Goal: Task Accomplishment & Management: Manage account settings

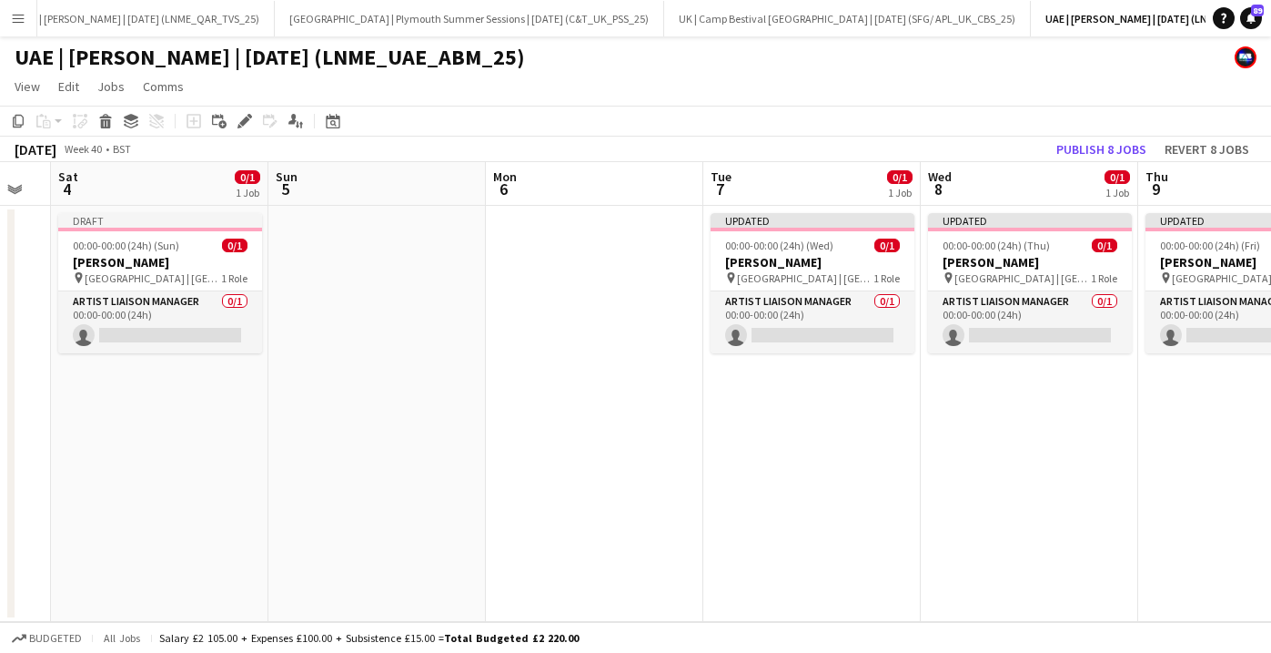
scroll to position [0, 602]
click at [808, 251] on span "00:00-00:00 (24h) (Wed)" at bounding box center [778, 245] width 108 height 14
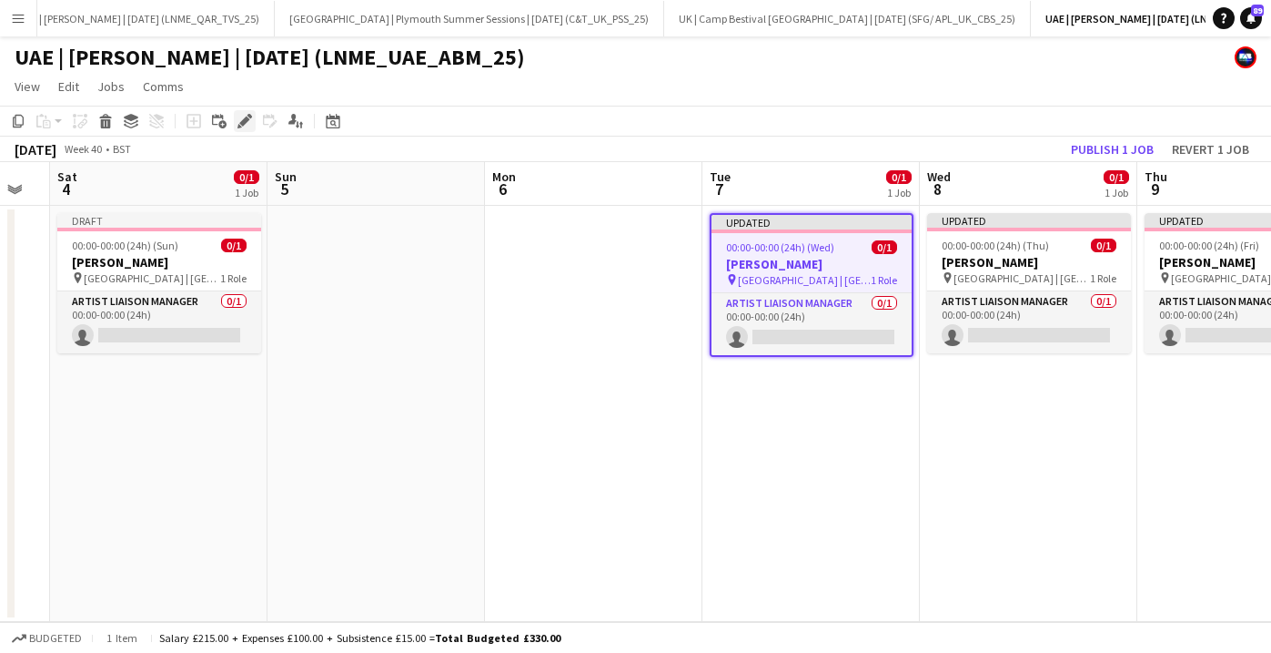
click at [248, 112] on div "Edit" at bounding box center [245, 121] width 22 height 22
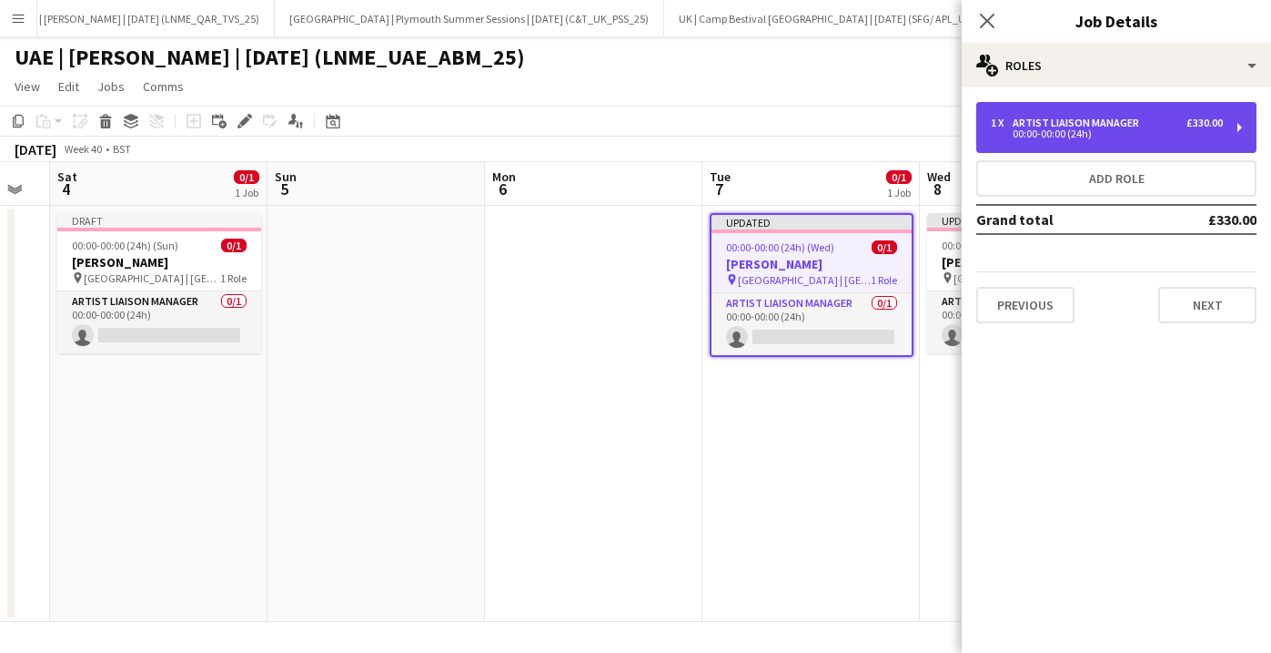
click at [1081, 124] on div "Artist Liaison Manager" at bounding box center [1080, 122] width 134 height 13
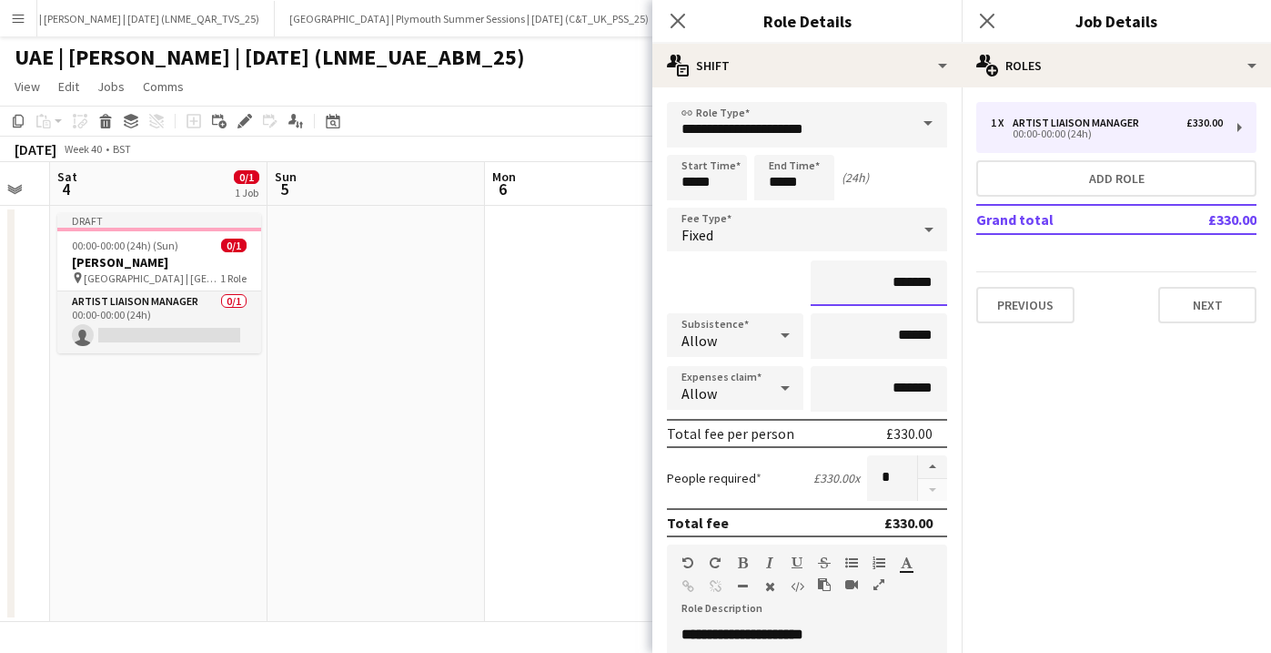
click at [896, 283] on input "*******" at bounding box center [879, 283] width 137 height 46
click at [916, 282] on input "*******" at bounding box center [879, 283] width 137 height 46
click at [874, 295] on input "*******" at bounding box center [879, 283] width 137 height 46
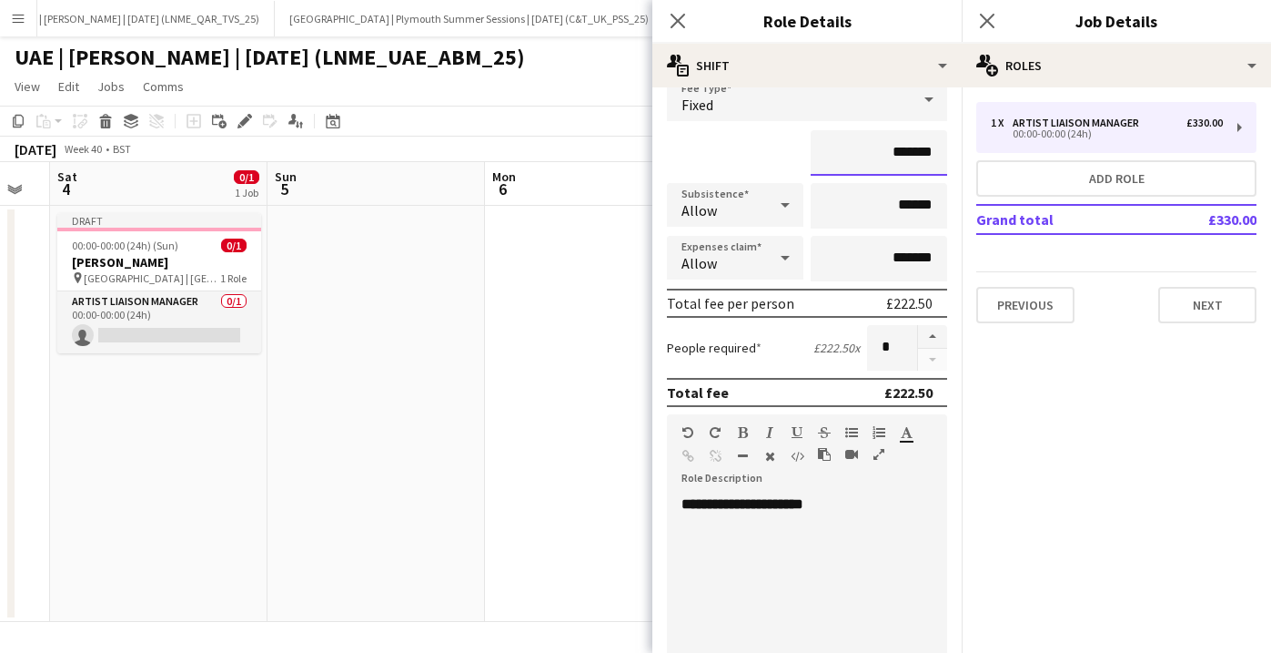
scroll to position [131, 0]
type input "*******"
click at [828, 492] on div "**********" at bounding box center [807, 596] width 280 height 231
click at [822, 526] on div at bounding box center [807, 521] width 251 height 18
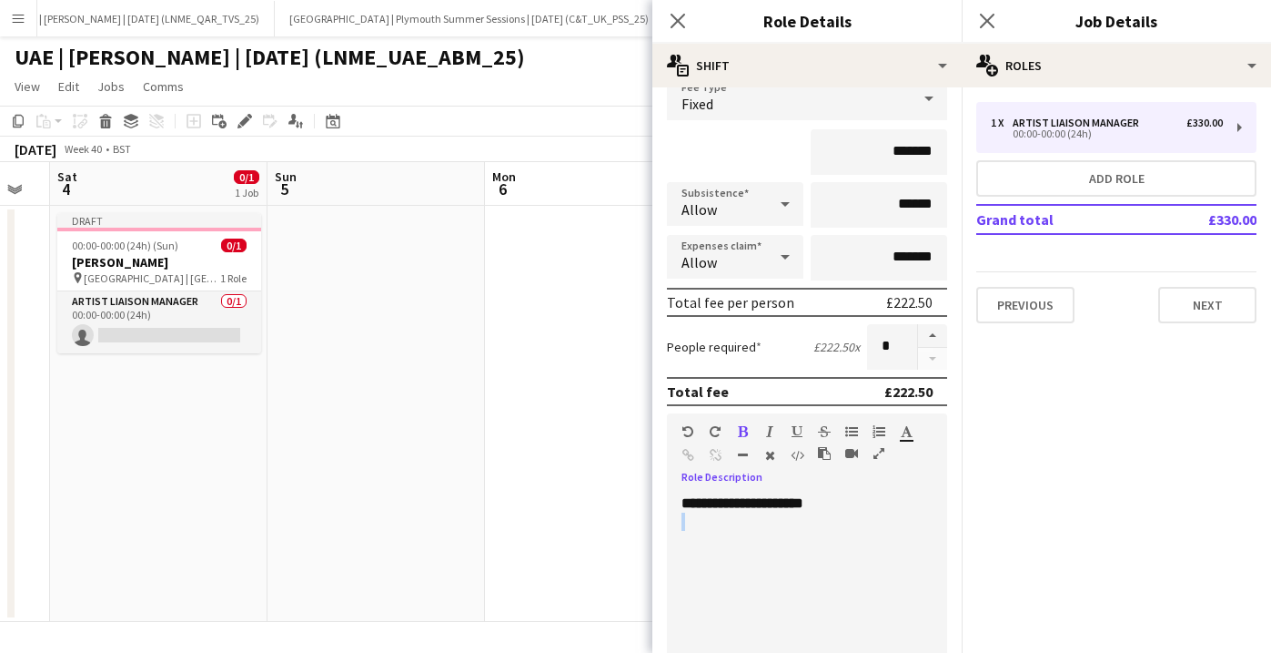
click at [822, 526] on div at bounding box center [807, 521] width 251 height 18
click at [804, 496] on b "**********" at bounding box center [743, 503] width 122 height 14
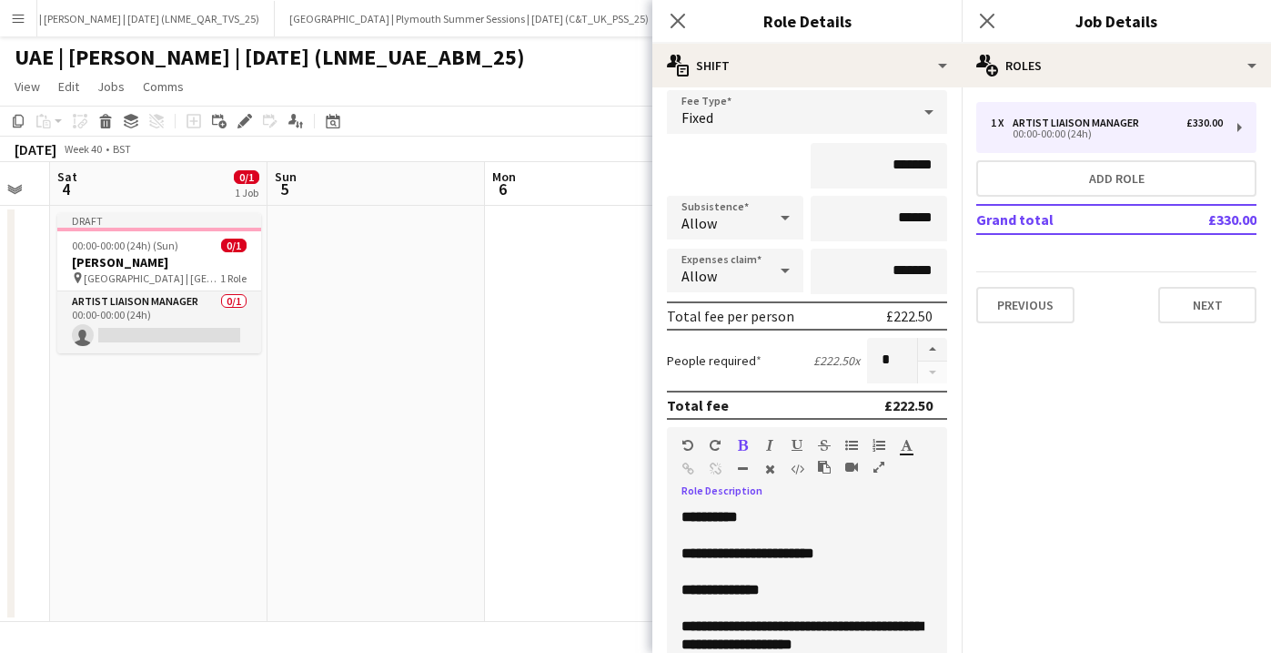
scroll to position [185, 0]
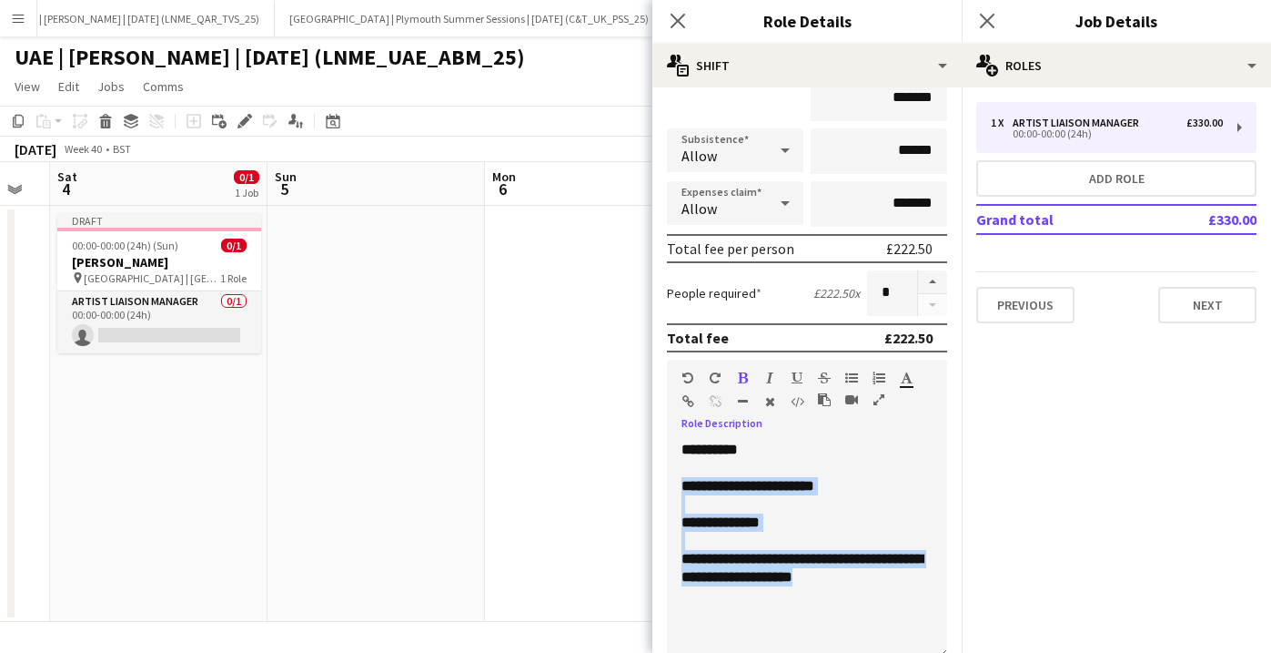
drag, startPoint x: 876, startPoint y: 602, endPoint x: 615, endPoint y: 481, distance: 287.5
click at [615, 482] on body "Menu Boards Boards Boards All jobs Status Workforce Workforce My Workforce Recr…" at bounding box center [635, 326] width 1271 height 653
click at [742, 379] on icon "button" at bounding box center [743, 377] width 10 height 13
click at [771, 542] on div at bounding box center [807, 541] width 251 height 18
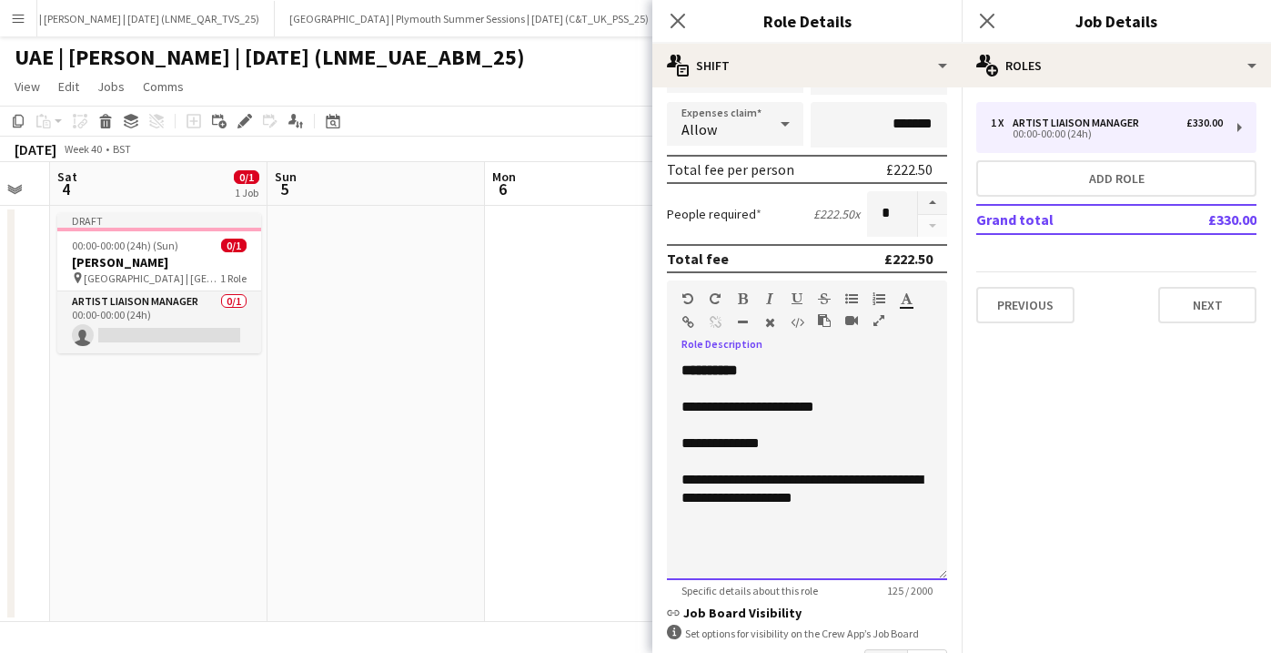
scroll to position [271, 0]
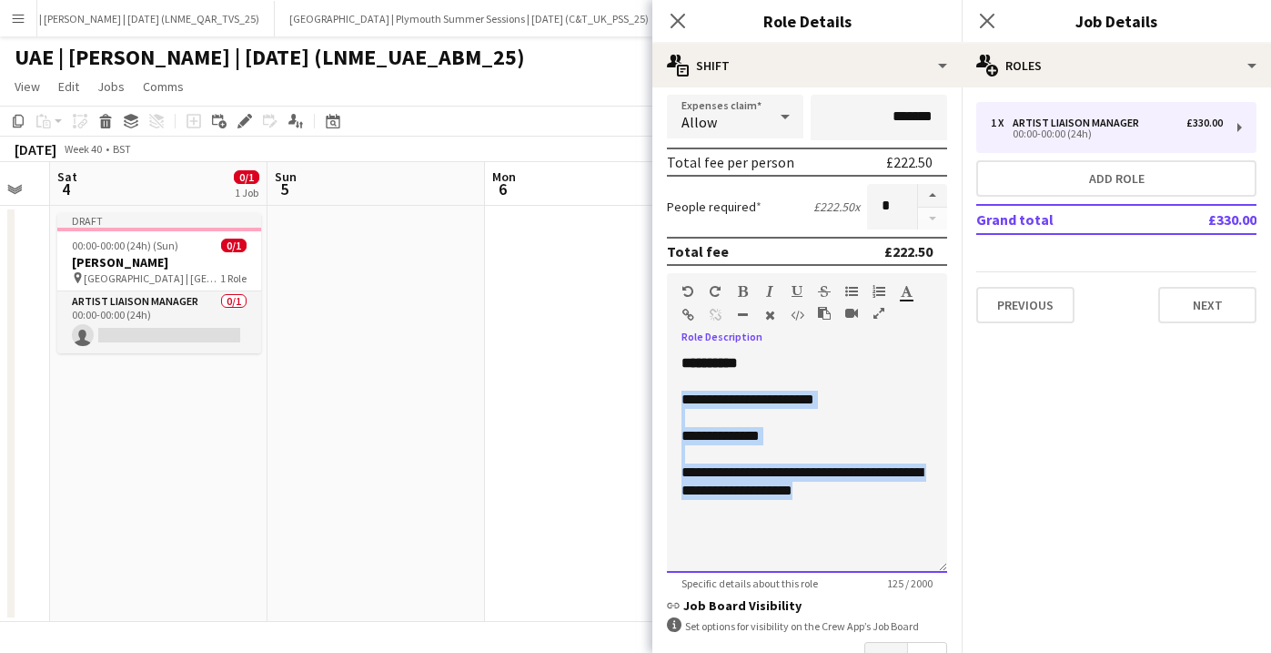
drag, startPoint x: 903, startPoint y: 524, endPoint x: 598, endPoint y: 392, distance: 332.2
click at [598, 392] on body "Menu Boards Boards Boards All jobs Status Workforce Workforce My Workforce Recr…" at bounding box center [635, 326] width 1271 height 653
copy div "**********"
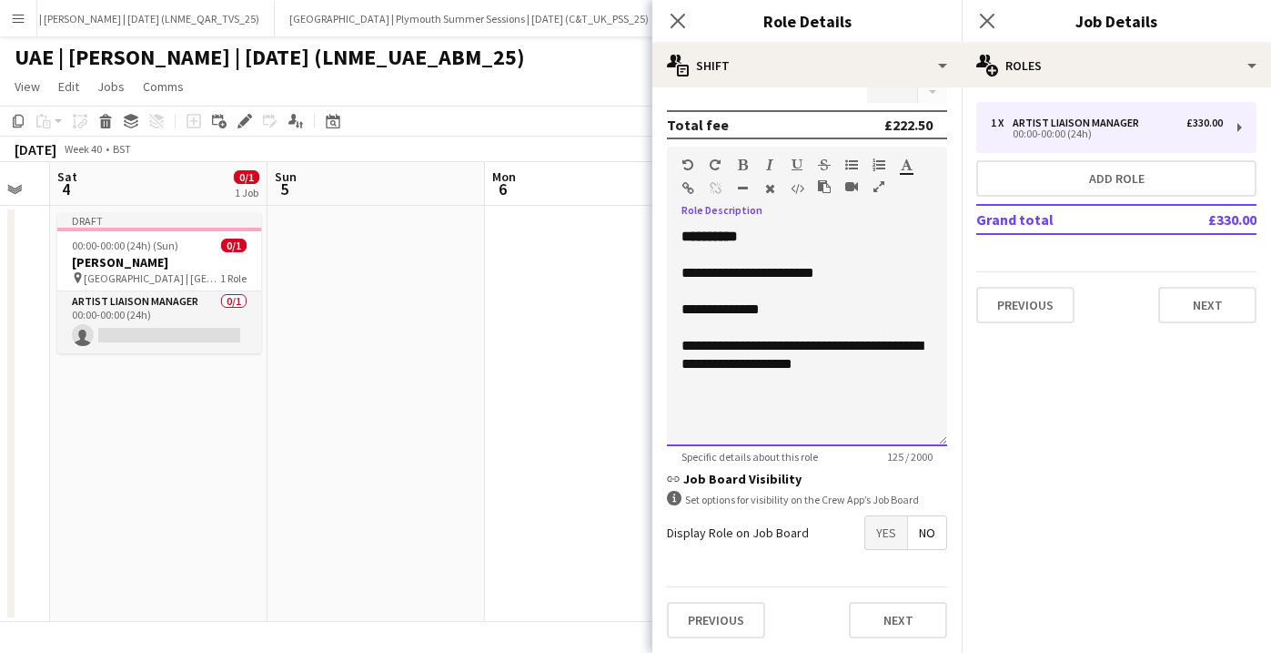
click at [762, 279] on div "**********" at bounding box center [807, 273] width 251 height 18
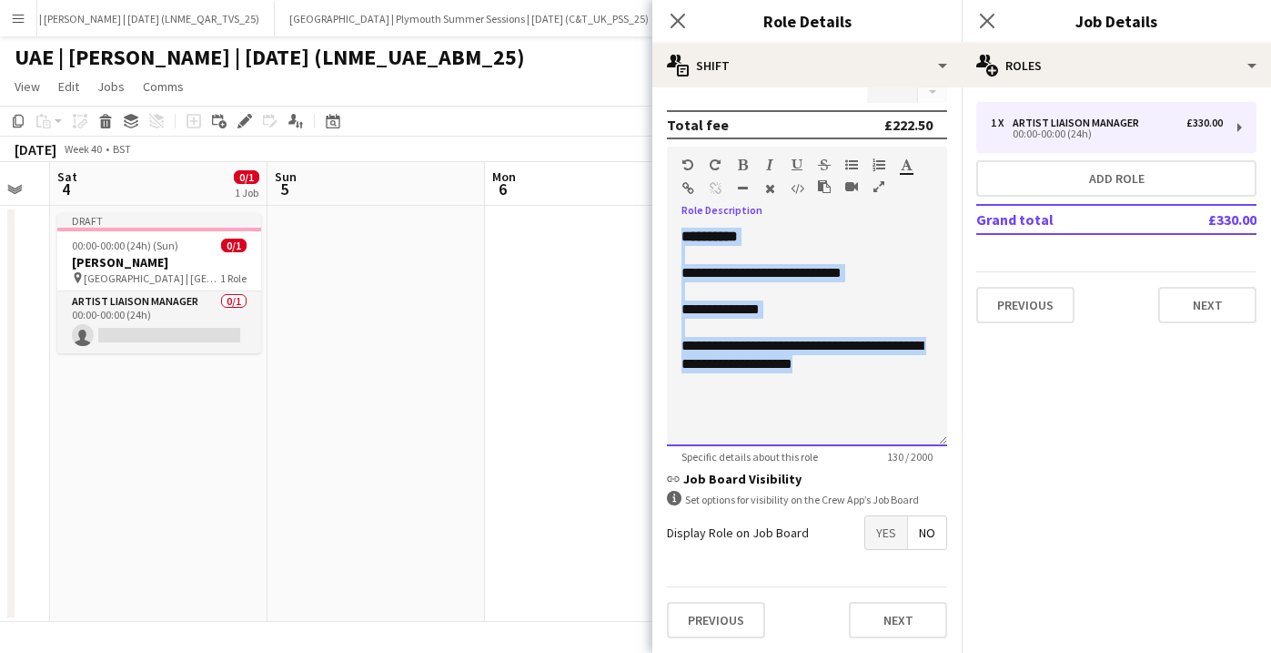
drag, startPoint x: 868, startPoint y: 377, endPoint x: 575, endPoint y: 135, distance: 380.1
click at [575, 135] on body "Menu Boards Boards Boards All jobs Status Workforce Workforce My Workforce Recr…" at bounding box center [635, 326] width 1271 height 653
copy div "**********"
click at [901, 635] on button "Next" at bounding box center [898, 620] width 98 height 36
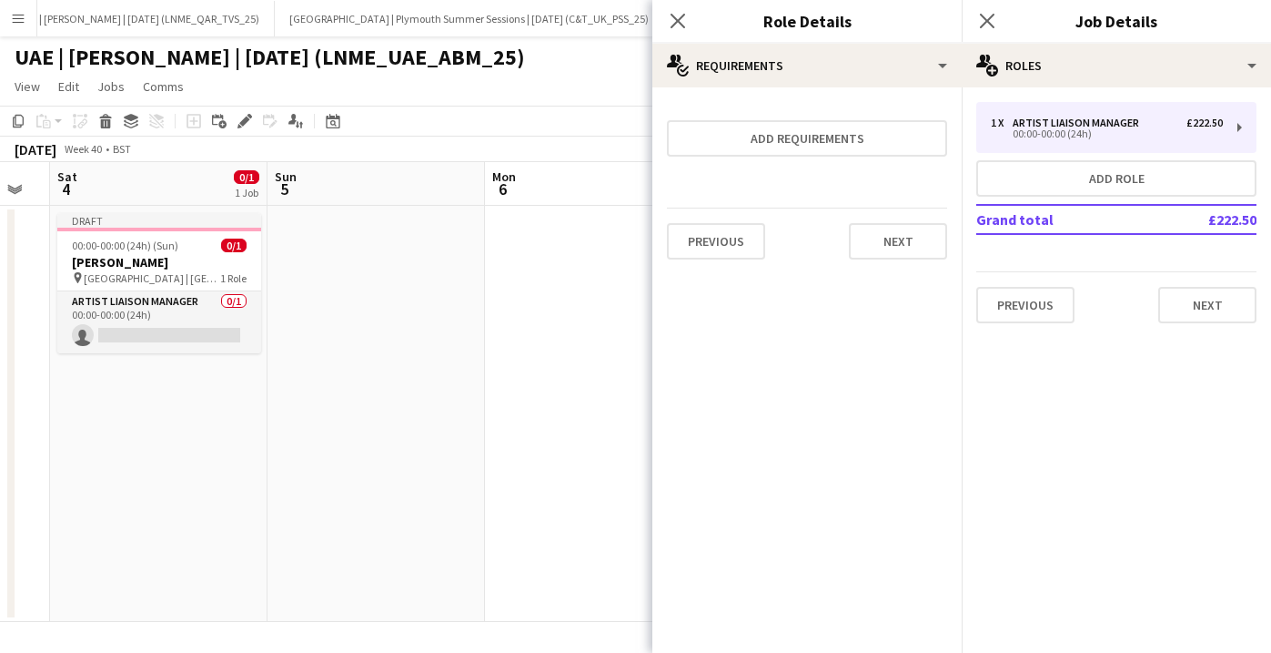
scroll to position [0, 0]
click at [899, 232] on button "Next" at bounding box center [898, 241] width 98 height 36
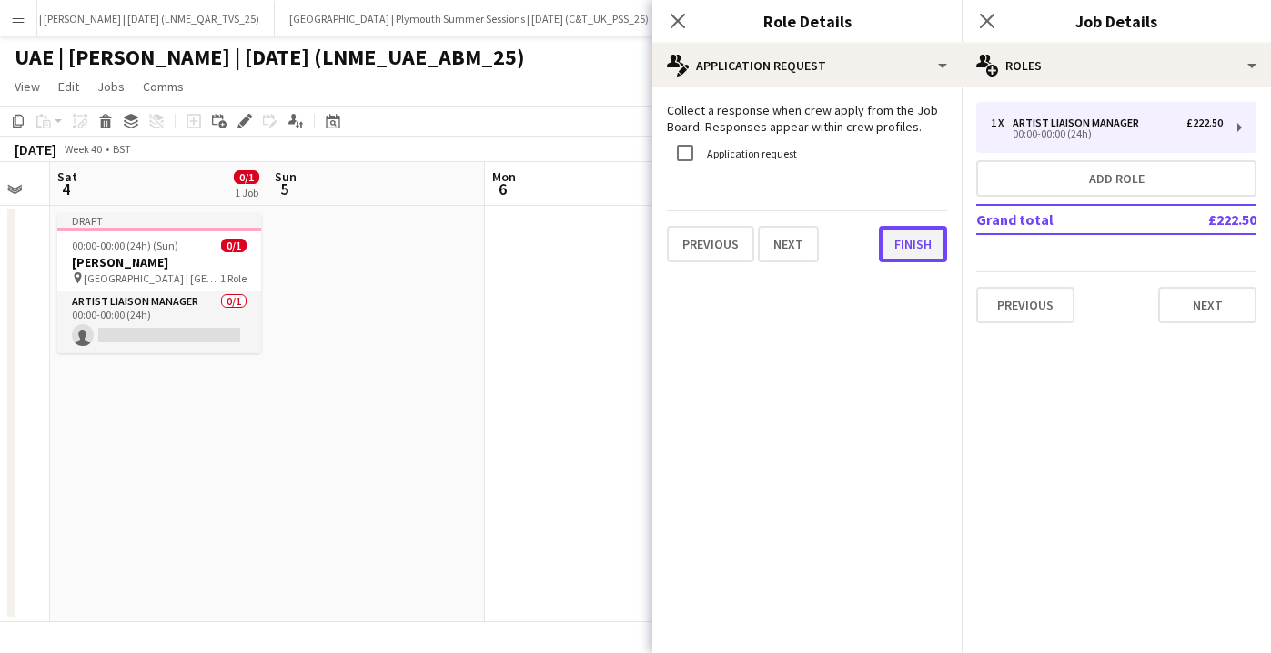
click at [918, 232] on button "Finish" at bounding box center [913, 244] width 68 height 36
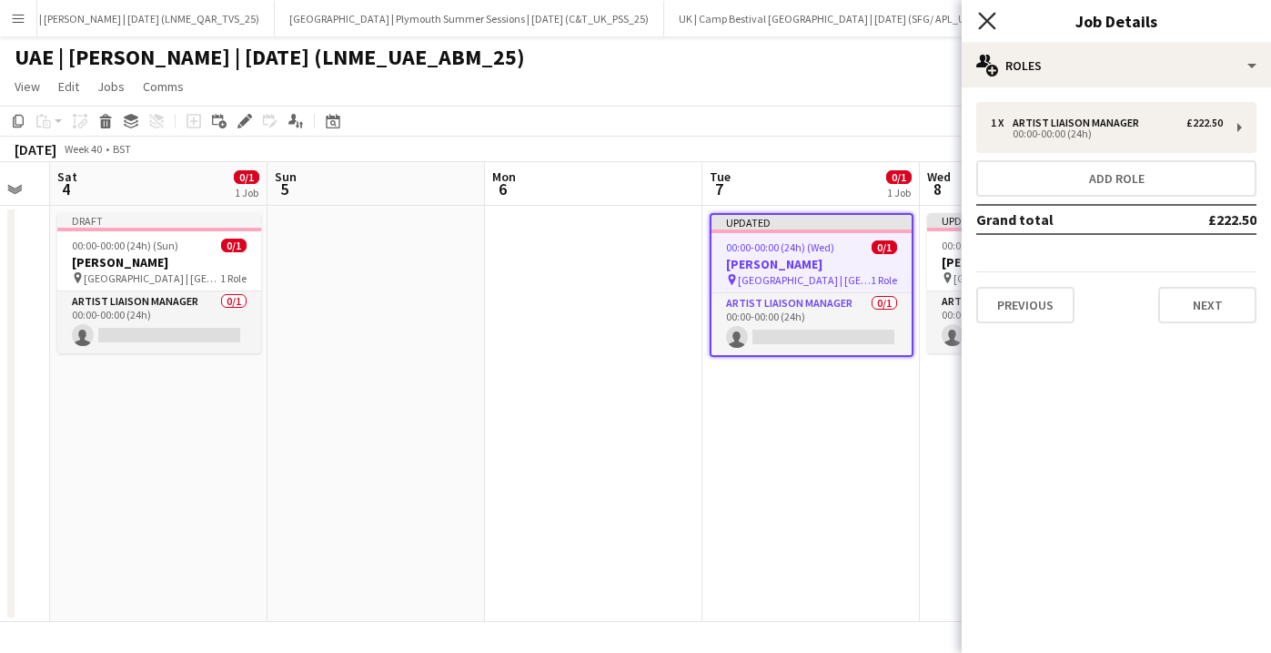
click at [985, 20] on icon "Close pop-in" at bounding box center [986, 20] width 17 height 17
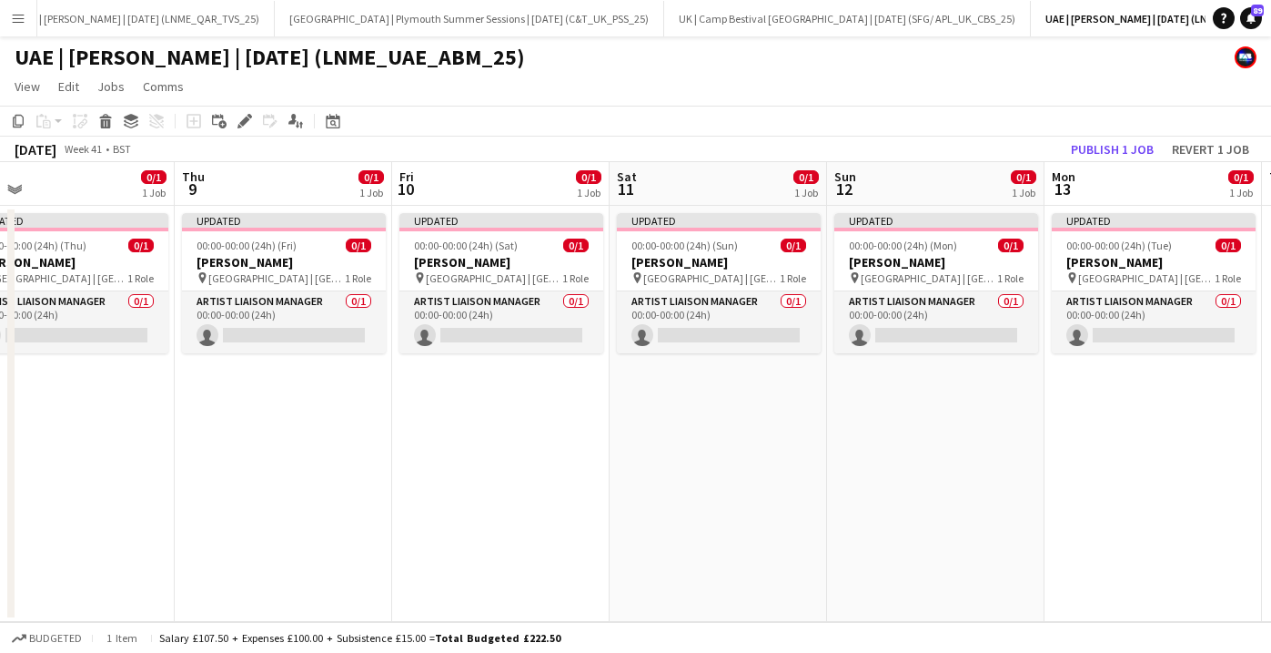
scroll to position [0, 727]
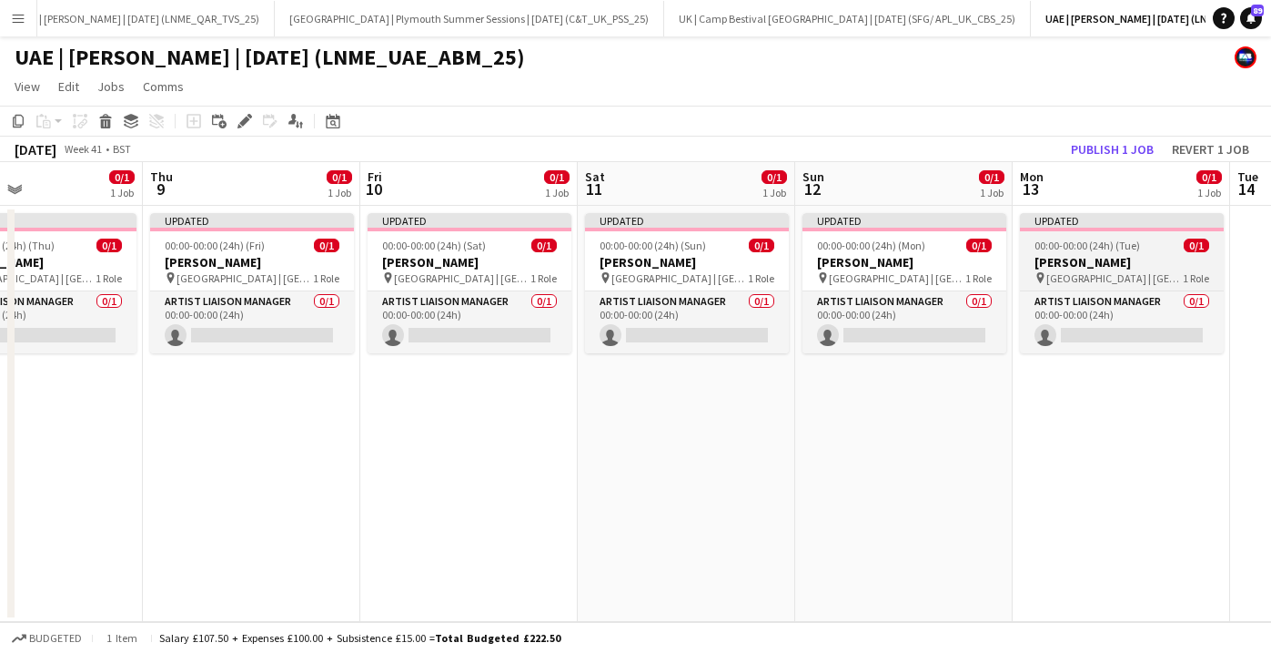
click at [1075, 237] on app-job-card "Updated 00:00-00:00 (24h) (Tue) 0/1 [PERSON_NAME] pin [GEOGRAPHIC_DATA] | [GEOG…" at bounding box center [1122, 283] width 204 height 140
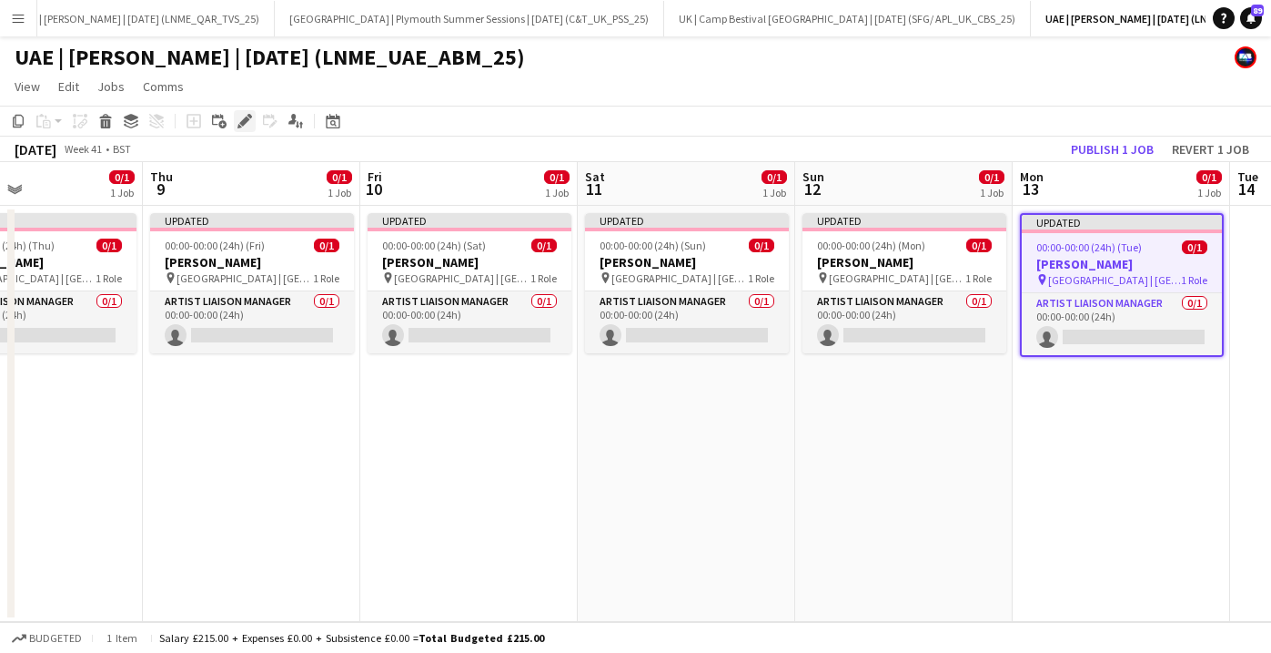
click at [246, 114] on icon "Edit" at bounding box center [245, 121] width 15 height 15
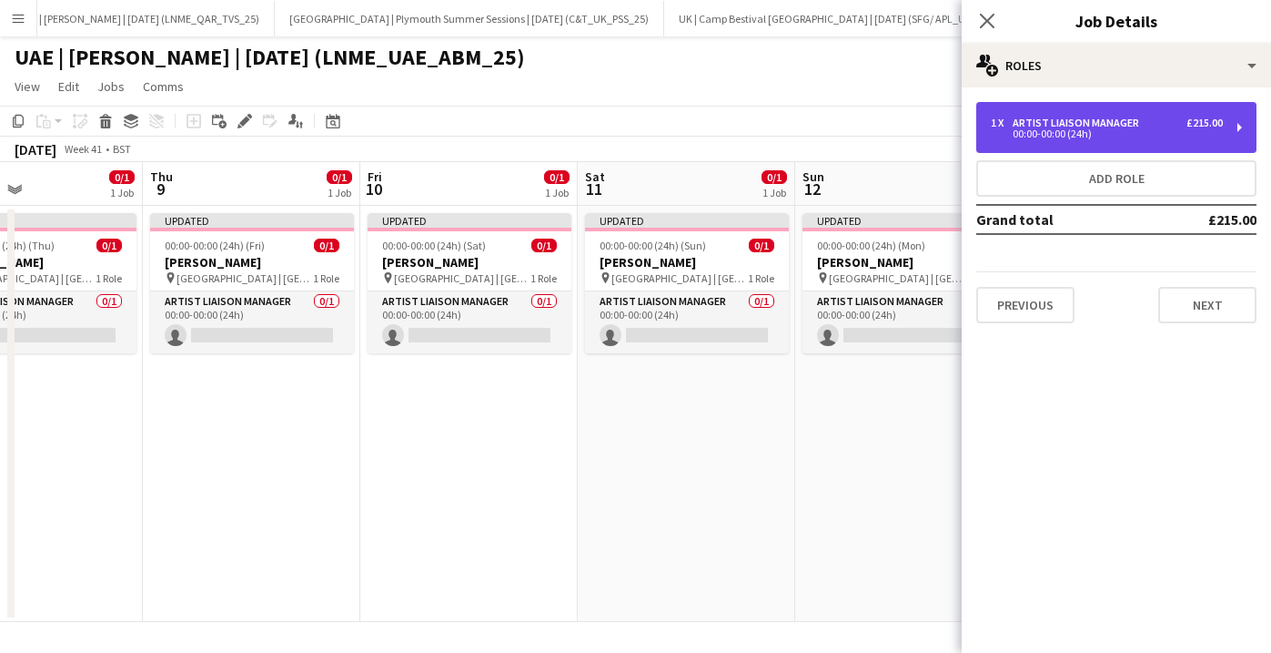
click at [1035, 123] on div "Artist Liaison Manager" at bounding box center [1080, 122] width 134 height 13
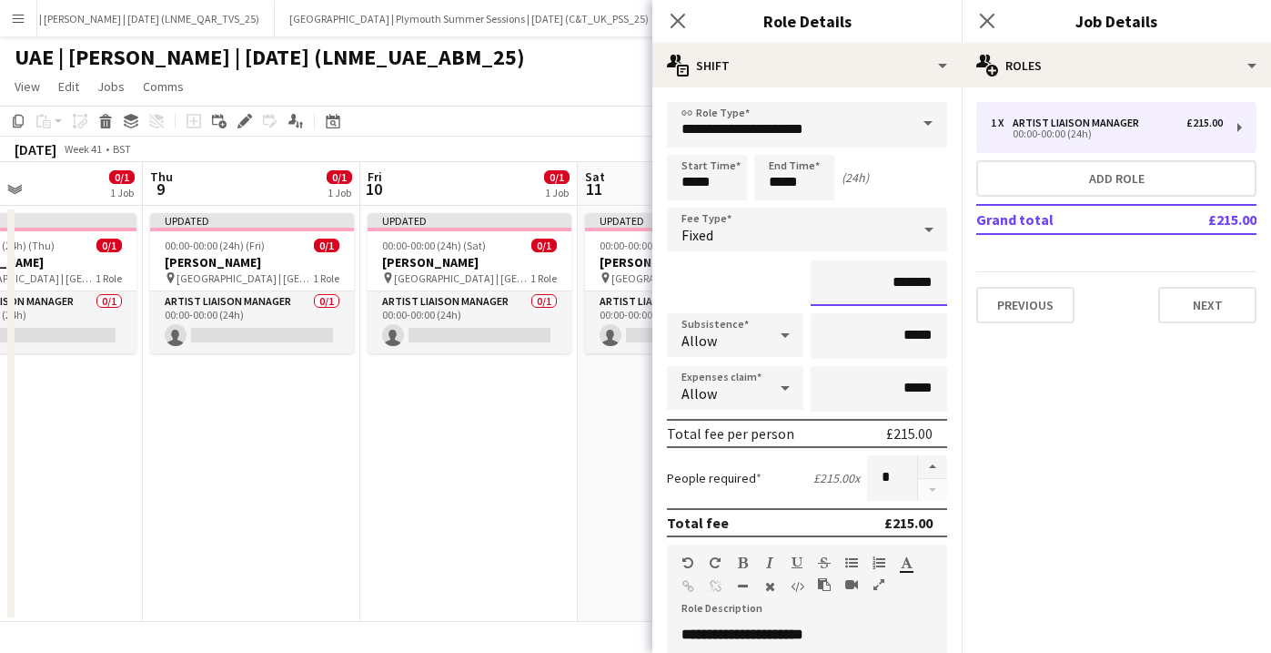
click at [899, 295] on input "*******" at bounding box center [879, 283] width 137 height 46
type input "*******"
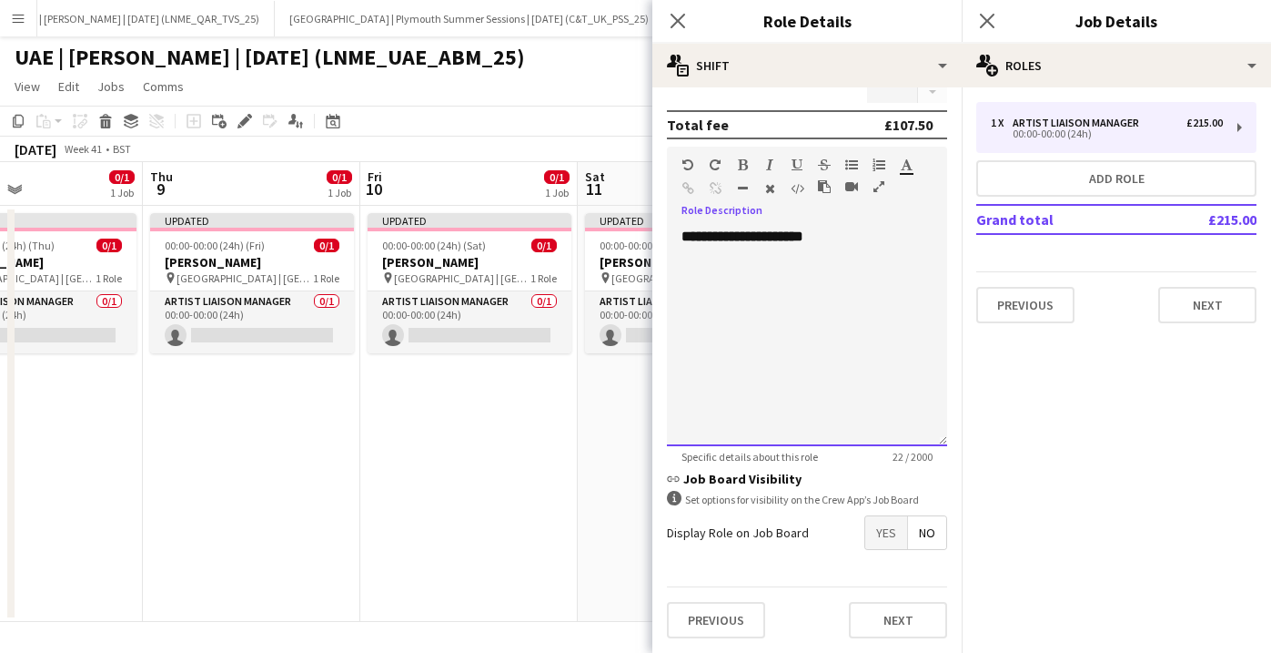
click at [799, 338] on div "**********" at bounding box center [807, 337] width 280 height 218
click at [798, 238] on b "**********" at bounding box center [740, 236] width 116 height 14
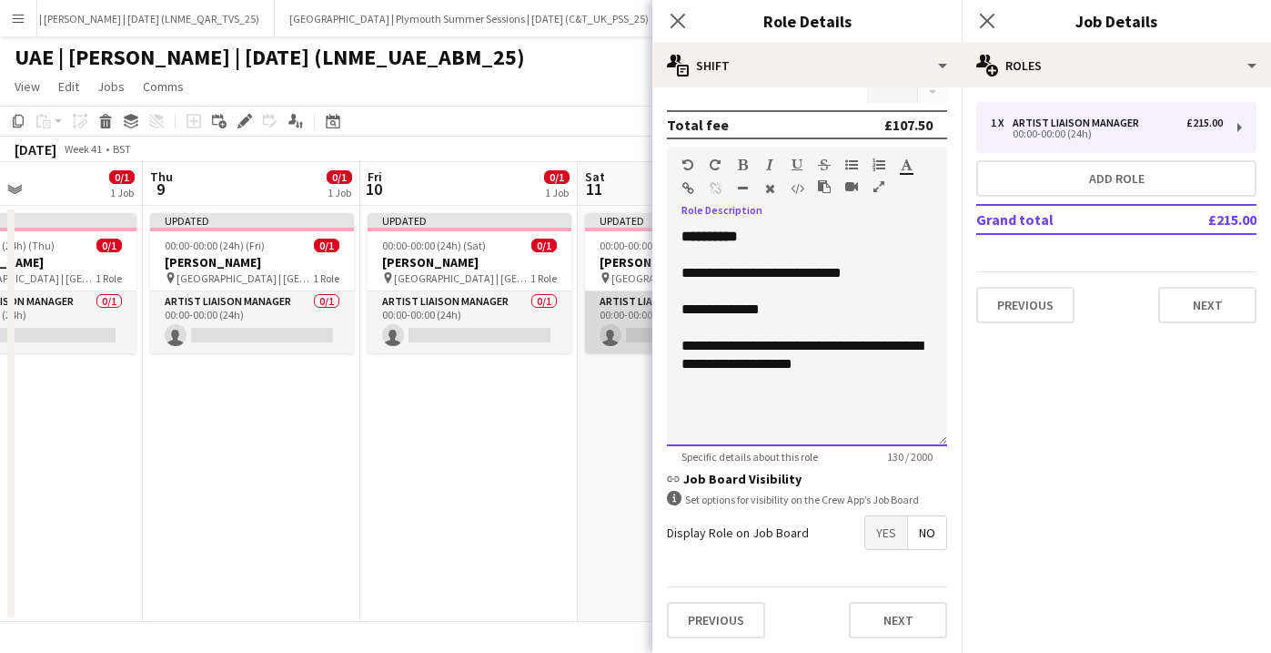
drag, startPoint x: 871, startPoint y: 376, endPoint x: 637, endPoint y: 346, distance: 235.8
click at [637, 347] on body "Menu Boards Boards Boards All jobs Status Workforce Workforce My Workforce Recr…" at bounding box center [635, 326] width 1271 height 653
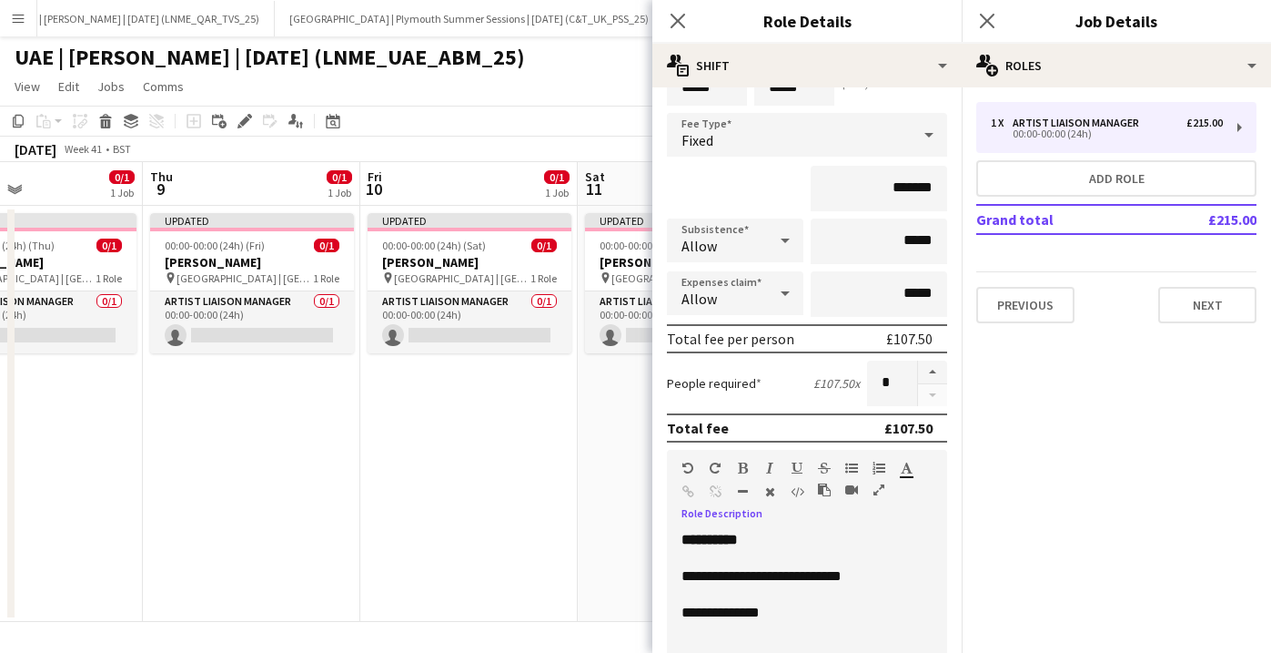
scroll to position [77, 0]
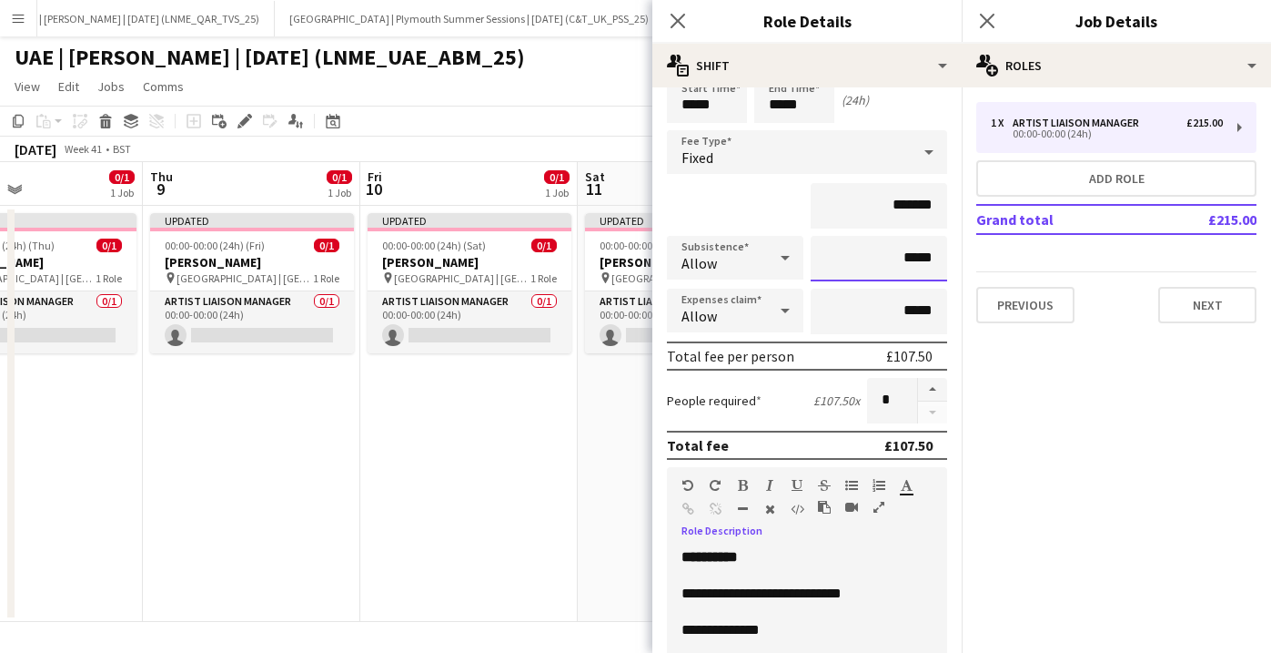
click at [926, 259] on input "*****" at bounding box center [879, 259] width 137 height 46
type input "***"
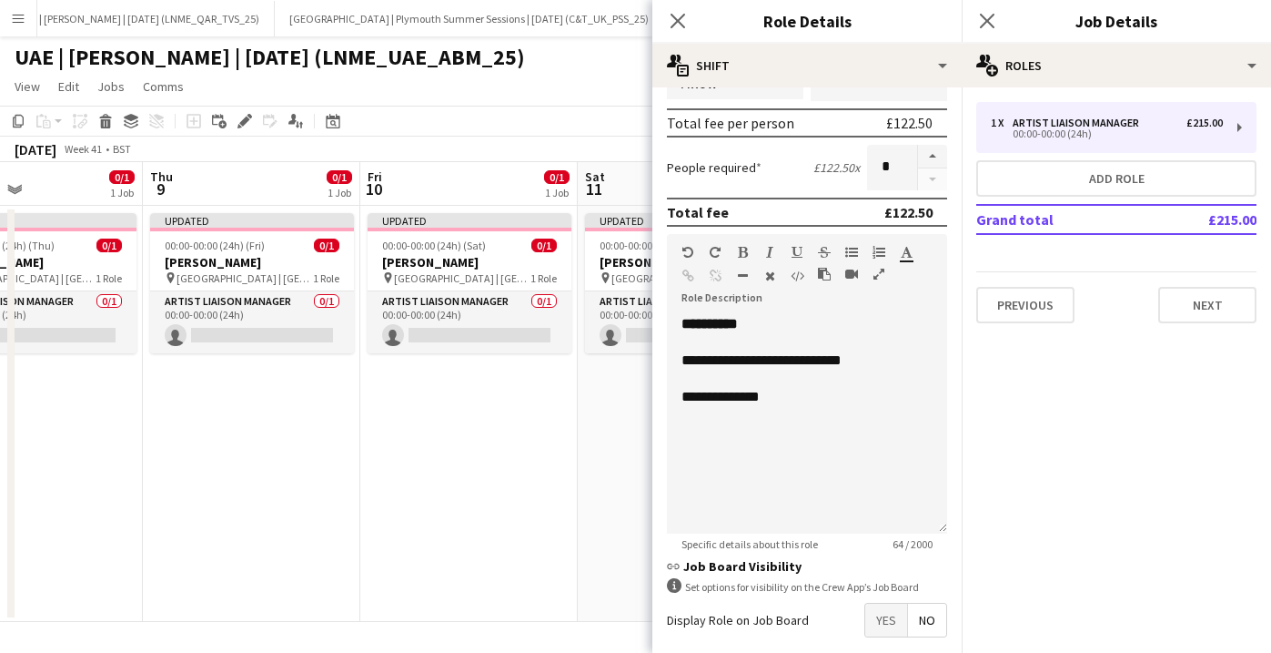
scroll to position [398, 0]
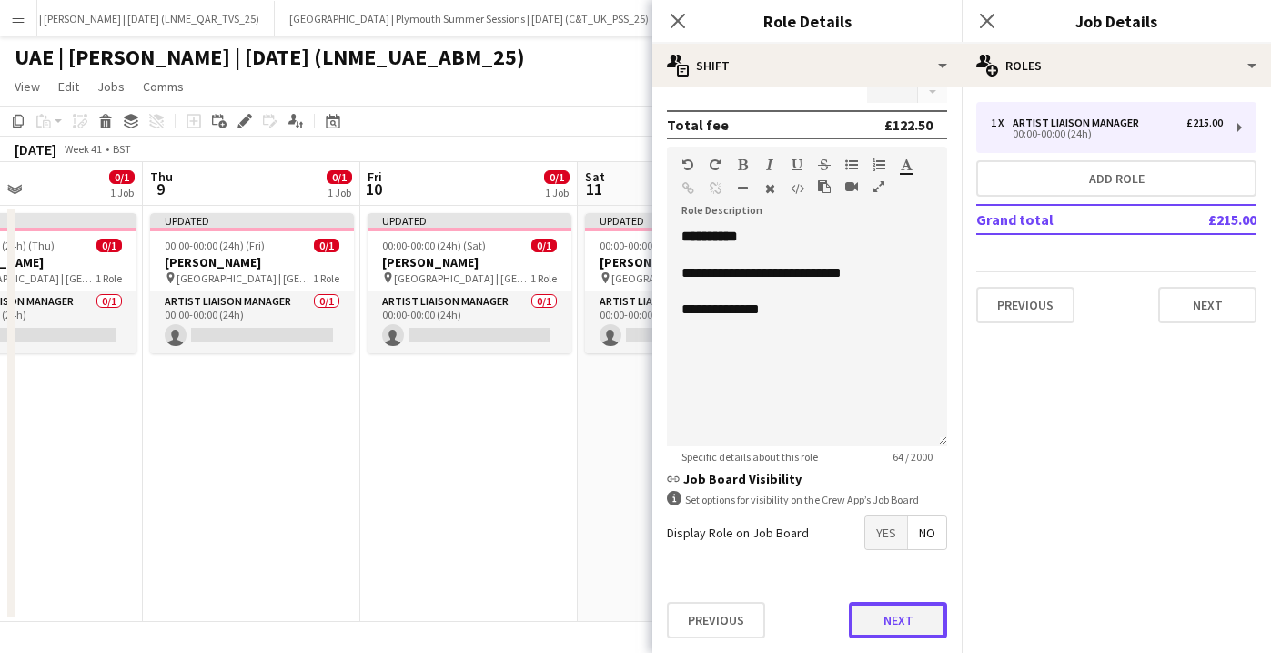
click at [899, 613] on button "Next" at bounding box center [898, 620] width 98 height 36
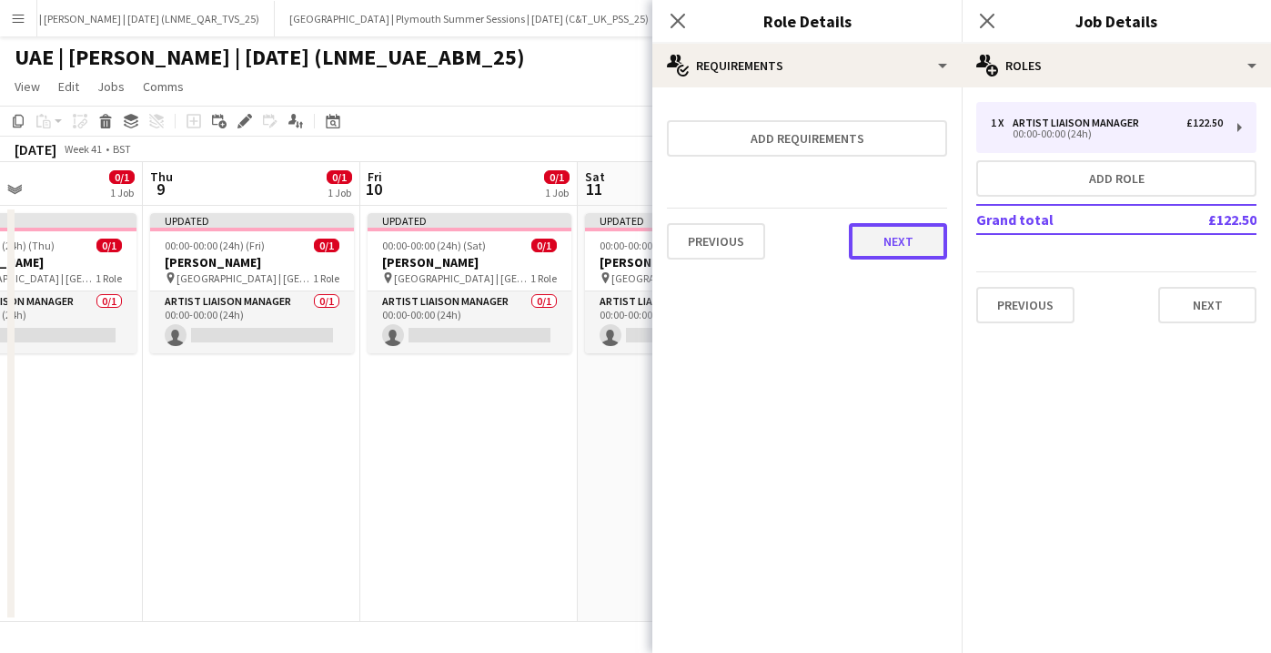
click at [923, 257] on button "Next" at bounding box center [898, 241] width 98 height 36
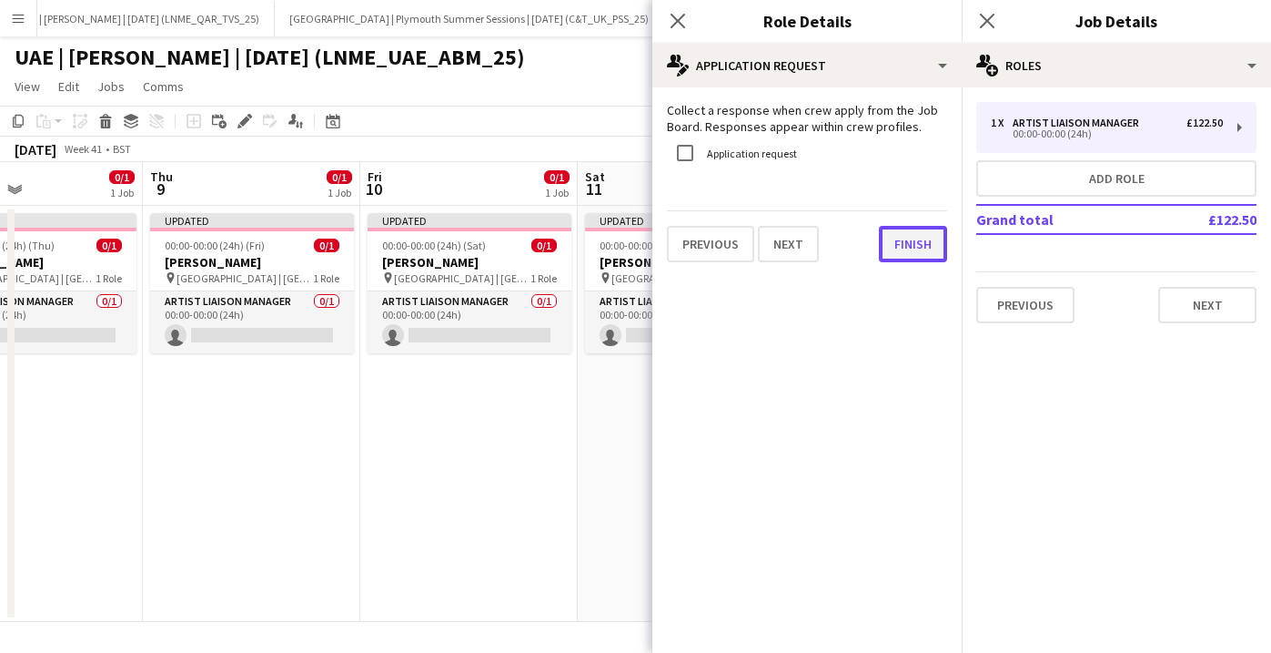
click at [929, 247] on button "Finish" at bounding box center [913, 244] width 68 height 36
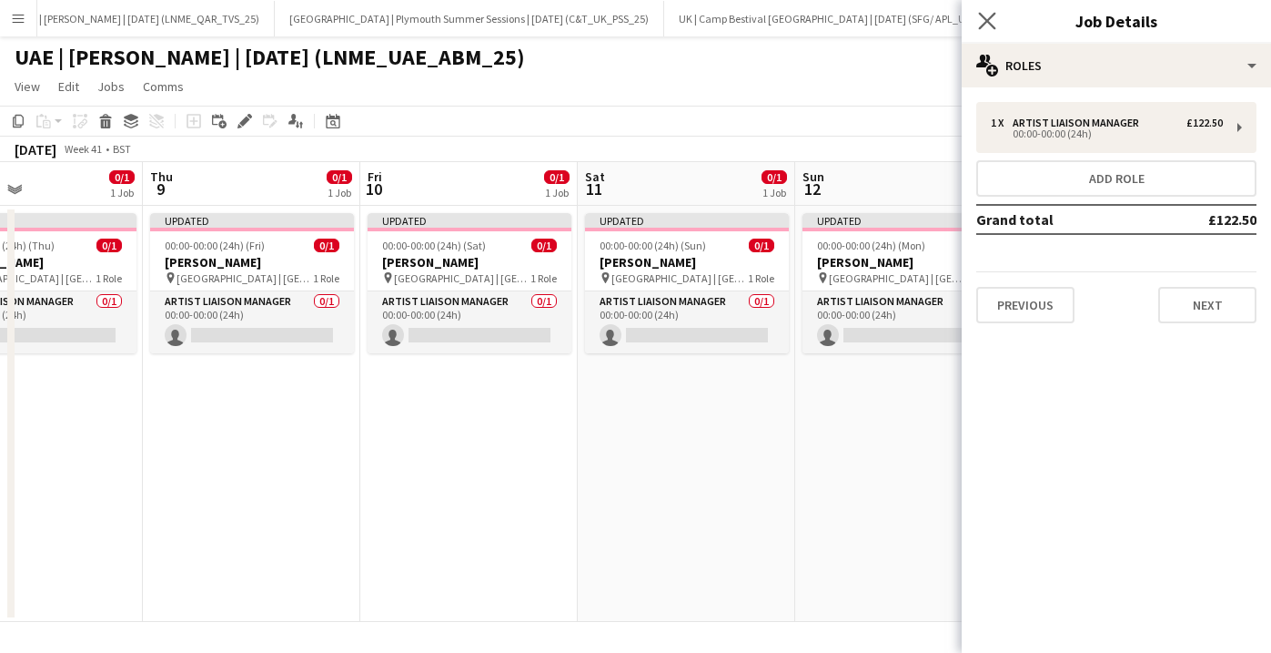
click at [999, 10] on app-icon "Close pop-in" at bounding box center [988, 21] width 26 height 26
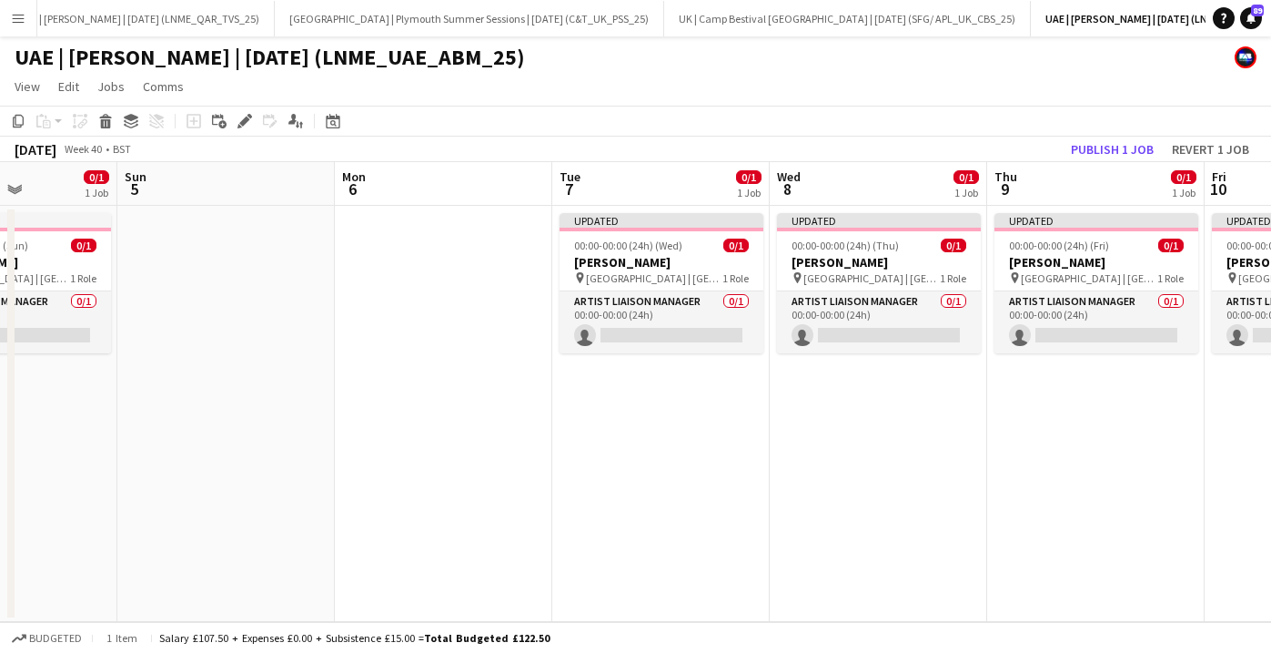
scroll to position [0, 444]
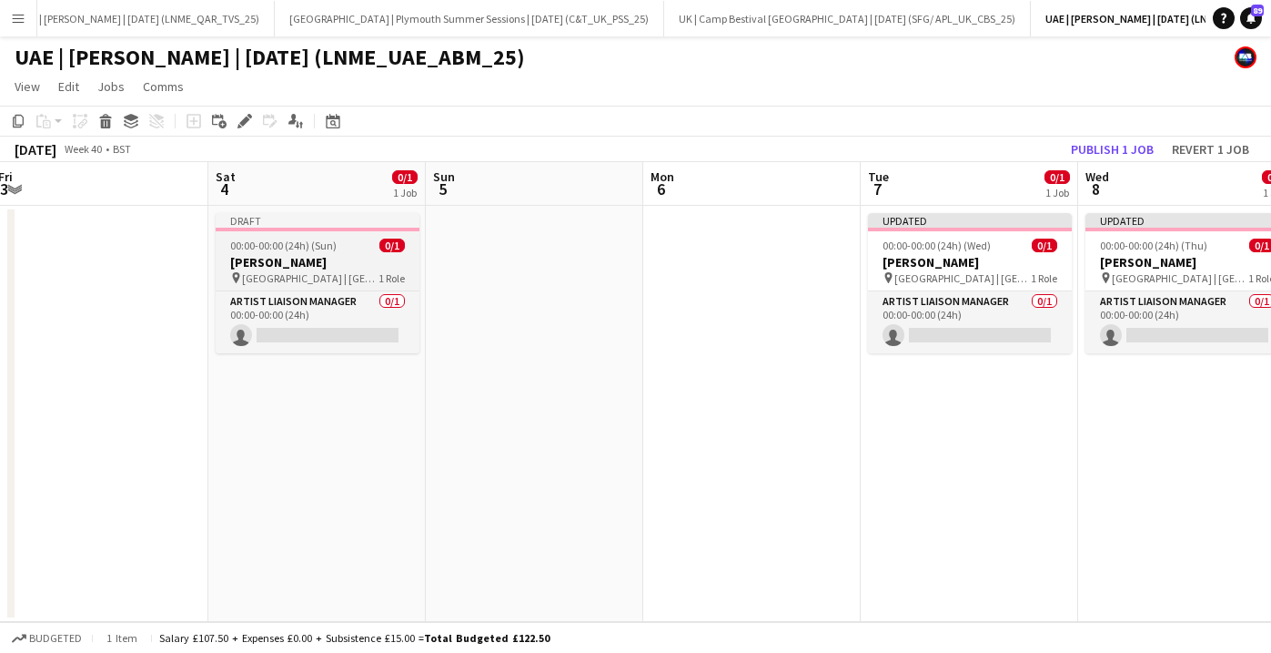
click at [329, 251] on app-job-card "Draft 00:00-00:00 (24h) (Sun) 0/1 [PERSON_NAME] pin [GEOGRAPHIC_DATA] | [GEOGRA…" at bounding box center [318, 283] width 204 height 140
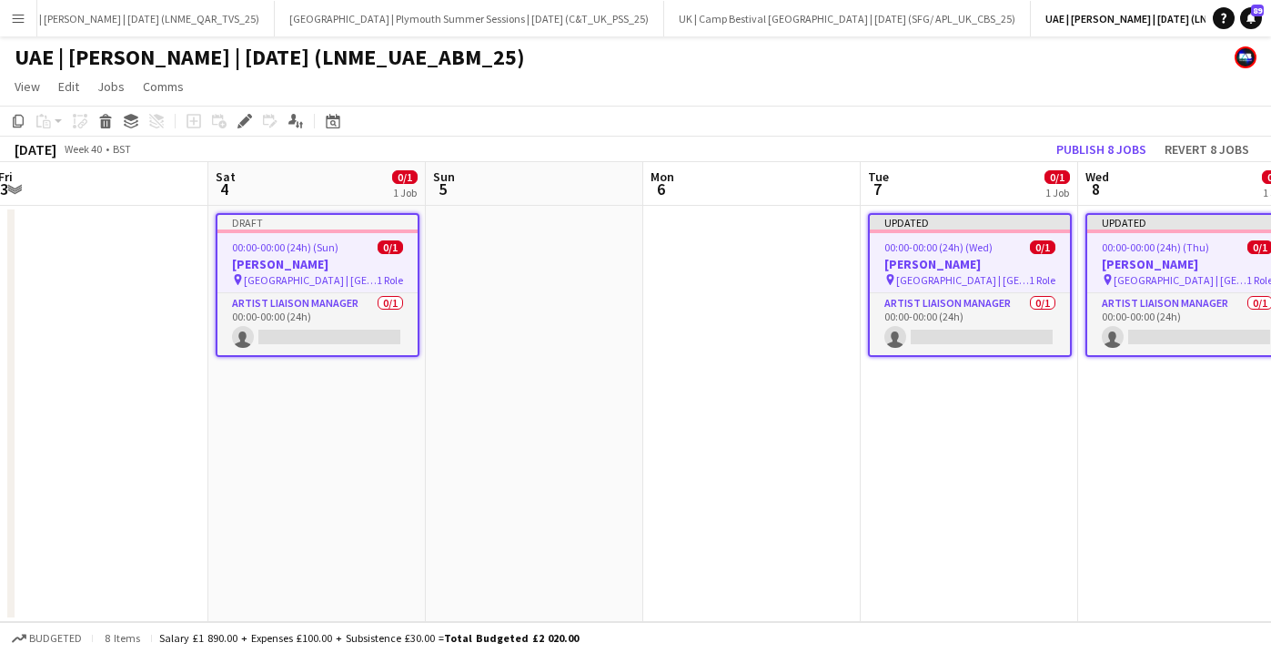
click at [328, 225] on div "Draft" at bounding box center [318, 222] width 200 height 15
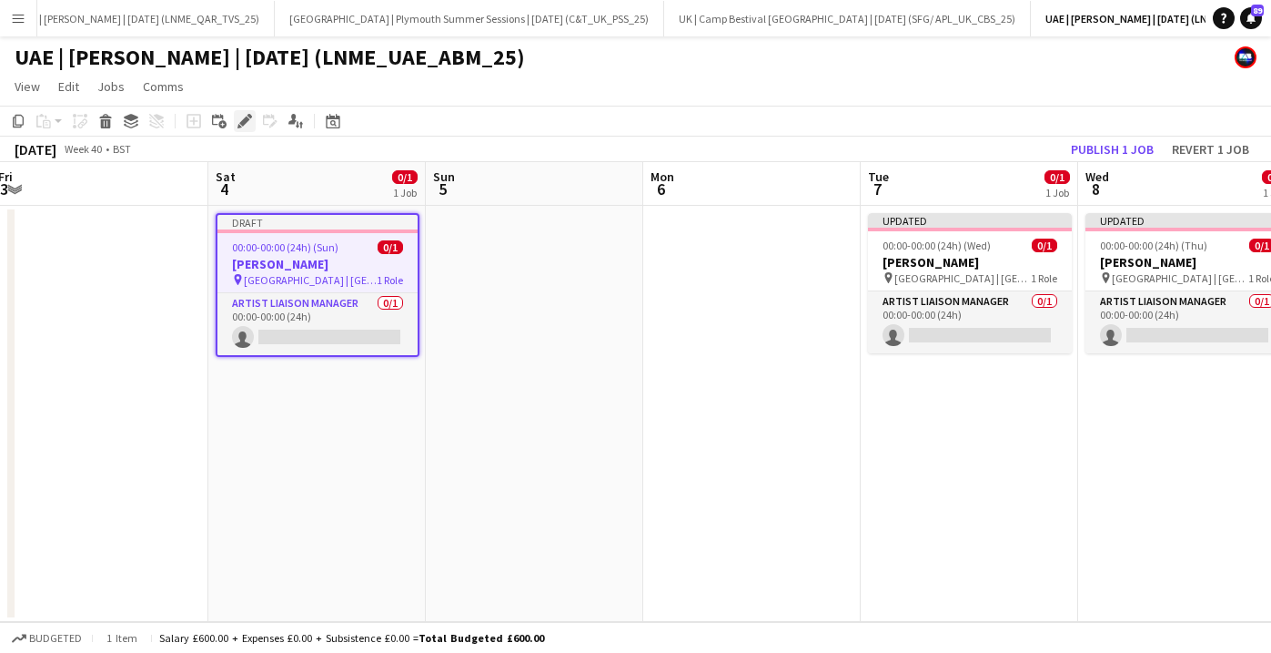
click at [248, 121] on icon "Edit" at bounding box center [245, 121] width 15 height 15
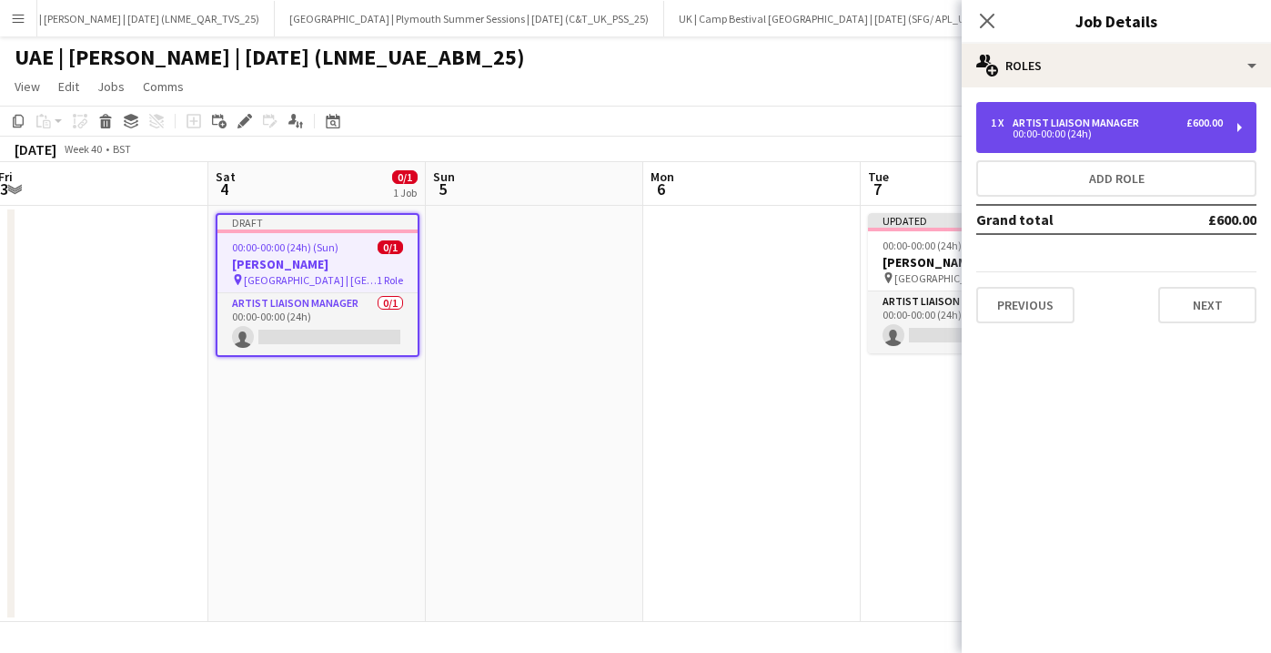
click at [1090, 125] on div "Artist Liaison Manager" at bounding box center [1080, 122] width 134 height 13
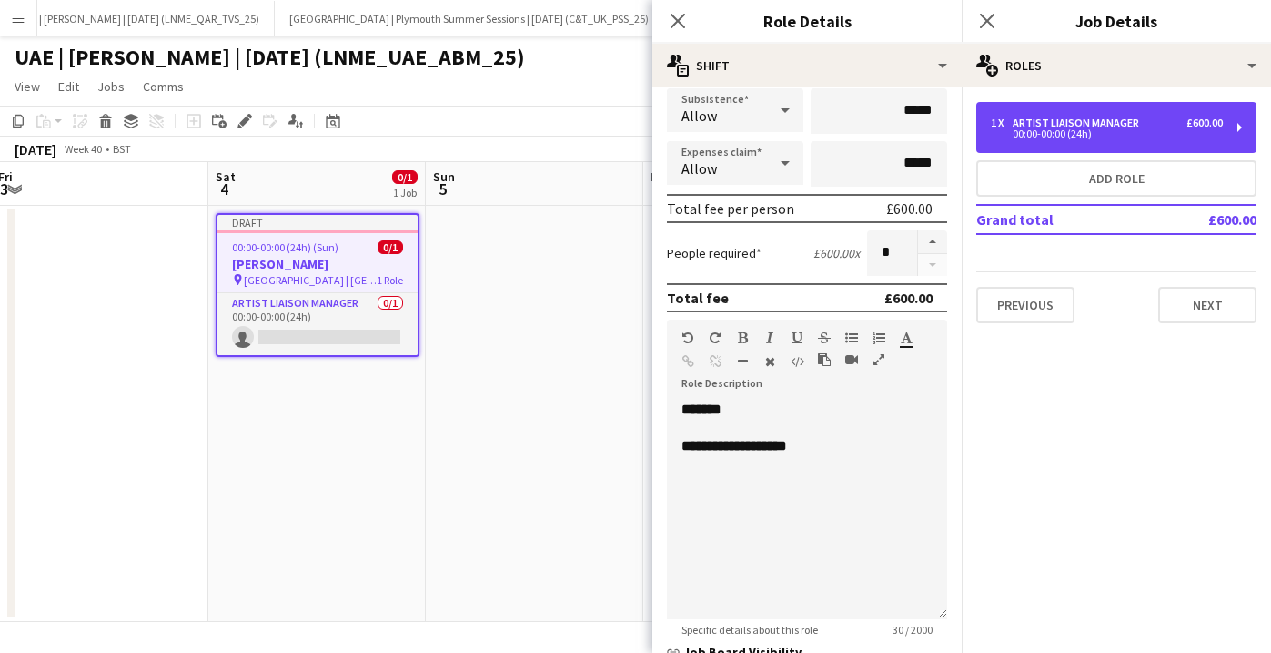
scroll to position [271, 0]
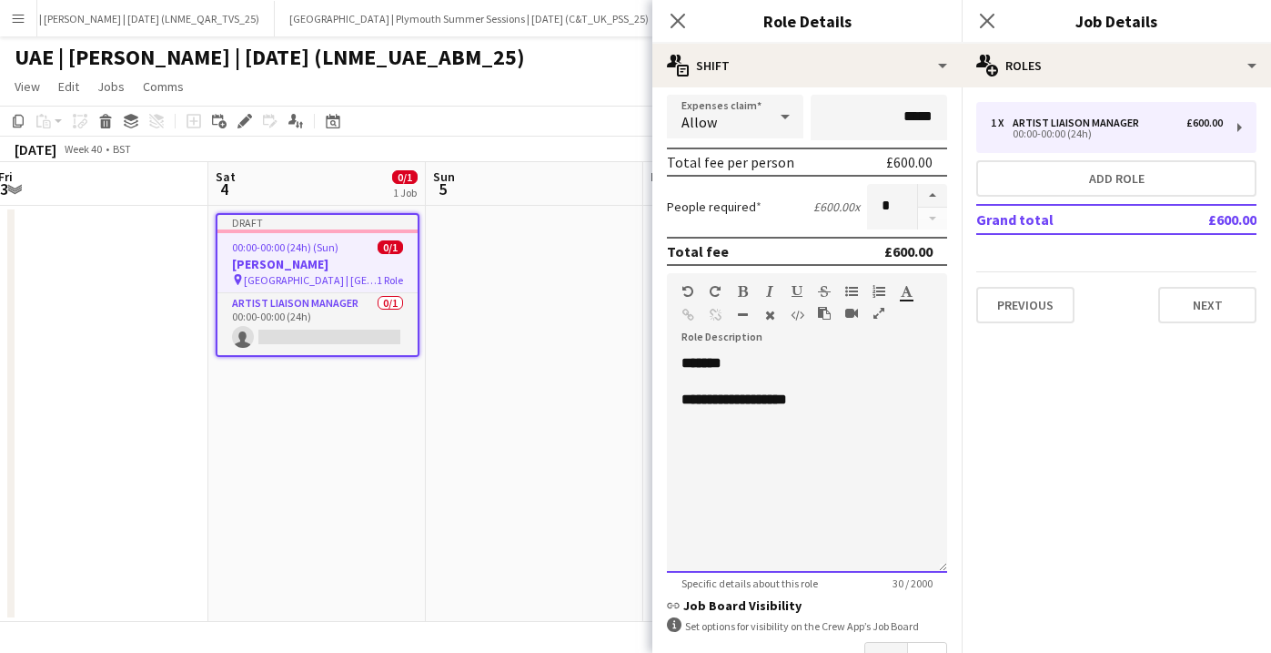
click at [729, 399] on b "**********" at bounding box center [735, 399] width 106 height 14
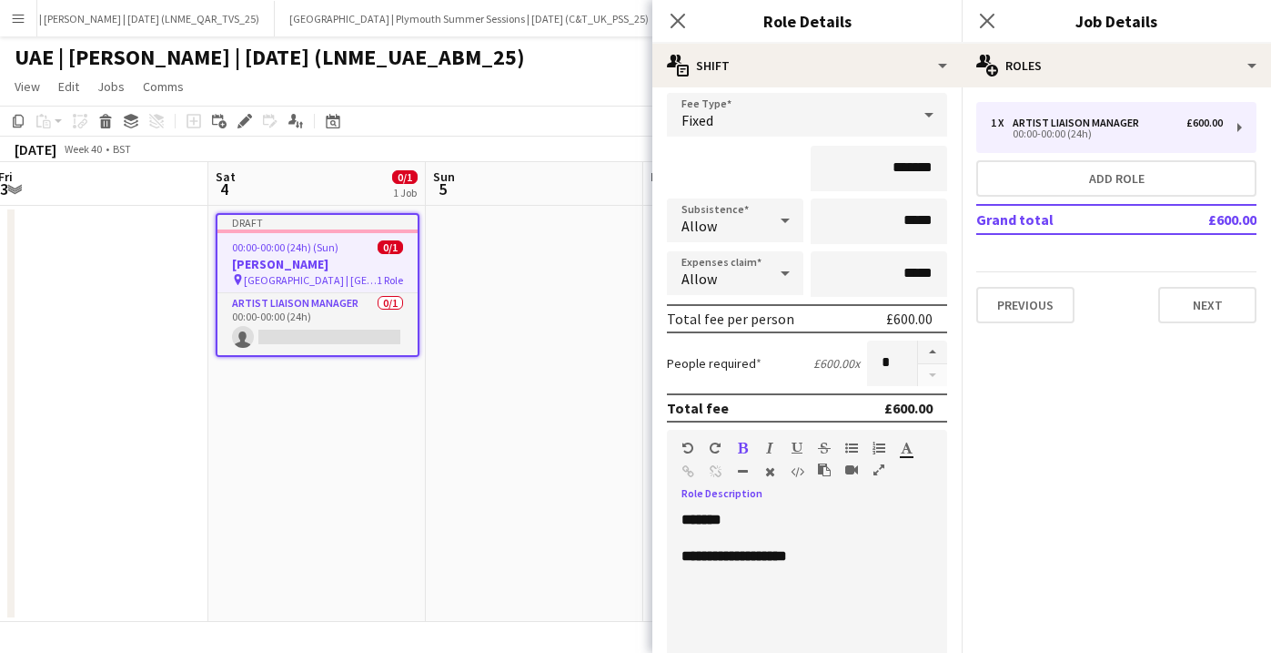
scroll to position [116, 0]
click at [919, 162] on input "*******" at bounding box center [879, 168] width 137 height 46
type input "**"
type input "****"
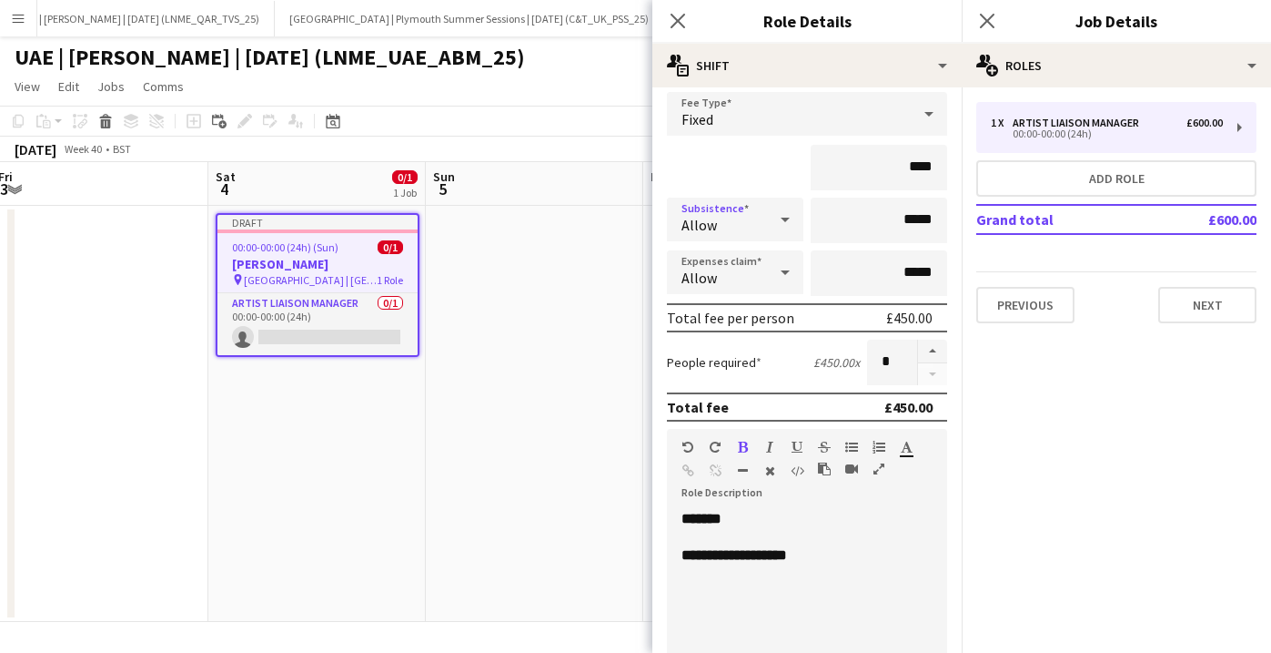
scroll to position [398, 0]
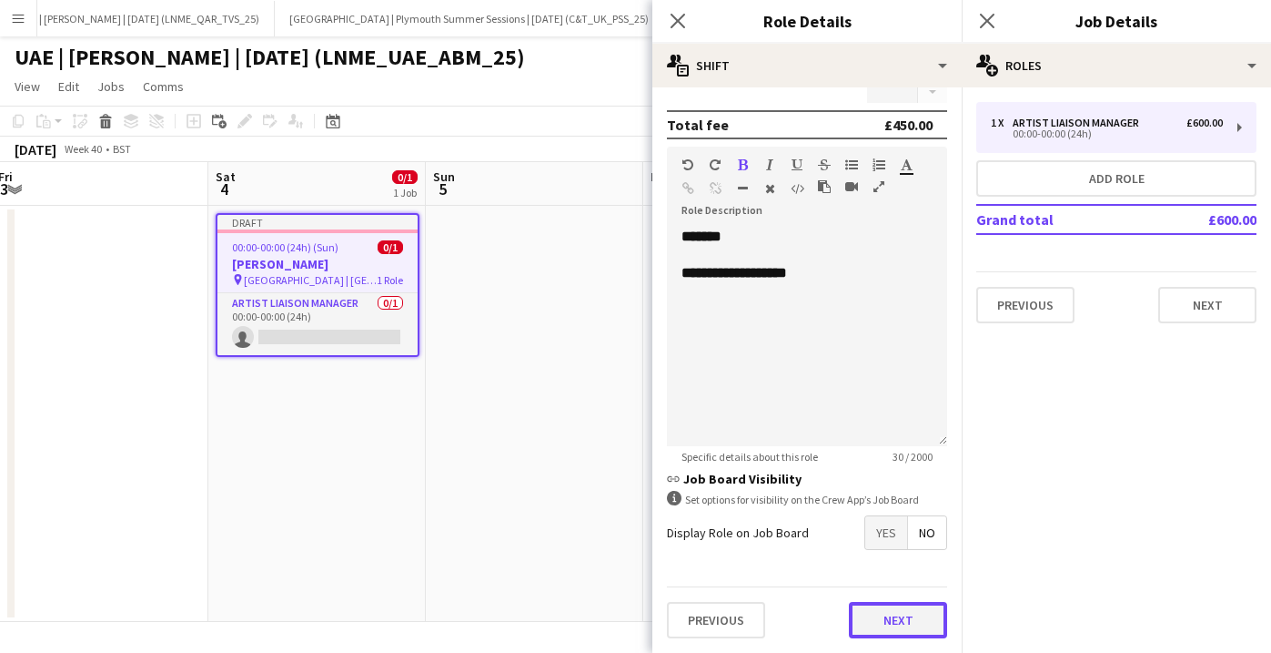
click at [921, 625] on button "Next" at bounding box center [898, 620] width 98 height 36
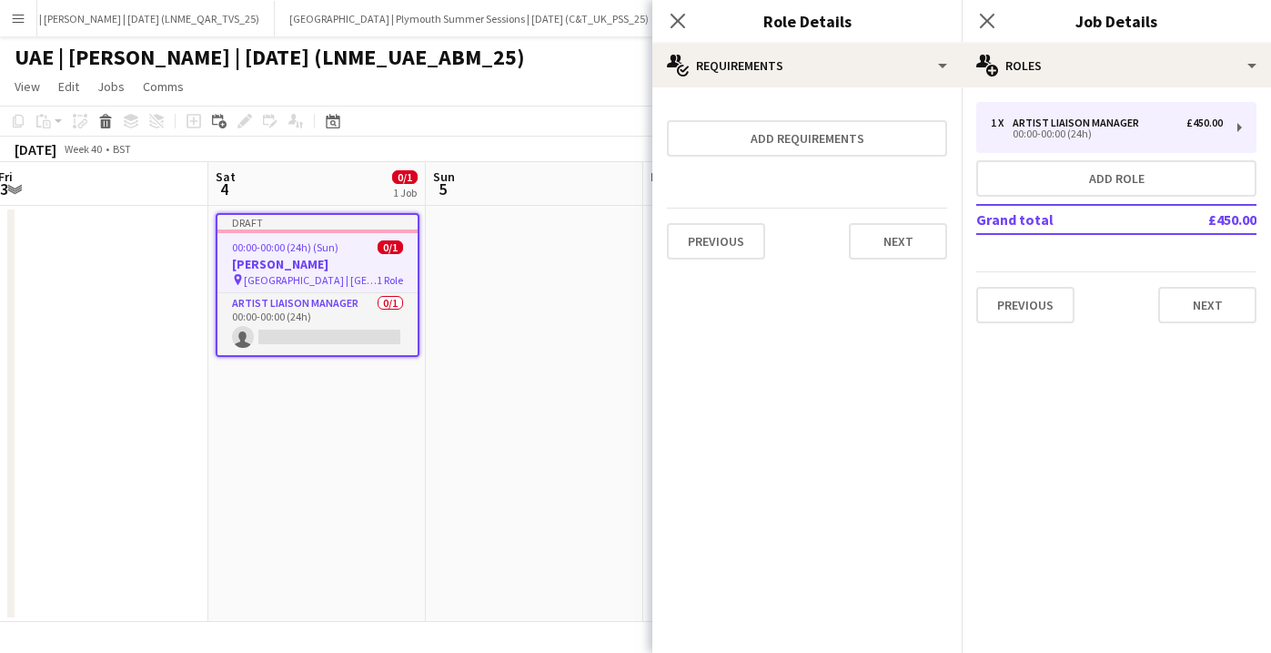
scroll to position [0, 0]
click at [912, 251] on button "Next" at bounding box center [898, 241] width 98 height 36
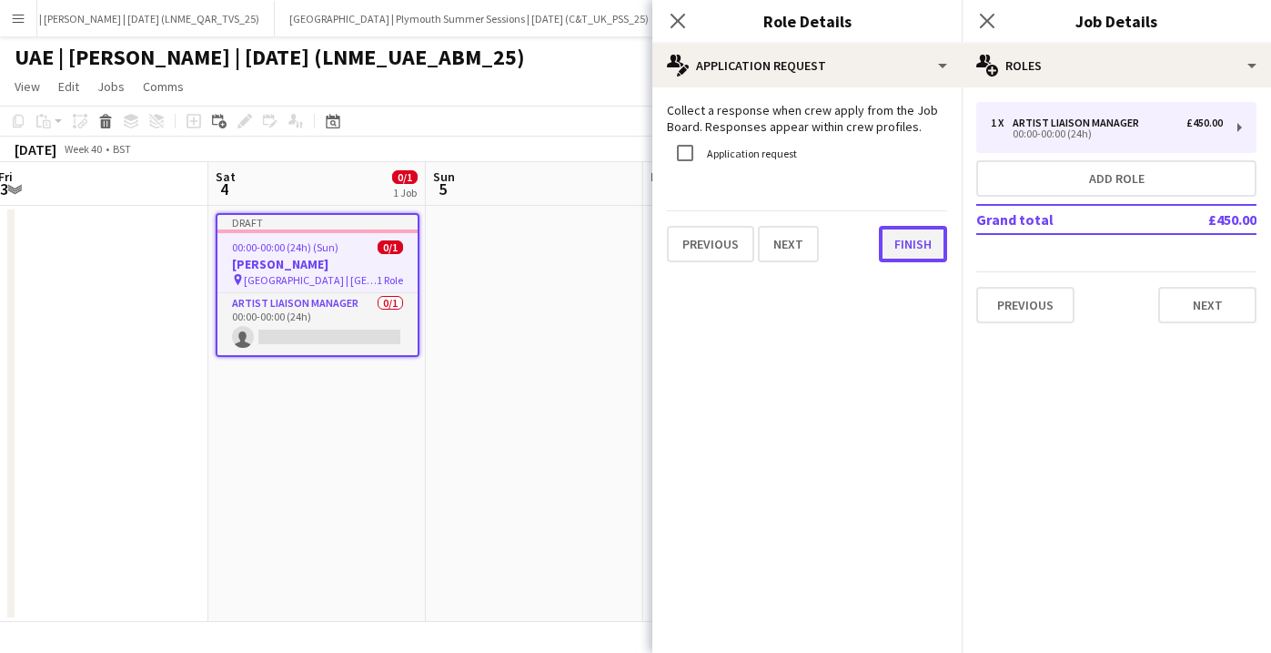
click at [929, 245] on button "Finish" at bounding box center [913, 244] width 68 height 36
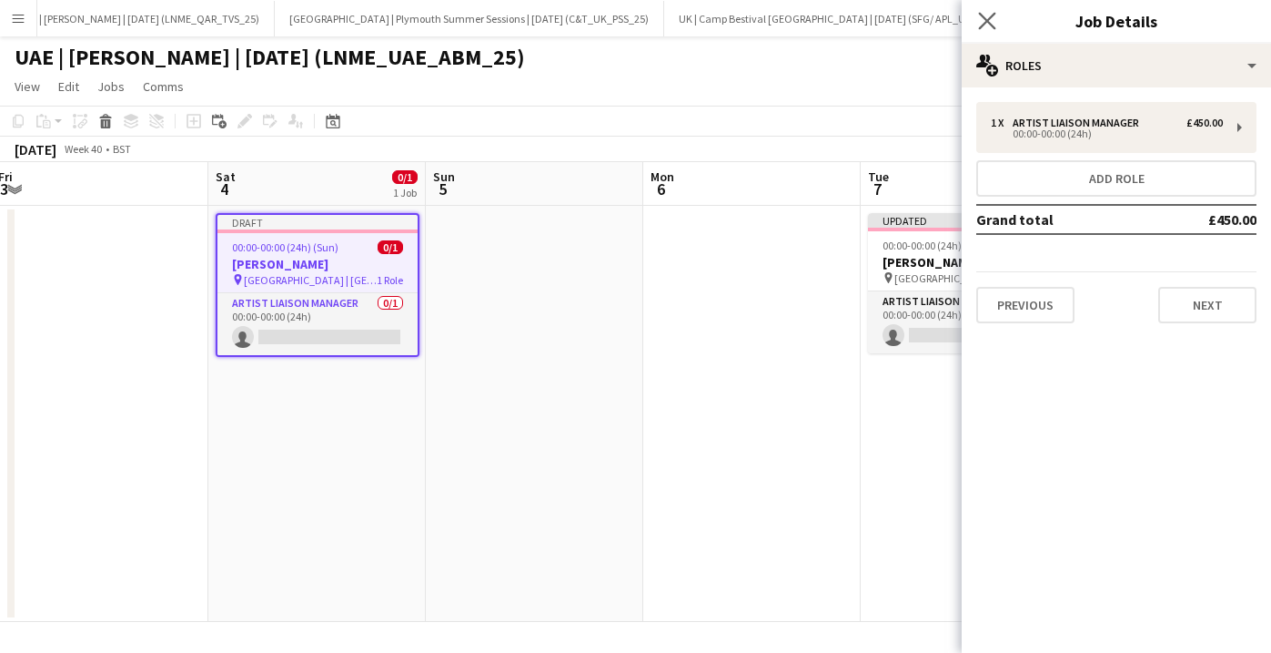
click at [988, 10] on app-icon "Close pop-in" at bounding box center [988, 21] width 26 height 26
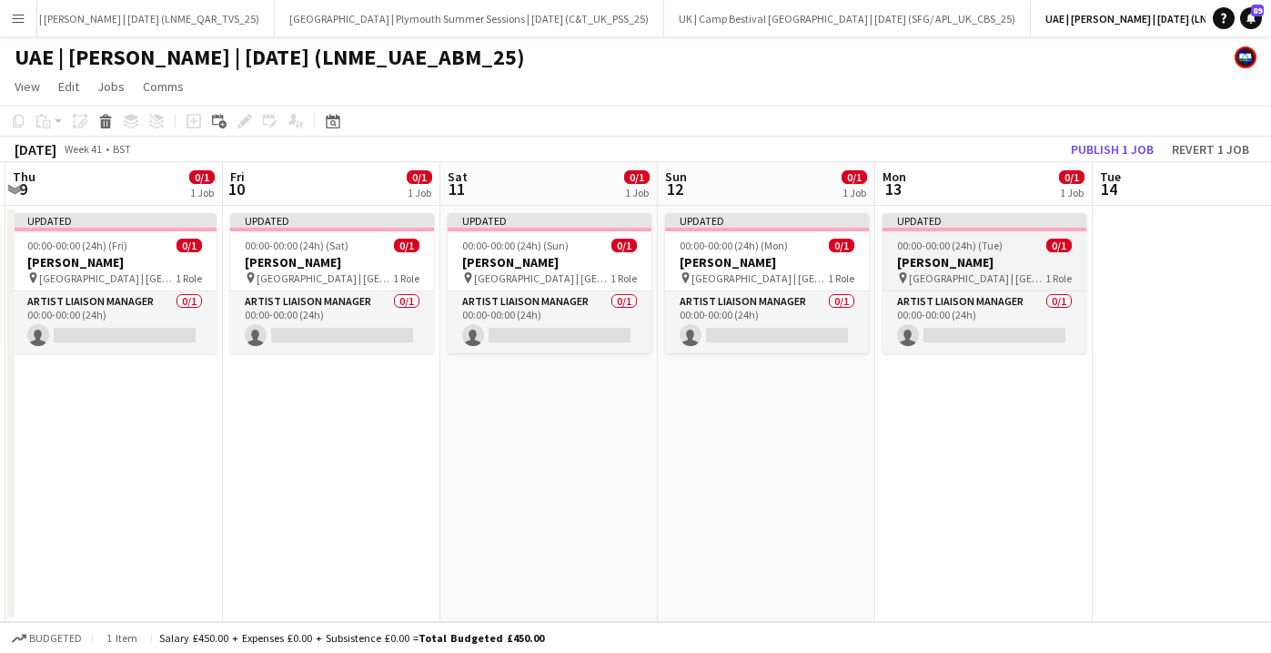
click at [944, 268] on h3 "[PERSON_NAME]" at bounding box center [985, 262] width 204 height 16
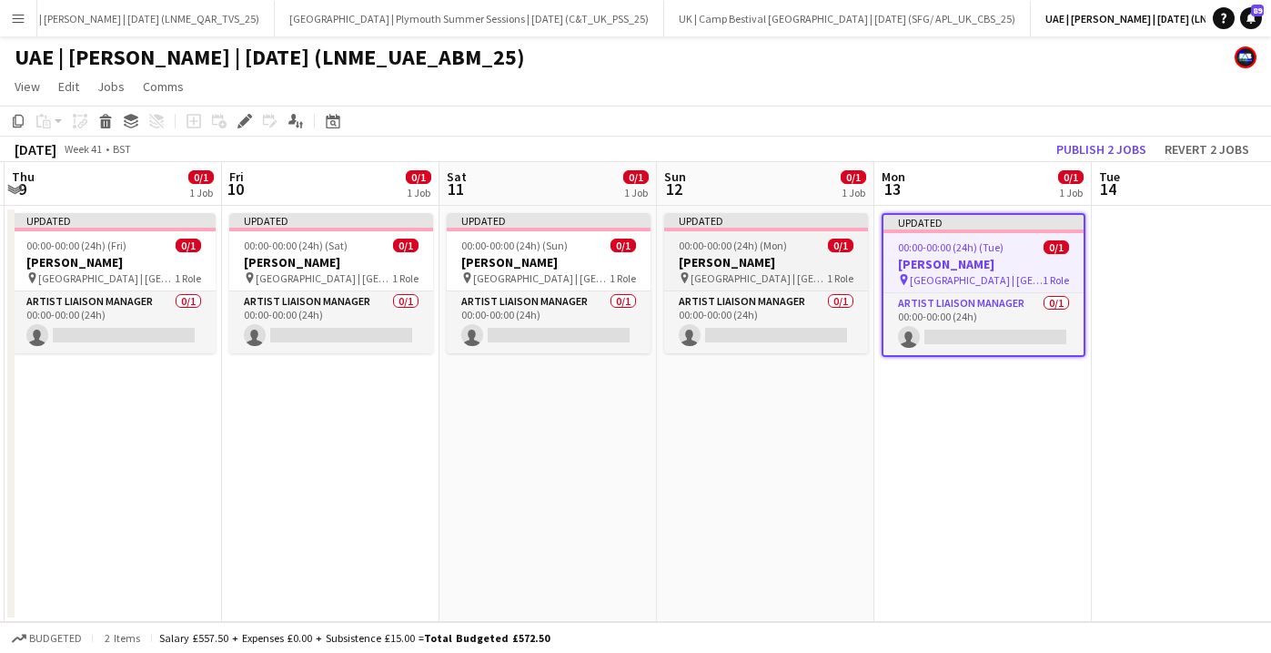
click at [768, 266] on h3 "[PERSON_NAME]" at bounding box center [766, 262] width 204 height 16
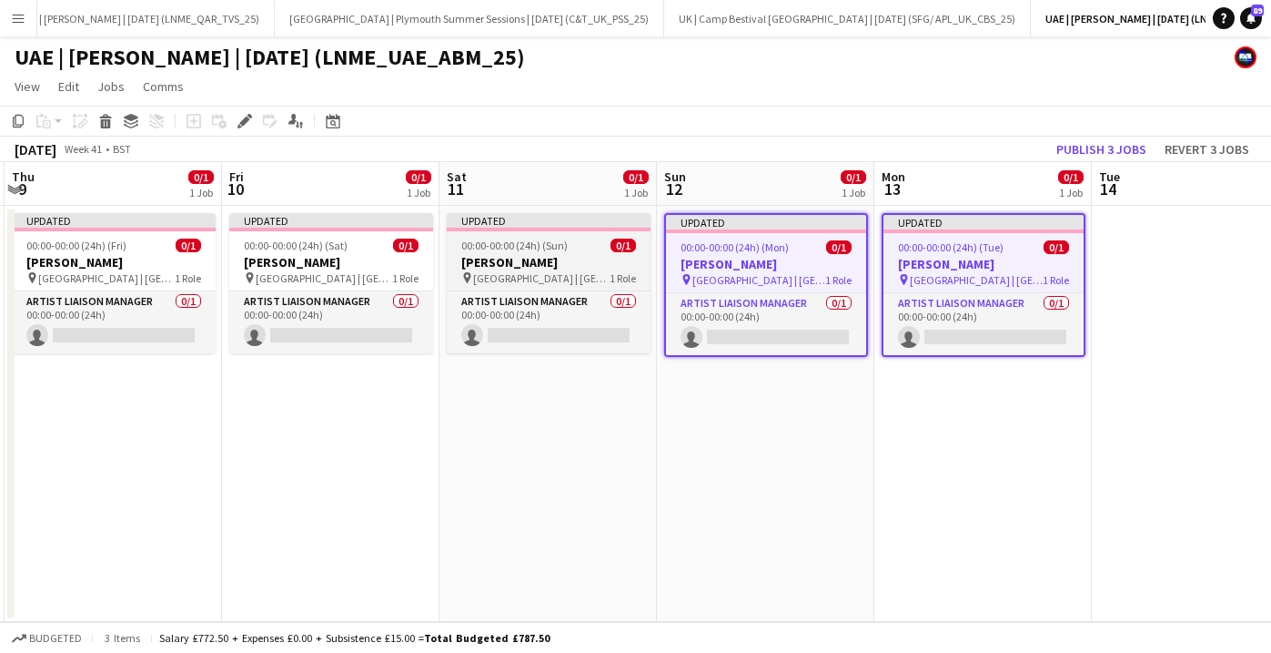
click at [581, 266] on h3 "[PERSON_NAME]" at bounding box center [549, 262] width 204 height 16
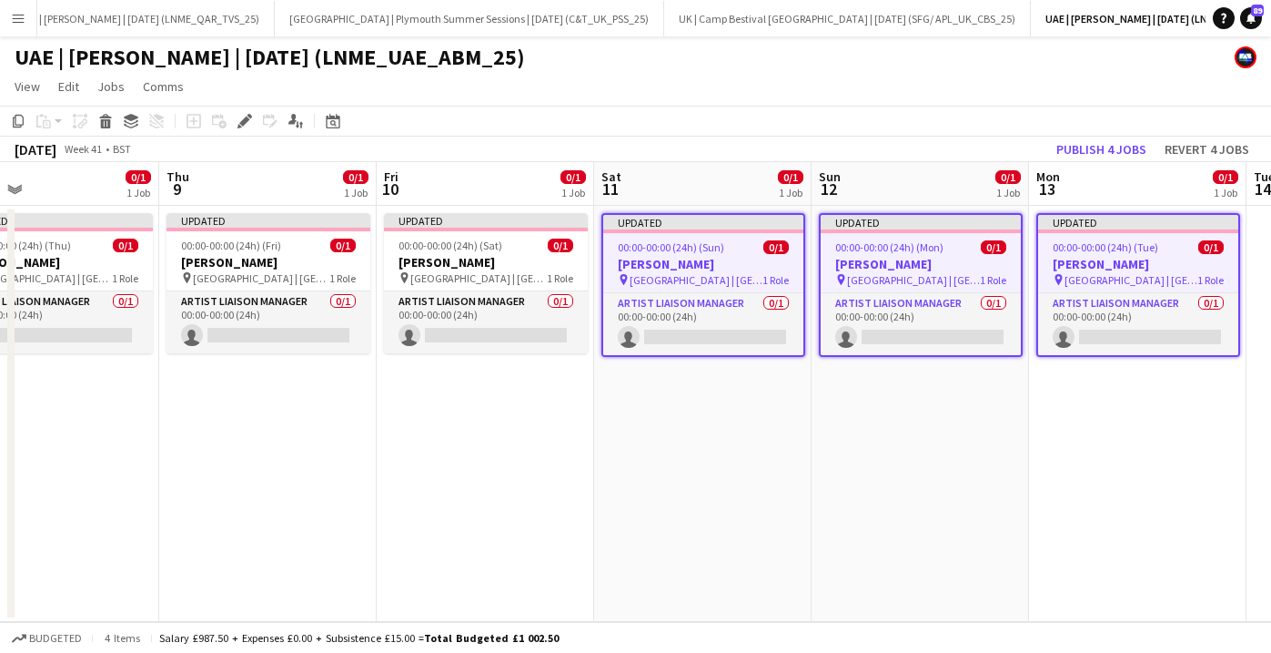
scroll to position [0, 400]
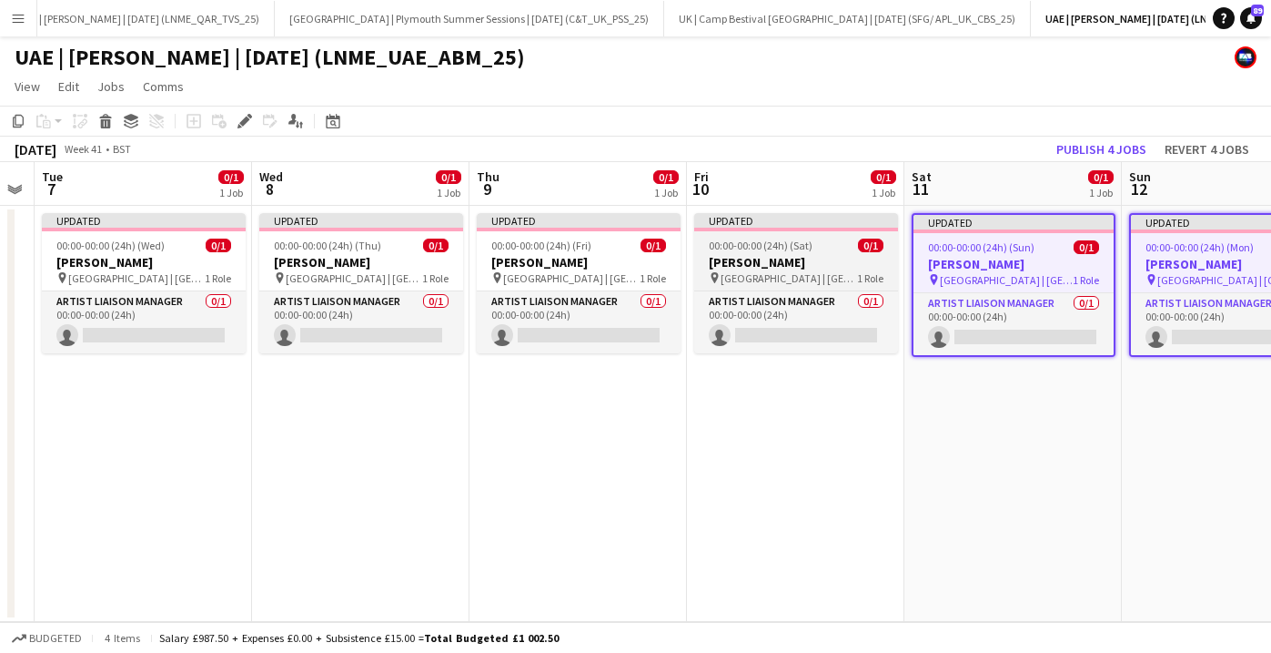
click at [795, 259] on h3 "[PERSON_NAME]" at bounding box center [796, 262] width 204 height 16
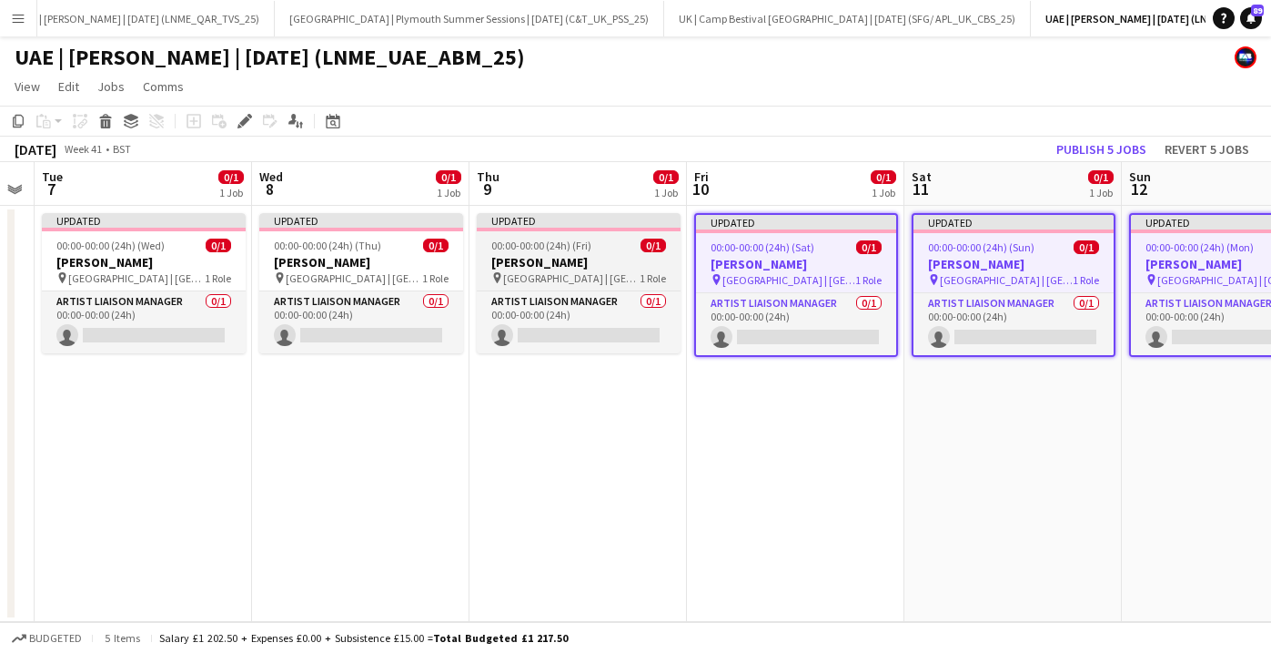
click at [552, 242] on span "00:00-00:00 (24h) (Fri)" at bounding box center [541, 245] width 100 height 14
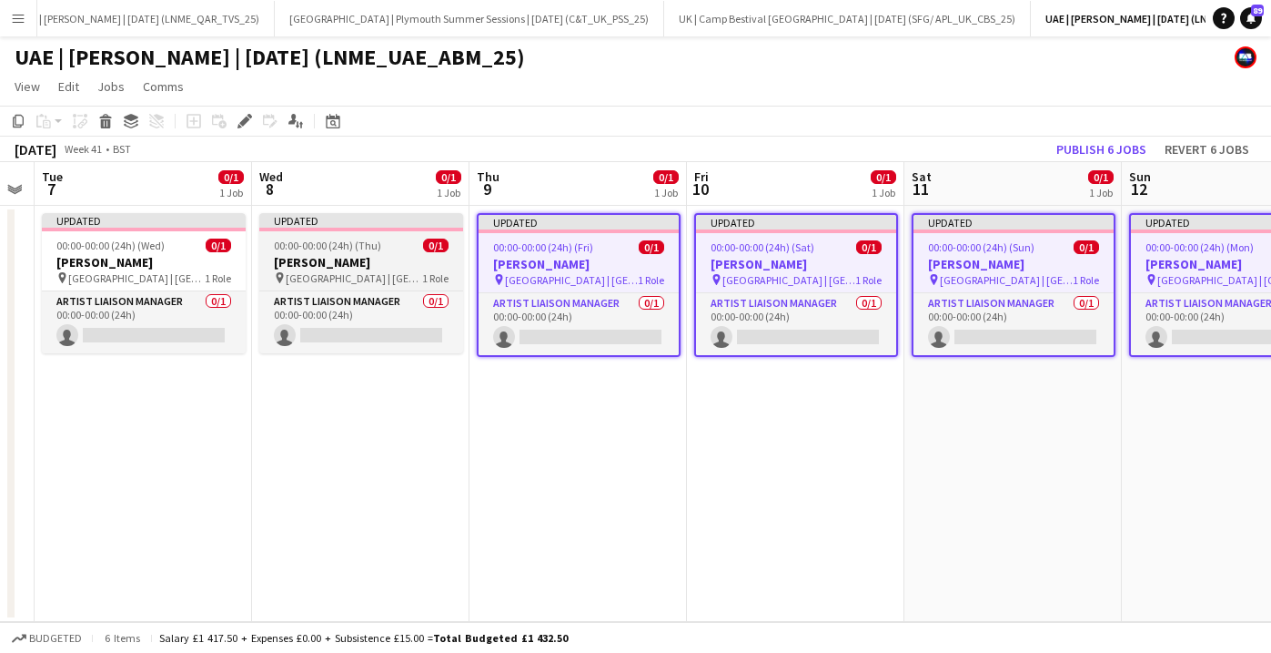
click at [359, 236] on app-job-card "Updated 00:00-00:00 (24h) (Thu) 0/1 [PERSON_NAME] pin [GEOGRAPHIC_DATA] | [GEOG…" at bounding box center [361, 283] width 204 height 140
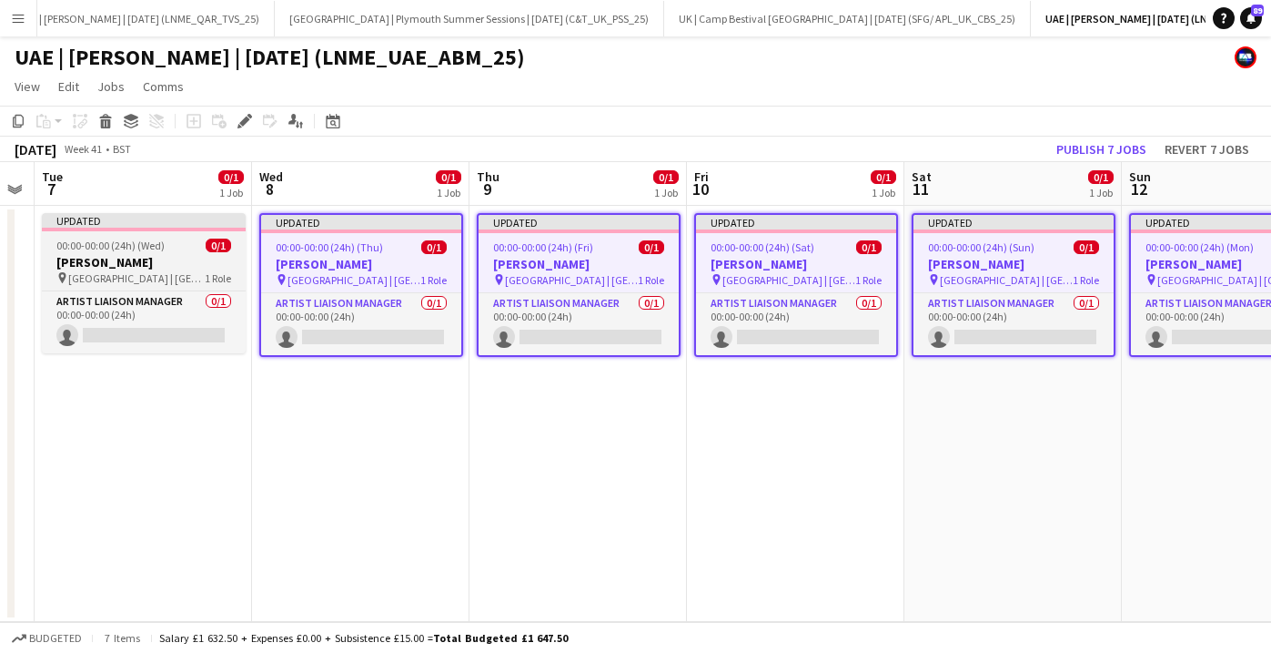
click at [157, 239] on span "00:00-00:00 (24h) (Wed)" at bounding box center [110, 245] width 108 height 14
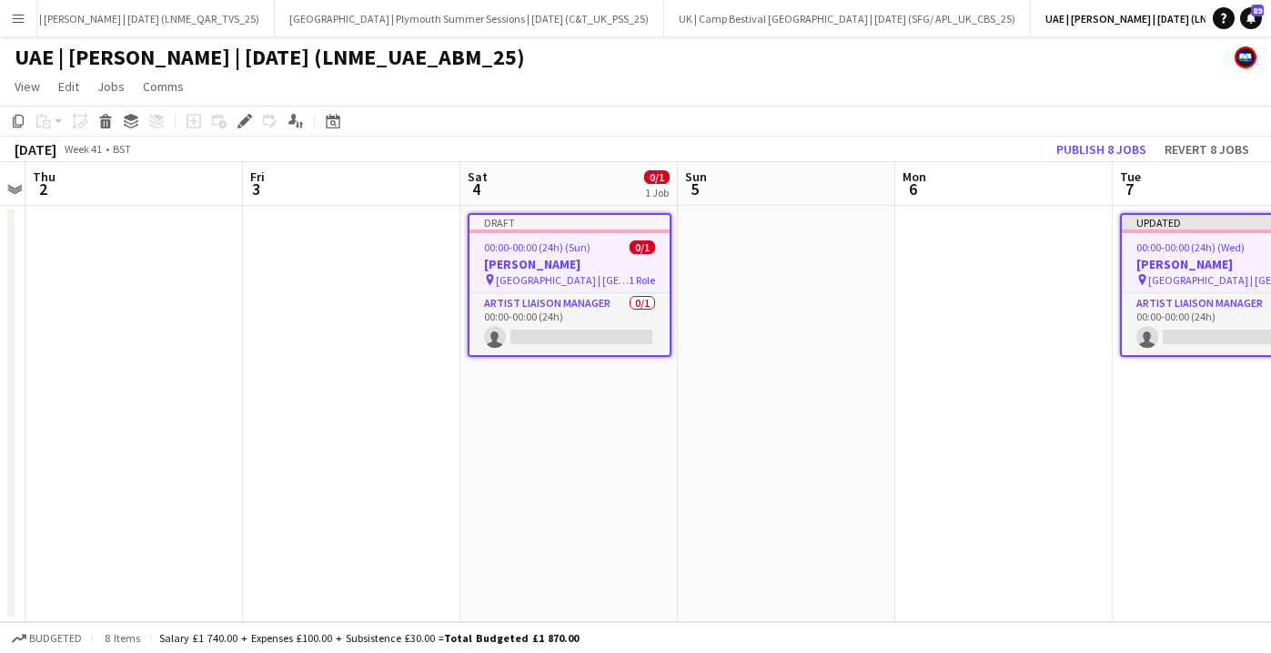
scroll to position [0, 423]
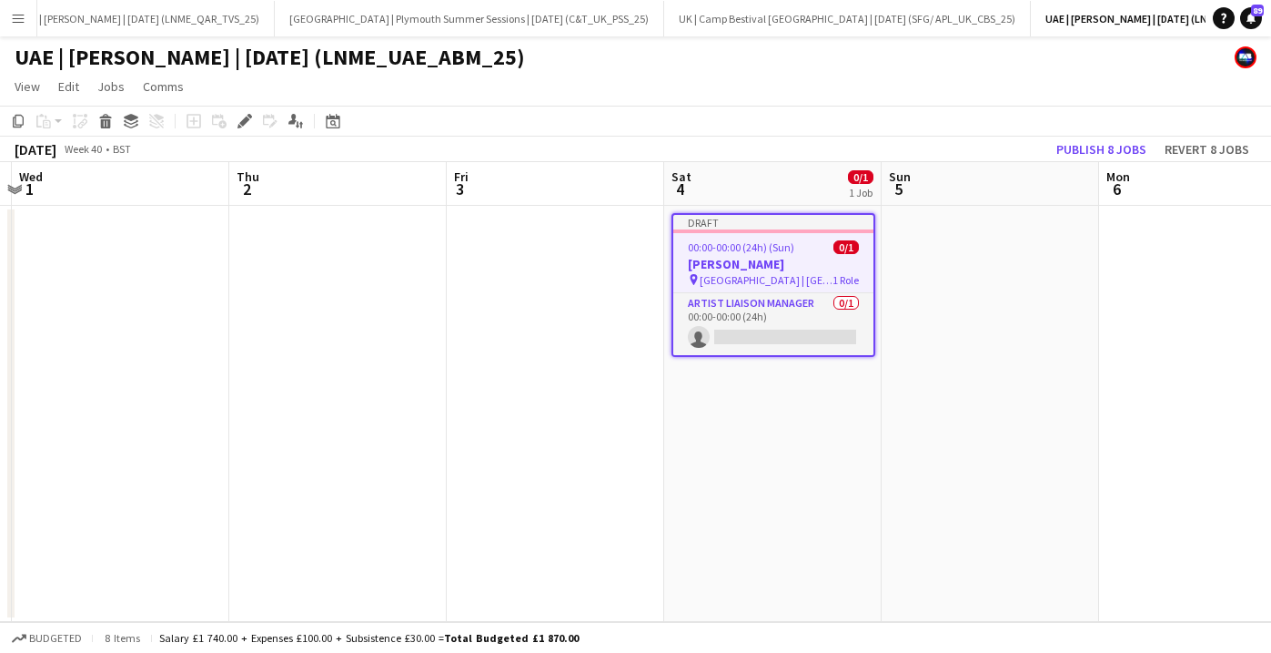
click at [748, 224] on div "Draft" at bounding box center [773, 222] width 200 height 15
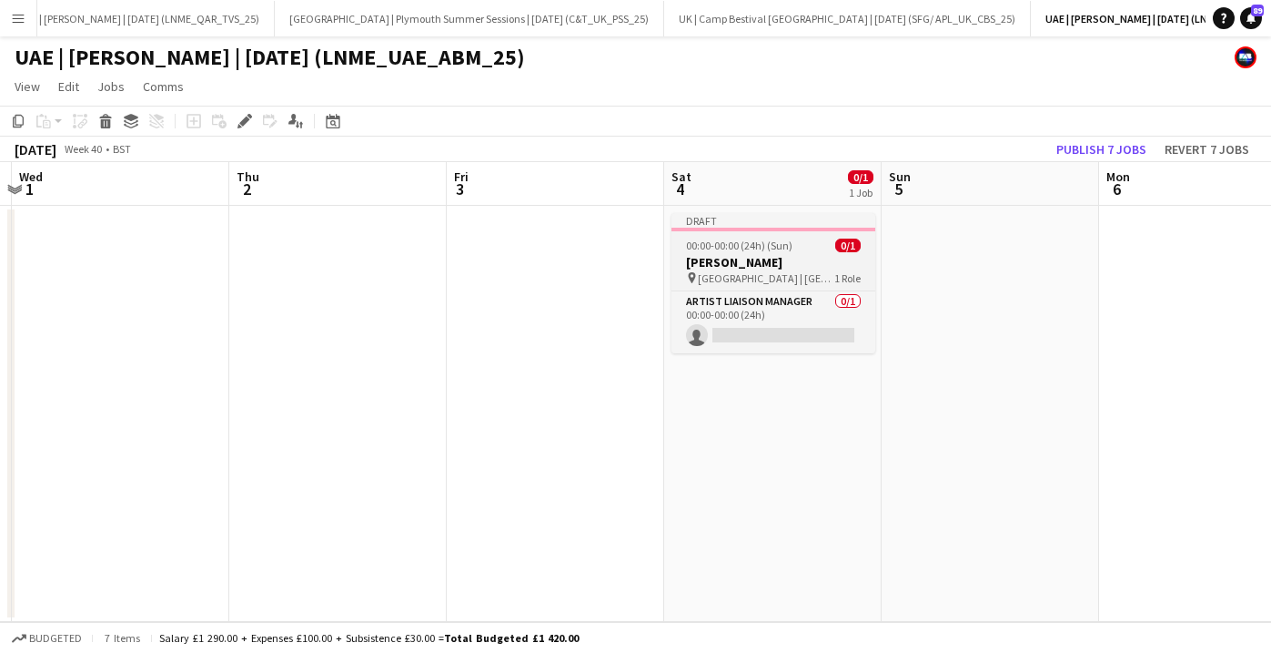
click at [748, 224] on div "Draft" at bounding box center [774, 220] width 204 height 15
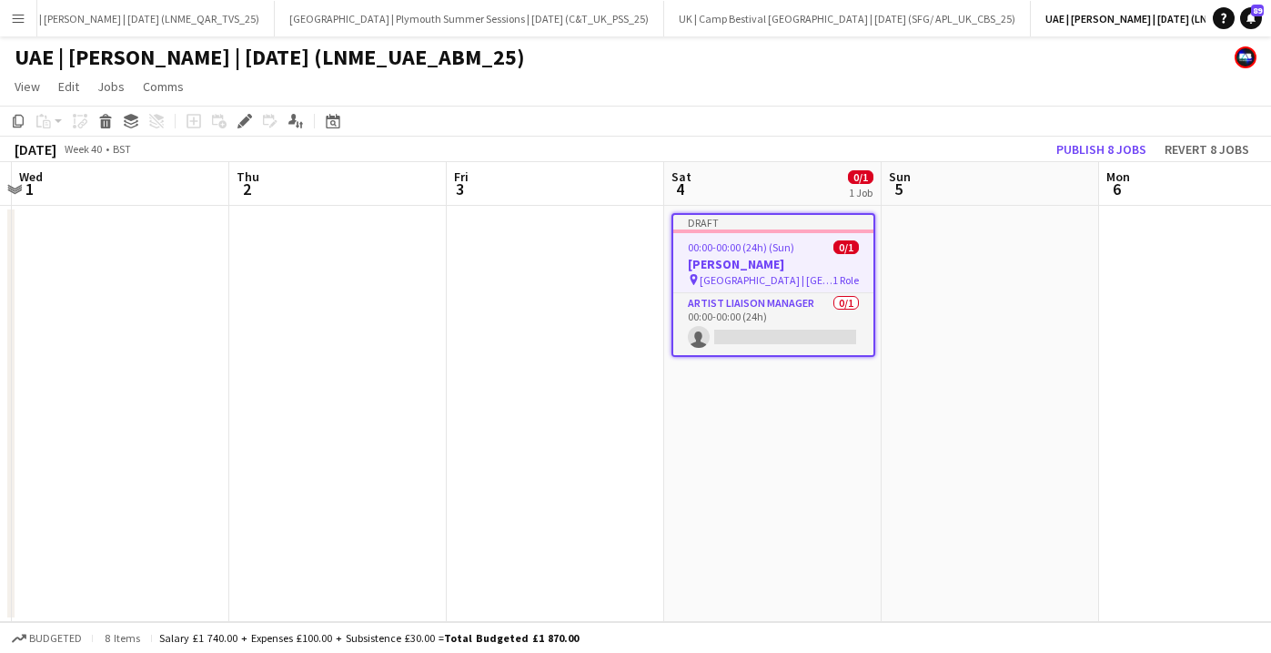
click at [232, 121] on div "Add job Add linked Job Edit Edit linked Job Applicants" at bounding box center [236, 121] width 139 height 22
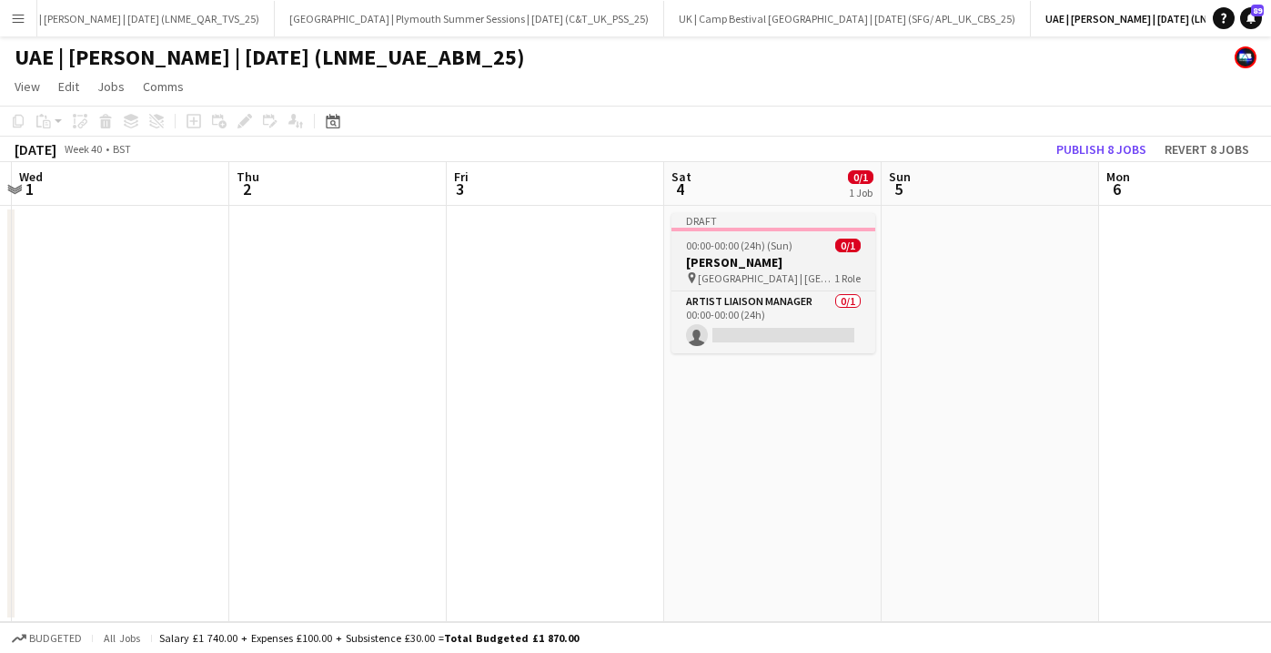
click at [736, 257] on h3 "[PERSON_NAME]" at bounding box center [774, 262] width 204 height 16
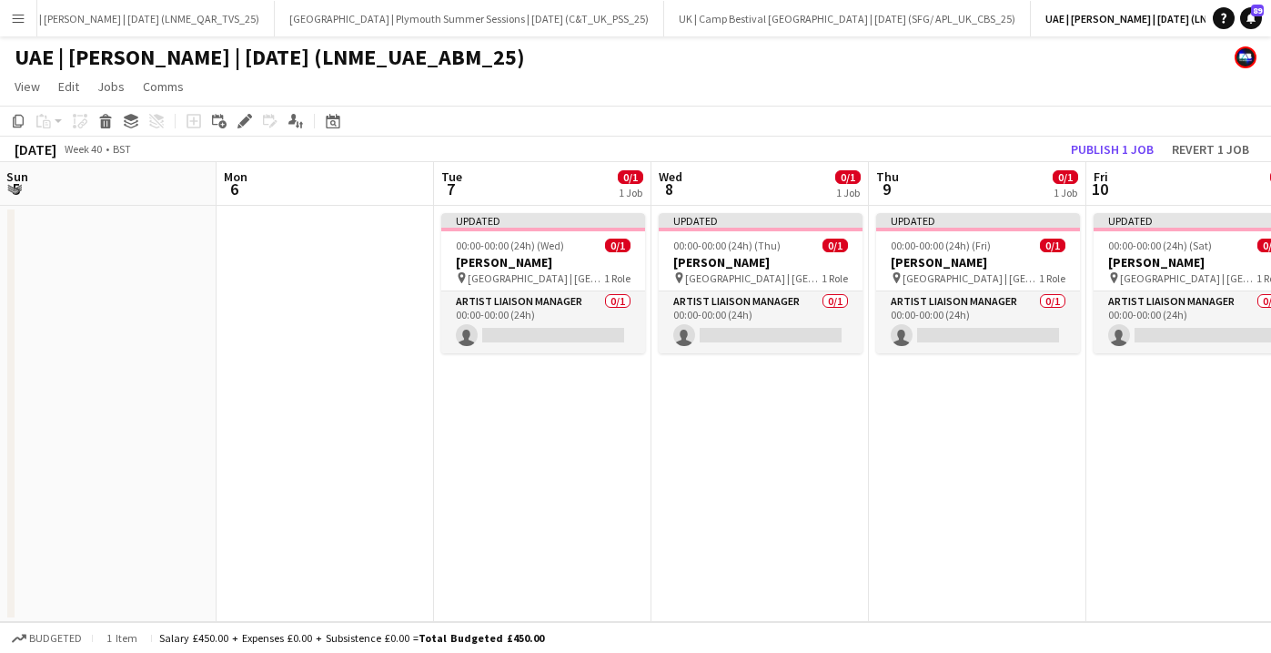
scroll to position [0, 721]
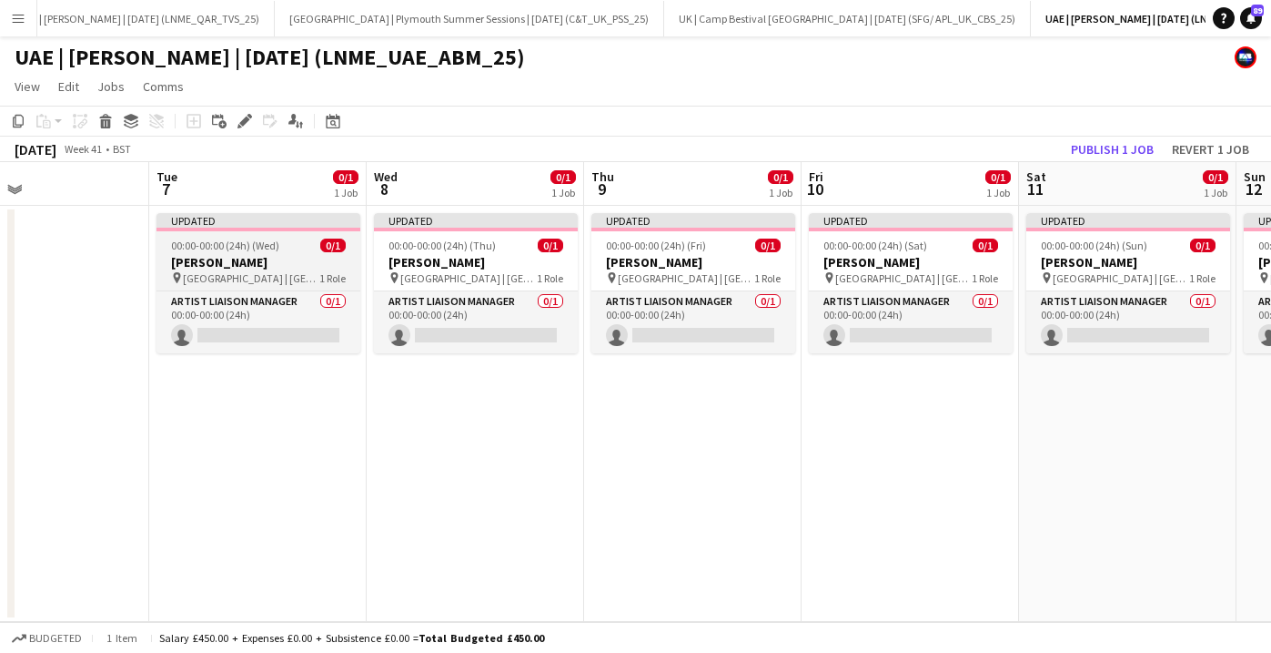
click at [269, 276] on span "[GEOGRAPHIC_DATA] | [GEOGRAPHIC_DATA], [GEOGRAPHIC_DATA]" at bounding box center [251, 278] width 137 height 14
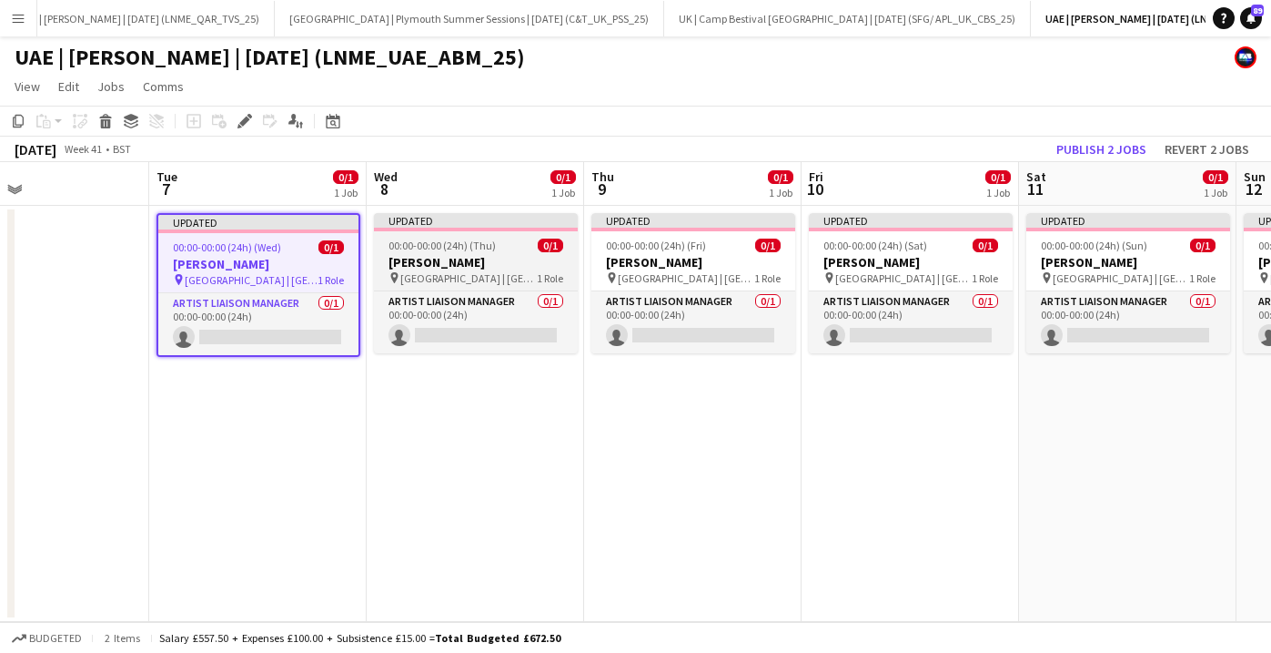
click at [512, 275] on span "[GEOGRAPHIC_DATA] | [GEOGRAPHIC_DATA], [GEOGRAPHIC_DATA]" at bounding box center [468, 278] width 137 height 14
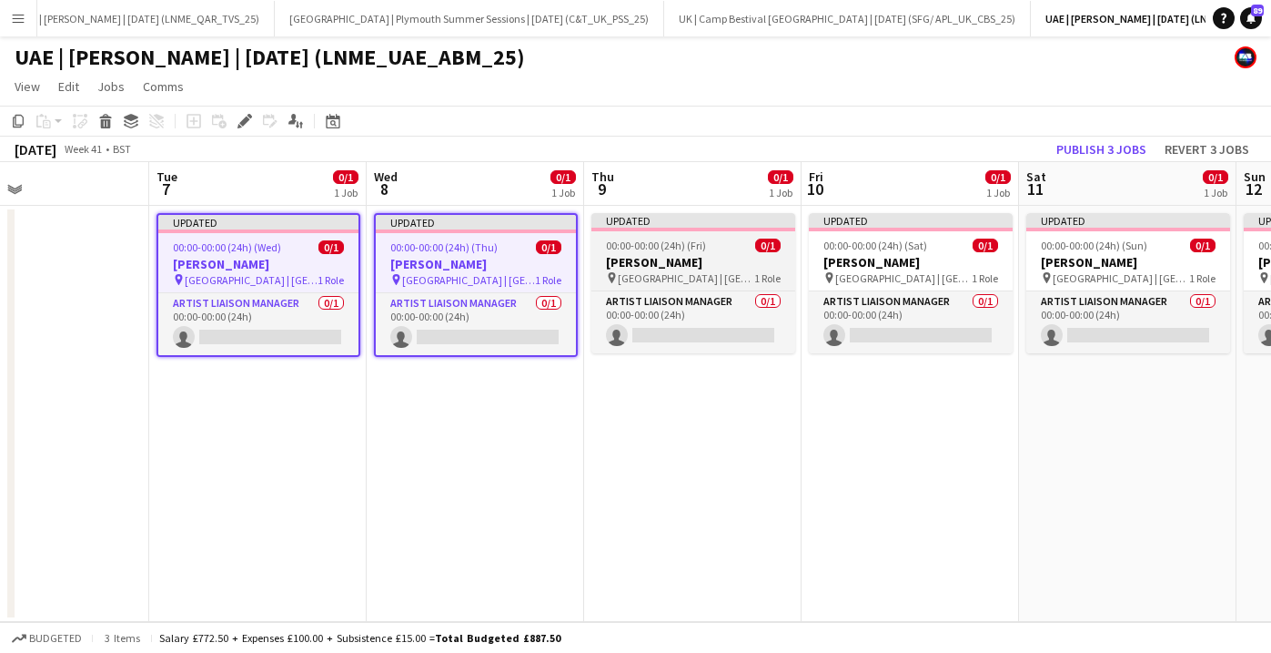
click at [679, 278] on span "[GEOGRAPHIC_DATA] | [GEOGRAPHIC_DATA], [GEOGRAPHIC_DATA]" at bounding box center [686, 278] width 137 height 14
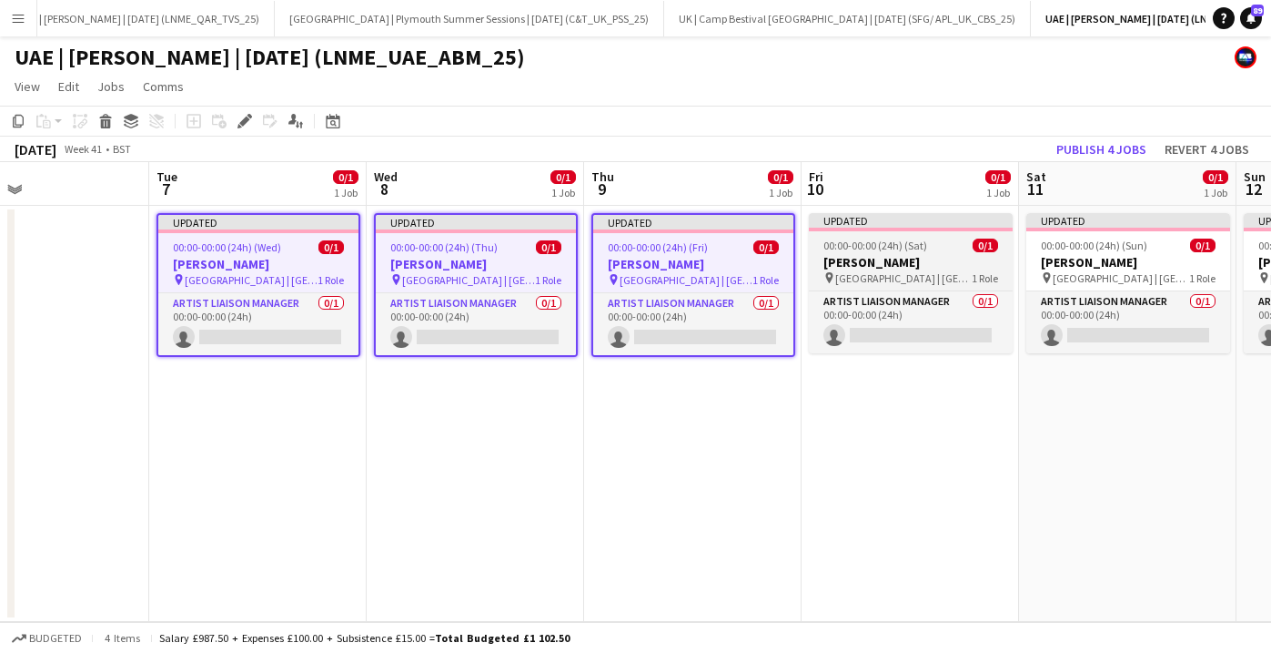
click at [847, 259] on h3 "[PERSON_NAME]" at bounding box center [911, 262] width 204 height 16
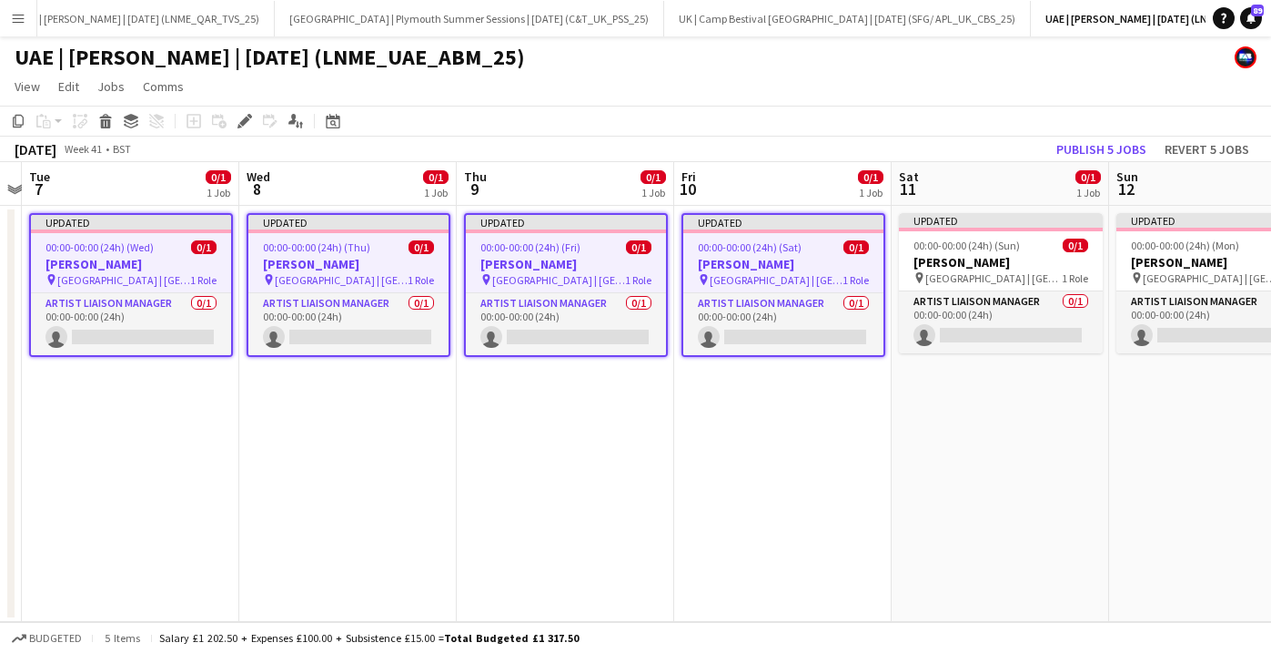
scroll to position [0, 681]
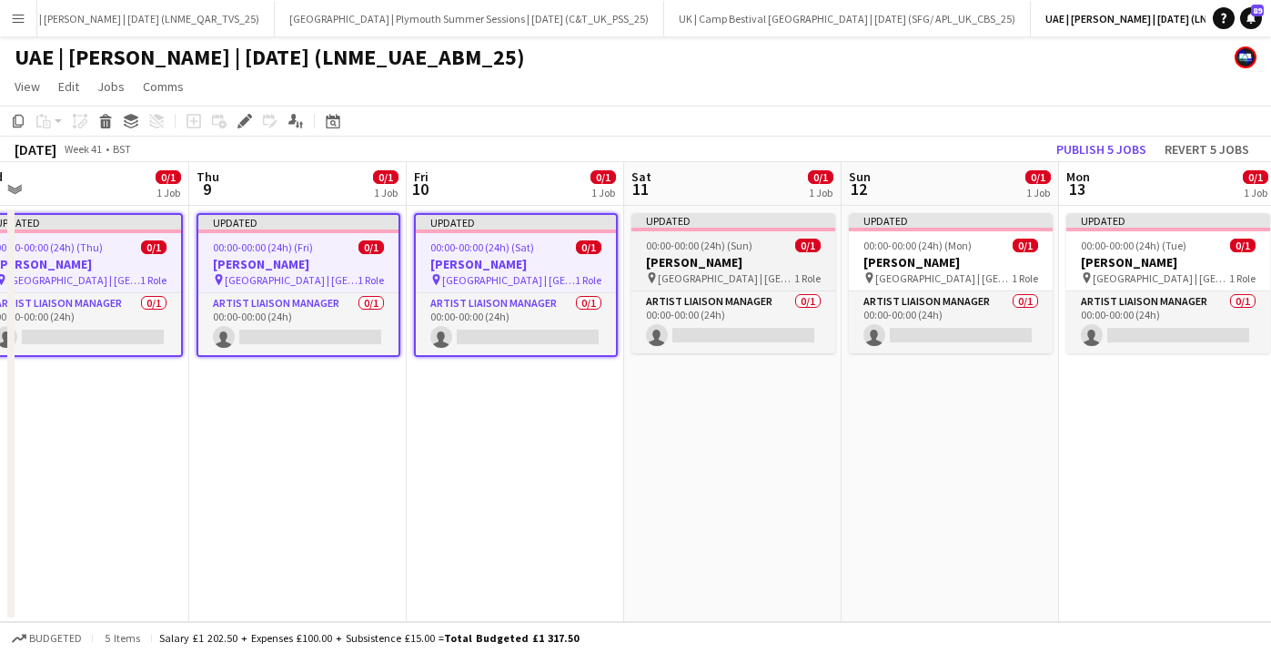
click at [763, 244] on div "00:00-00:00 (24h) (Sun) 0/1" at bounding box center [734, 245] width 204 height 14
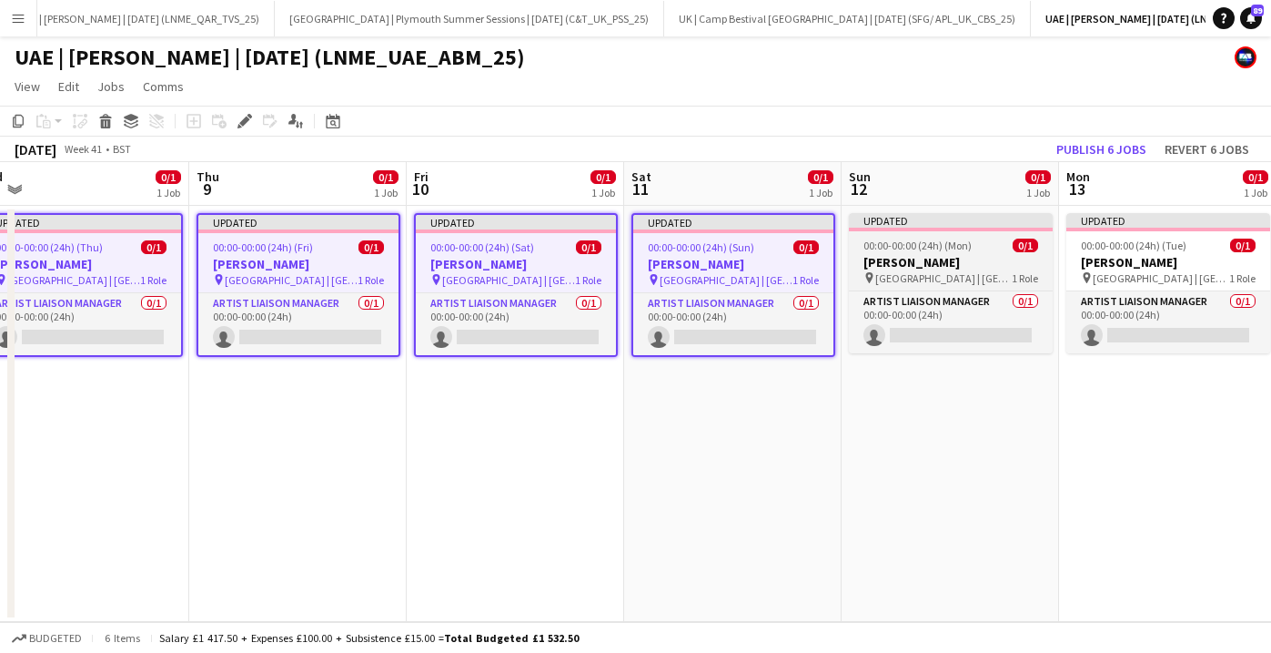
click at [982, 248] on div "00:00-00:00 (24h) (Mon) 0/1" at bounding box center [951, 245] width 204 height 14
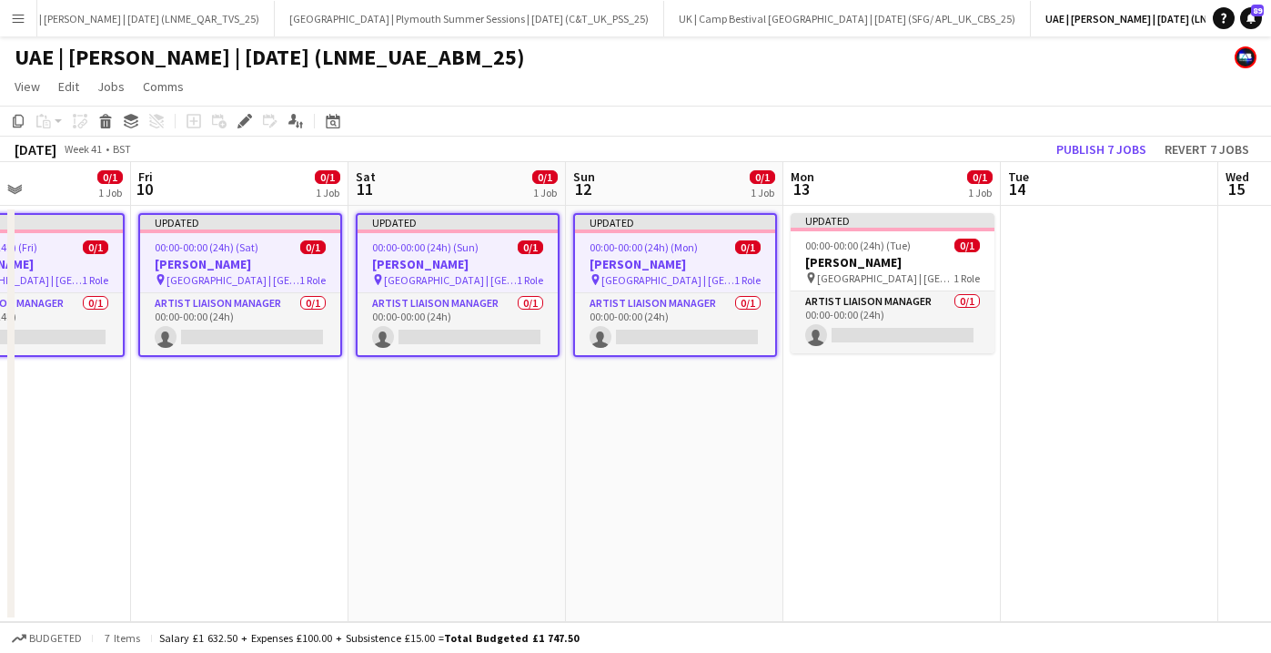
scroll to position [0, 600]
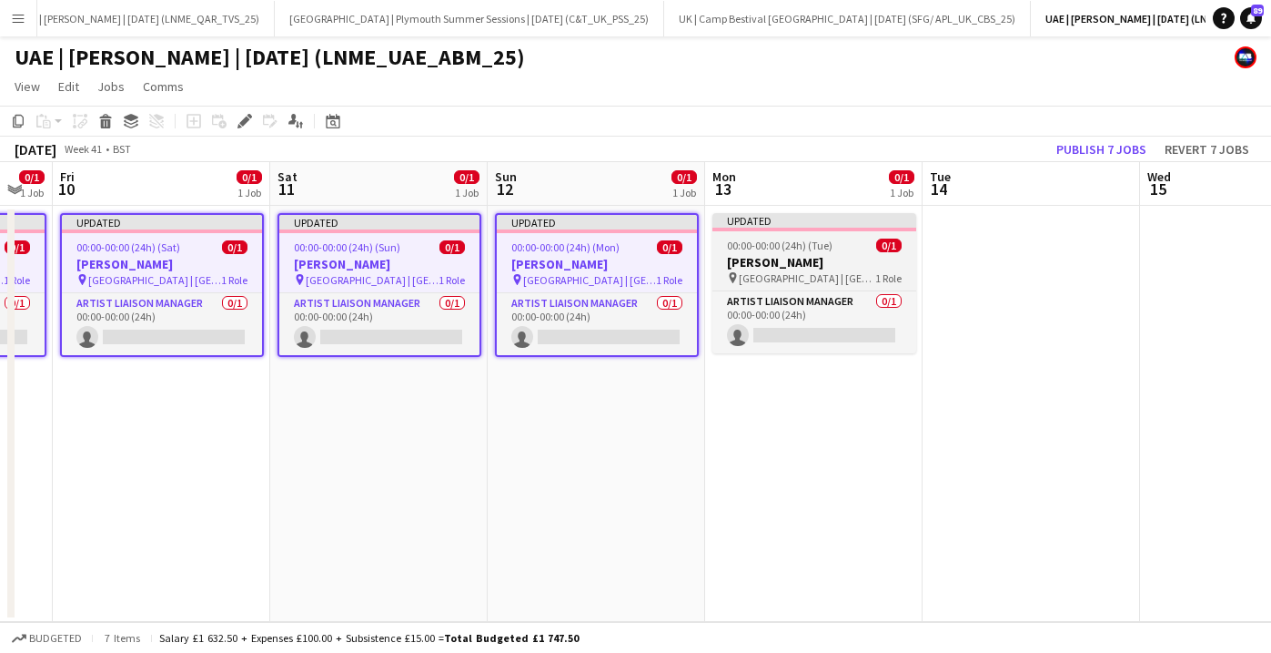
click at [852, 257] on h3 "[PERSON_NAME]" at bounding box center [815, 262] width 204 height 16
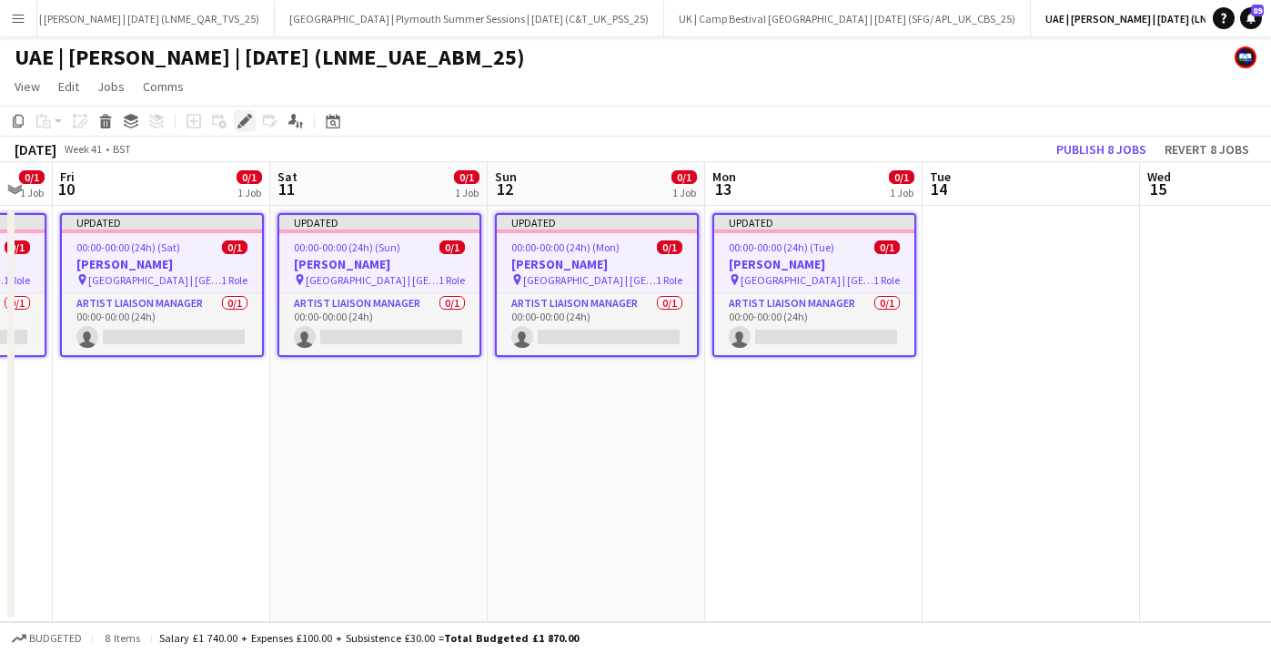
click at [248, 116] on icon at bounding box center [250, 116] width 5 height 5
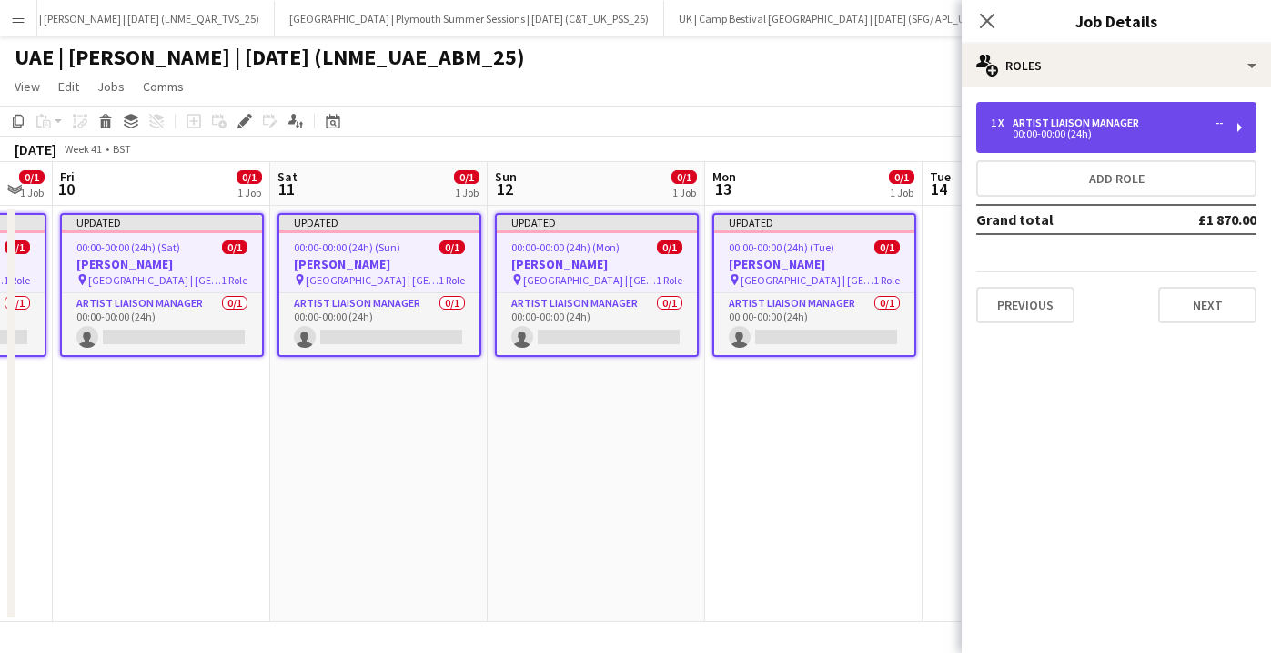
click at [1039, 129] on div "00:00-00:00 (24h)" at bounding box center [1107, 133] width 232 height 9
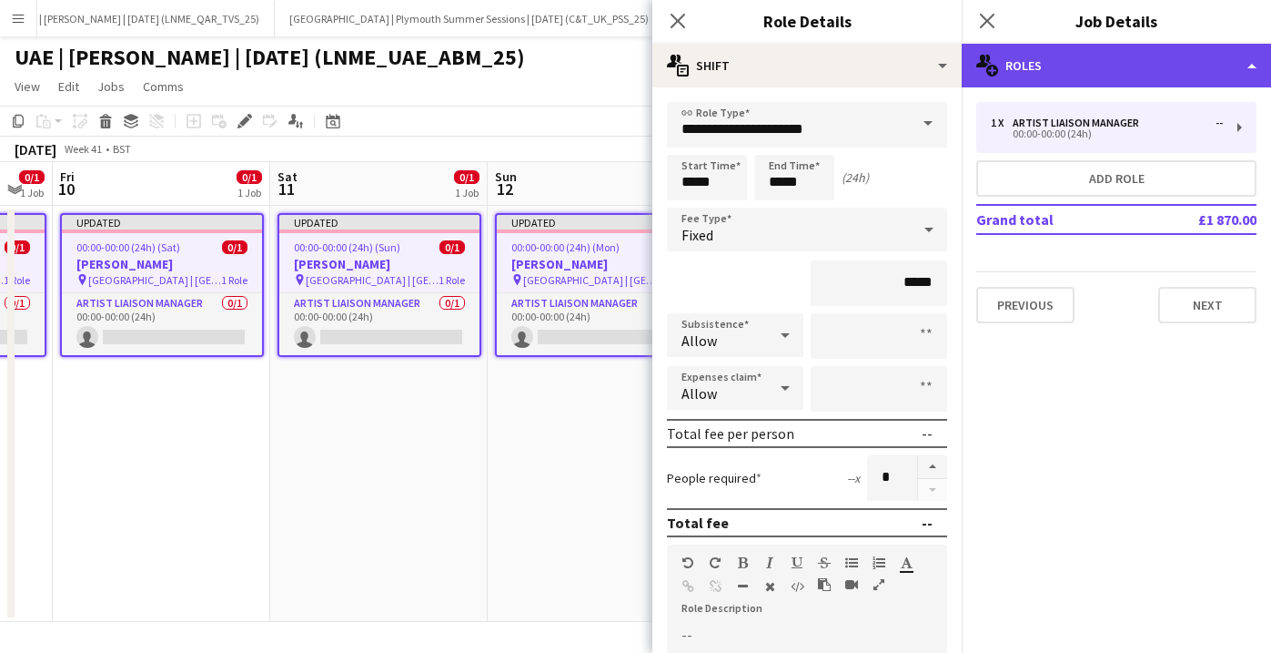
click at [1068, 72] on div "multiple-users-add Roles" at bounding box center [1116, 66] width 309 height 44
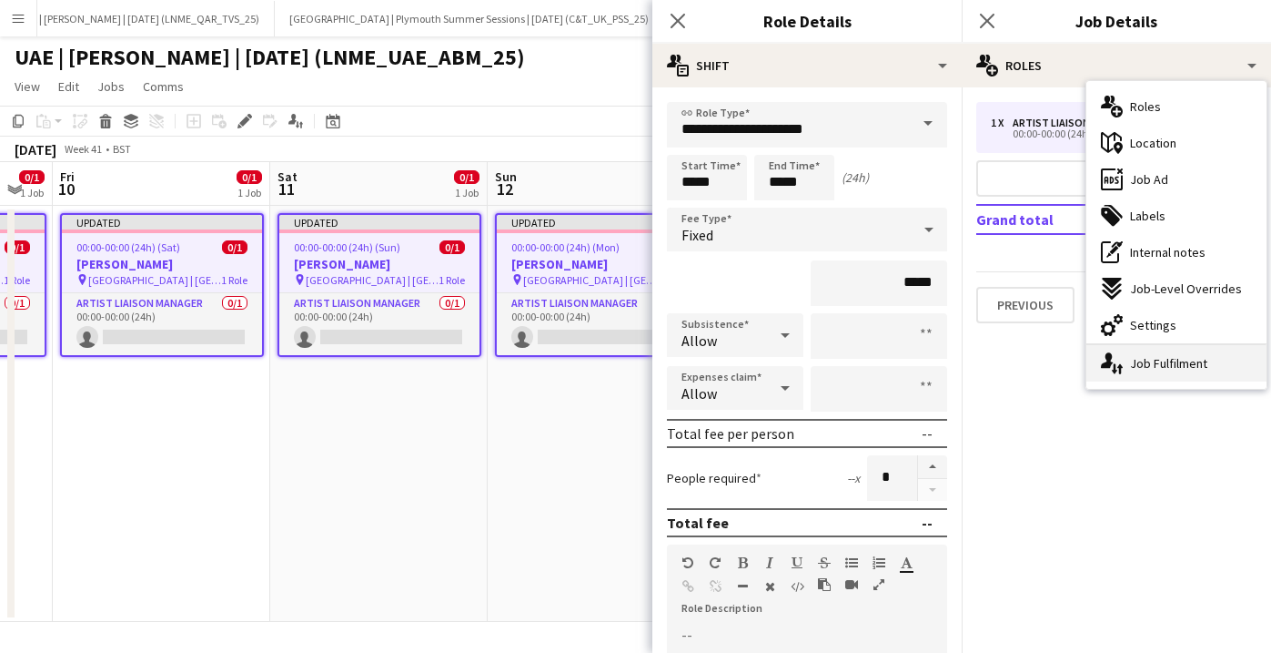
click at [1122, 366] on icon "single-neutral-actions-up-down" at bounding box center [1112, 363] width 22 height 22
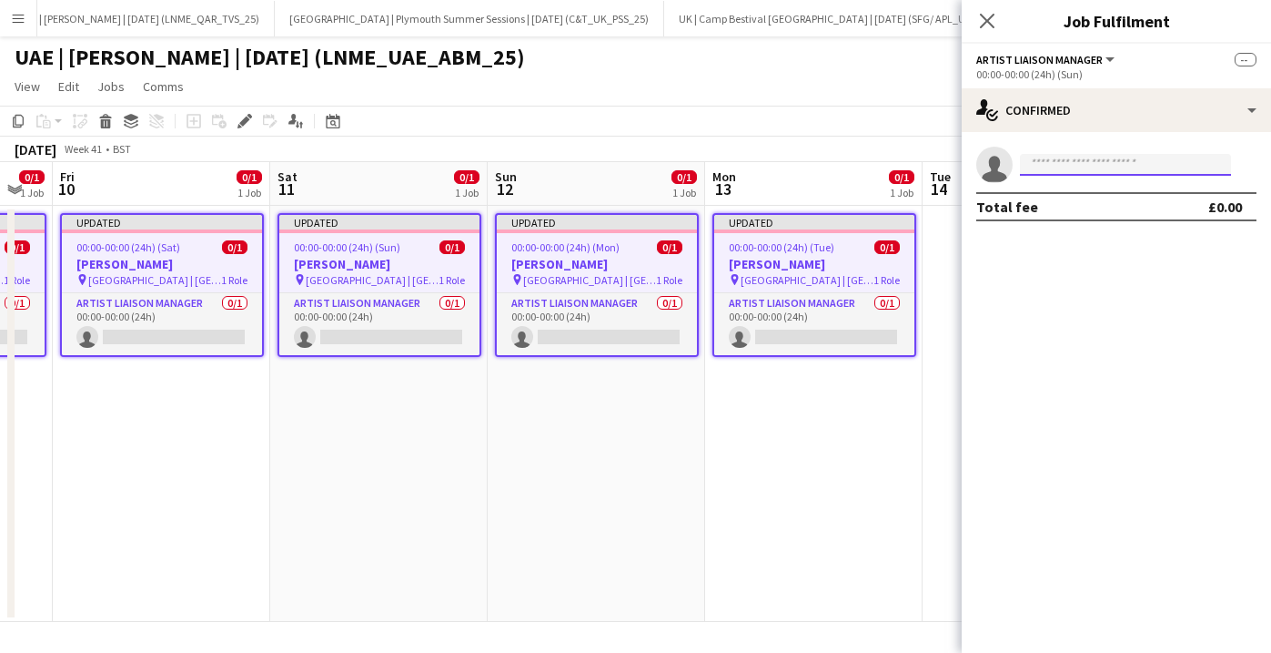
click at [1068, 160] on input at bounding box center [1125, 165] width 211 height 22
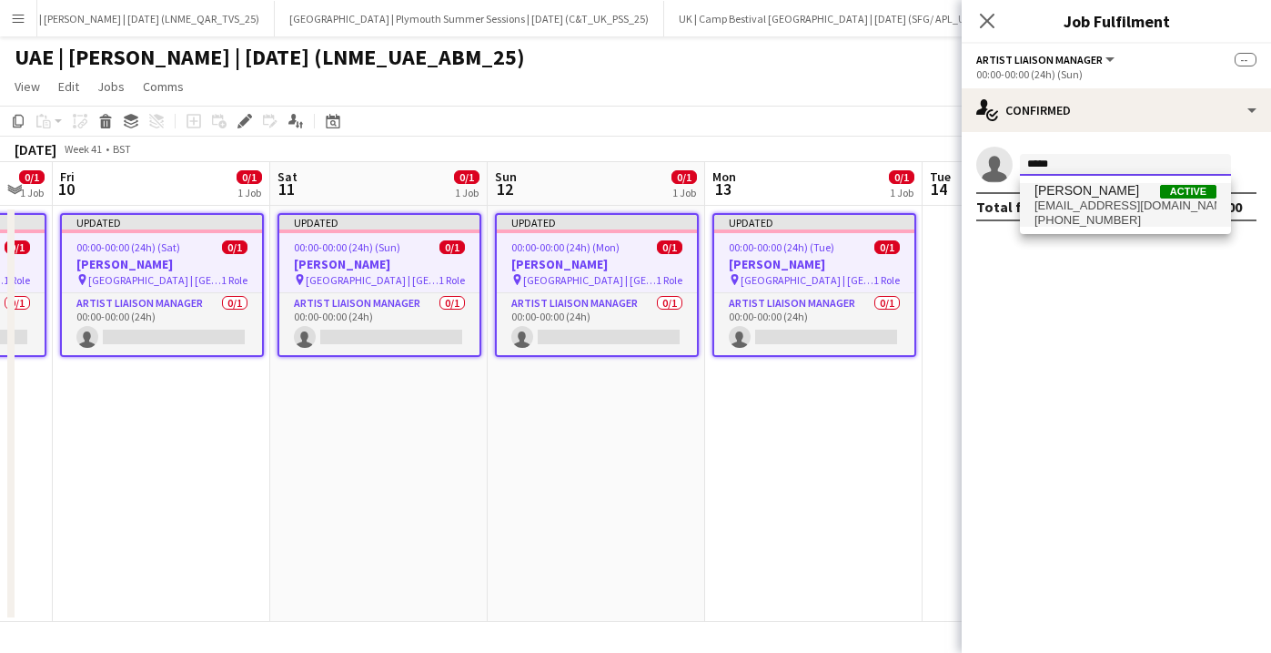
type input "*****"
click at [1072, 205] on span "[EMAIL_ADDRESS][DOMAIN_NAME]" at bounding box center [1126, 205] width 182 height 15
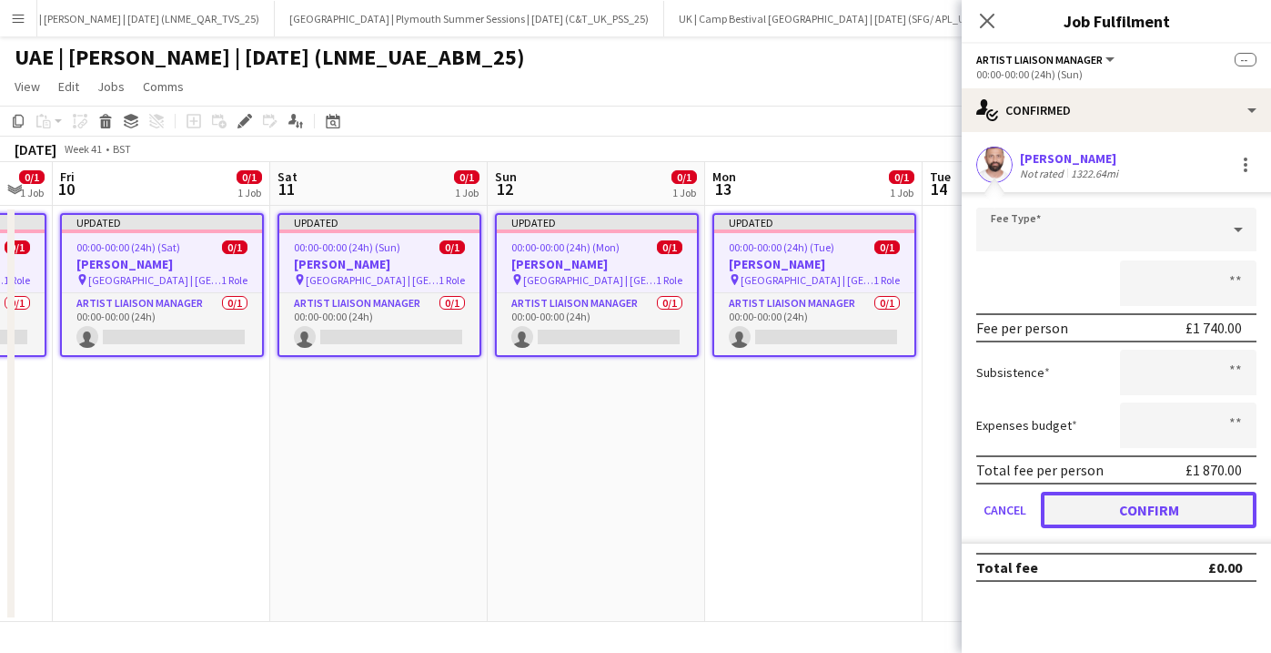
click at [1125, 509] on button "Confirm" at bounding box center [1149, 509] width 216 height 36
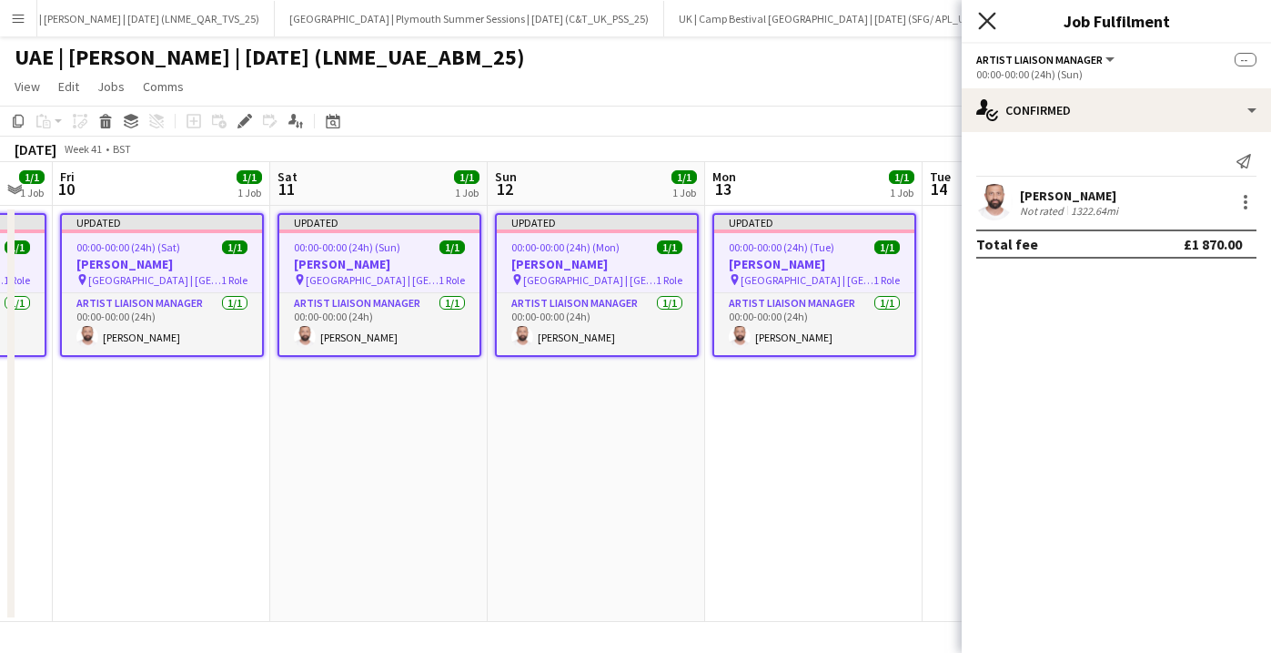
click at [986, 18] on icon at bounding box center [986, 20] width 17 height 17
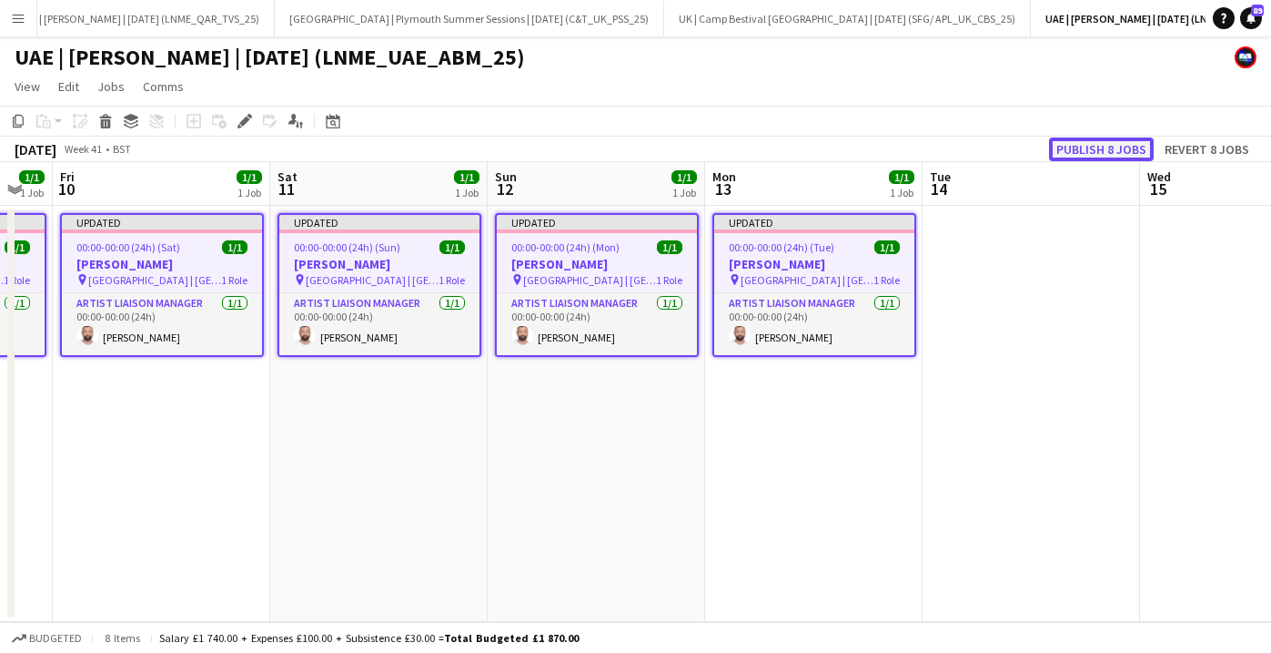
click at [1112, 149] on button "Publish 8 jobs" at bounding box center [1101, 149] width 105 height 24
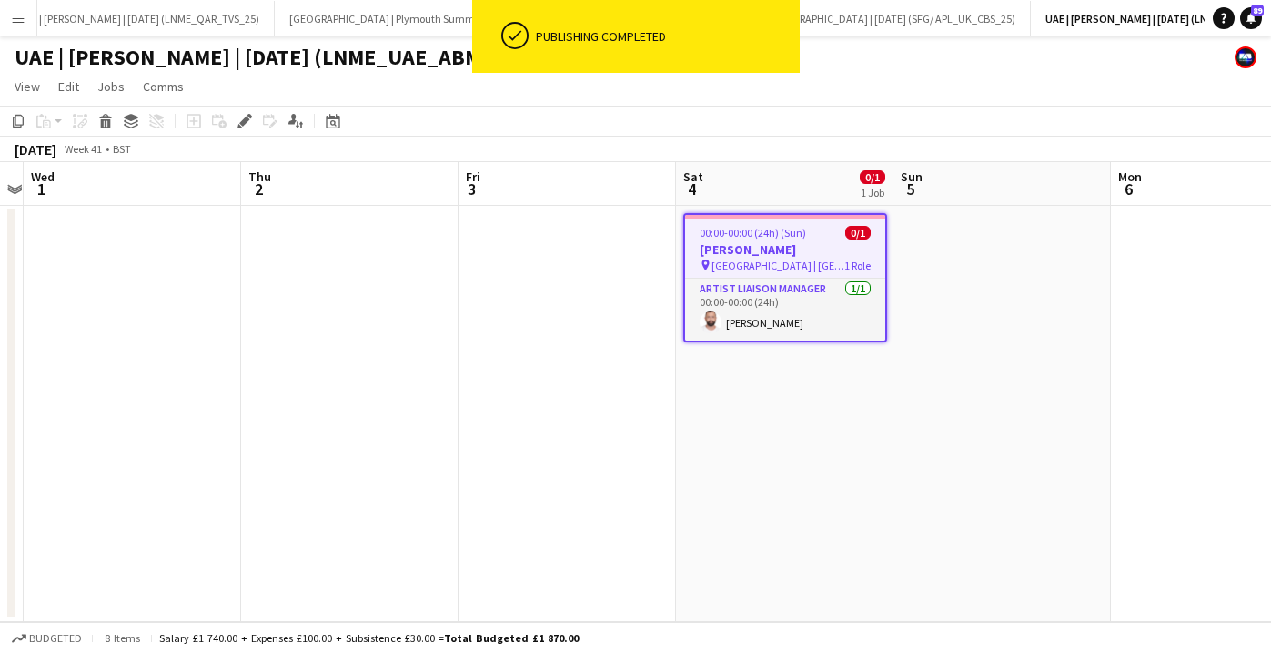
scroll to position [0, 562]
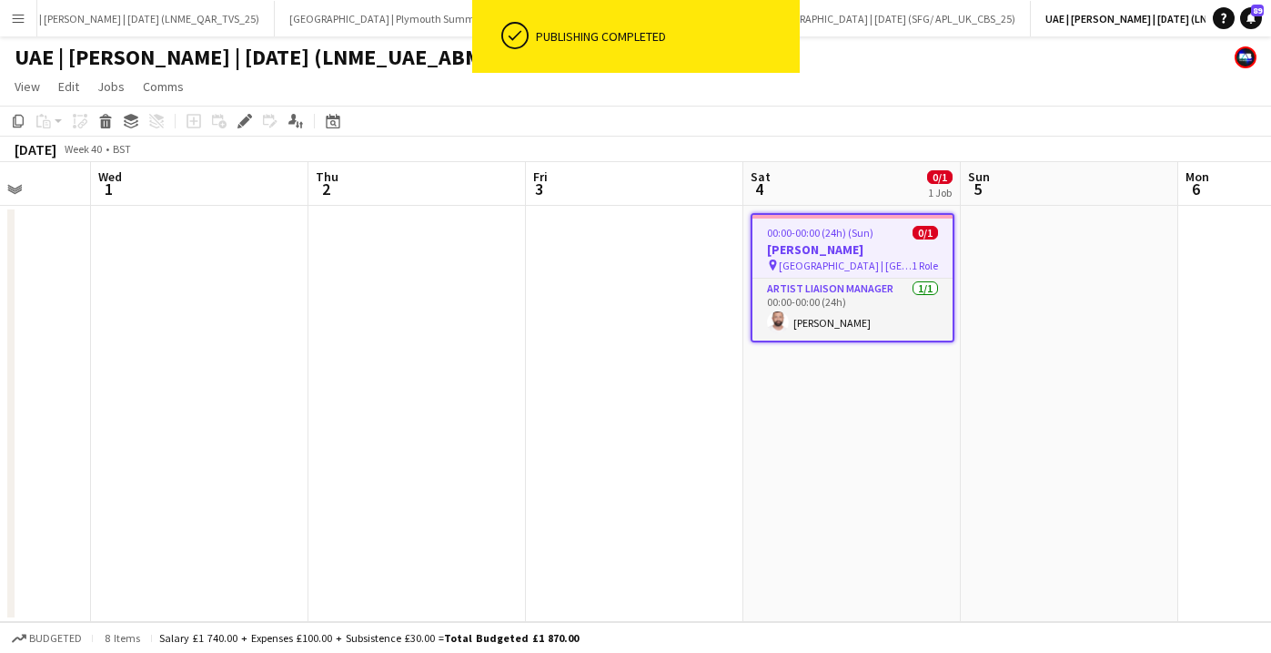
click at [15, 25] on app-icon "Menu" at bounding box center [18, 18] width 15 height 15
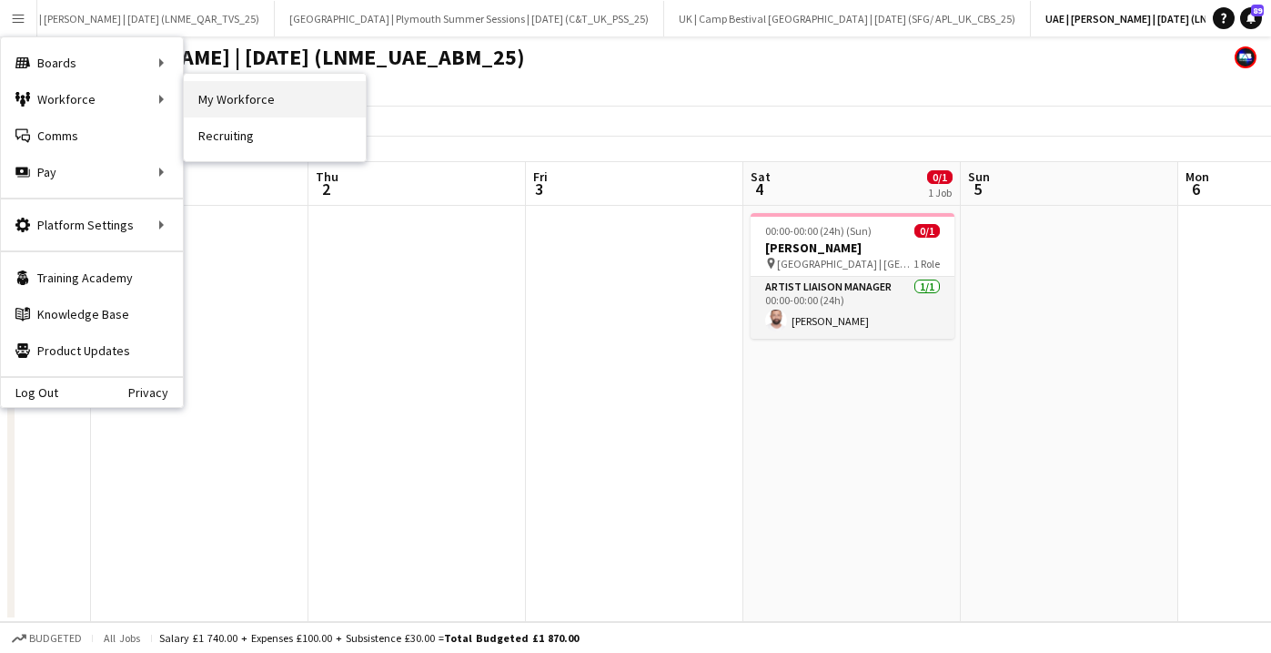
click at [284, 90] on link "My Workforce" at bounding box center [275, 99] width 182 height 36
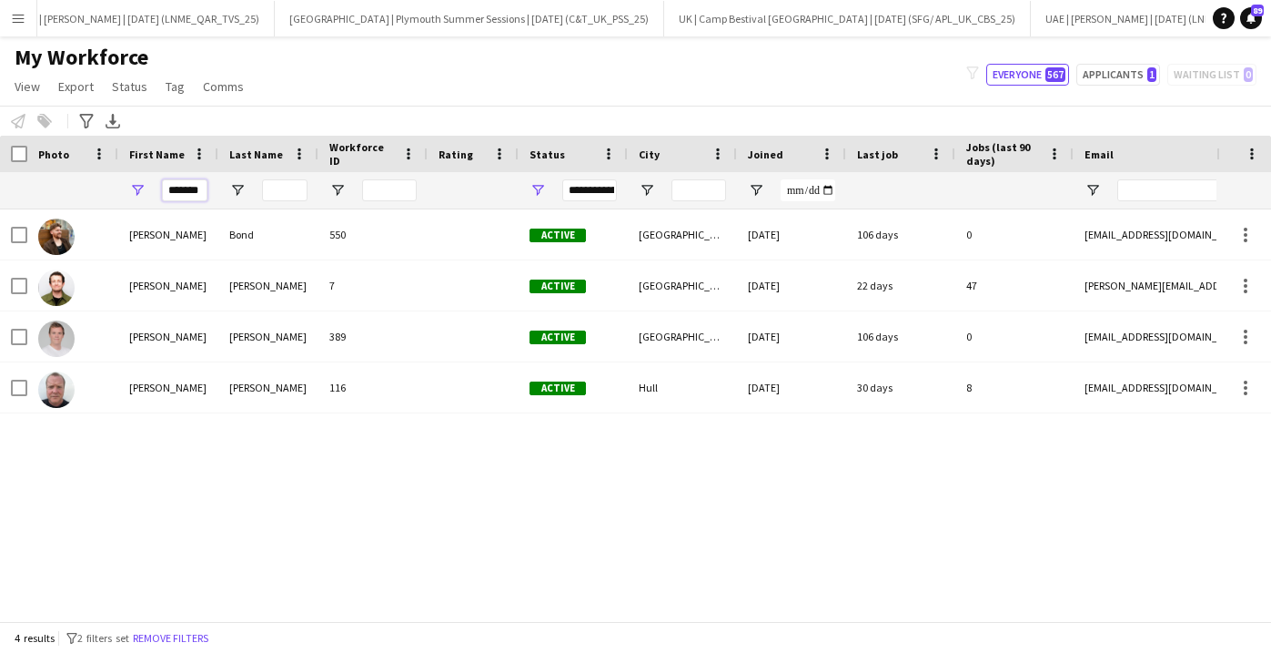
click at [203, 187] on input "*******" at bounding box center [185, 190] width 46 height 22
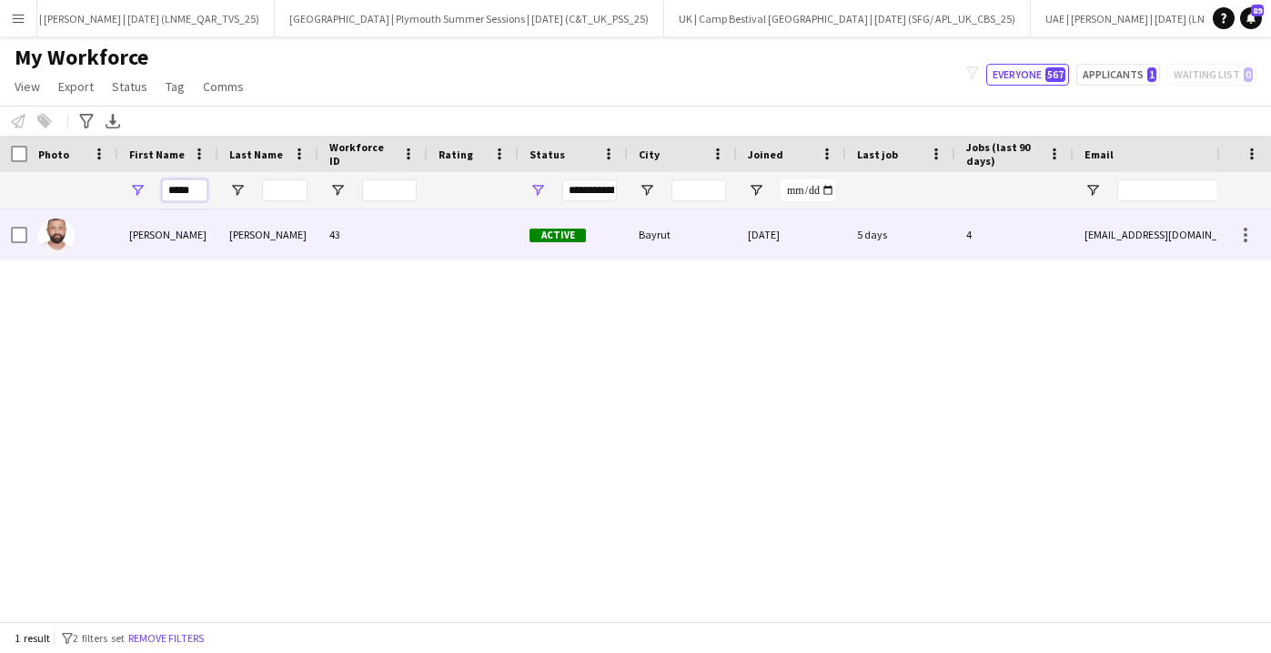
type input "*****"
click at [227, 226] on div "[PERSON_NAME]" at bounding box center [268, 234] width 100 height 50
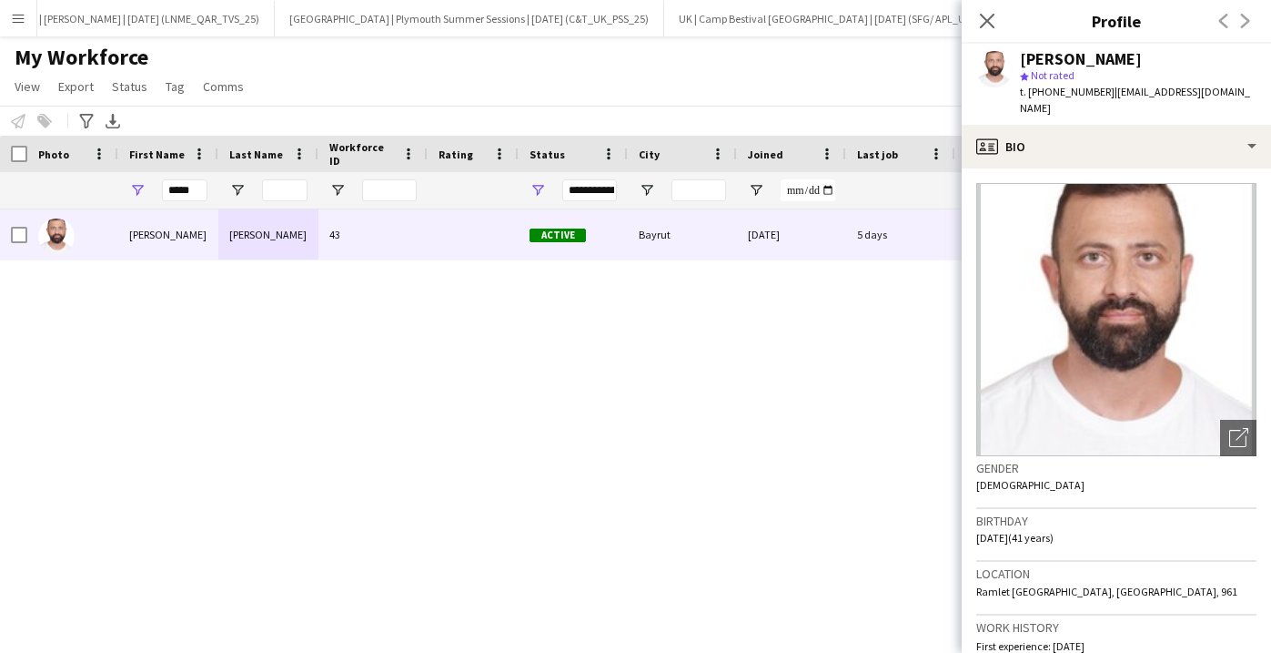
drag, startPoint x: 1231, startPoint y: 100, endPoint x: 1103, endPoint y: 98, distance: 128.3
click at [1103, 98] on app-profile-header "[PERSON_NAME] star Not rated t. [PHONE_NUMBER] | [EMAIL_ADDRESS][DOMAIN_NAME]" at bounding box center [1116, 84] width 309 height 81
copy span "[EMAIL_ADDRESS][DOMAIN_NAME]"
drag, startPoint x: 1094, startPoint y: 93, endPoint x: 1035, endPoint y: 93, distance: 59.2
click at [1035, 93] on span "t. [PHONE_NUMBER]" at bounding box center [1067, 92] width 95 height 14
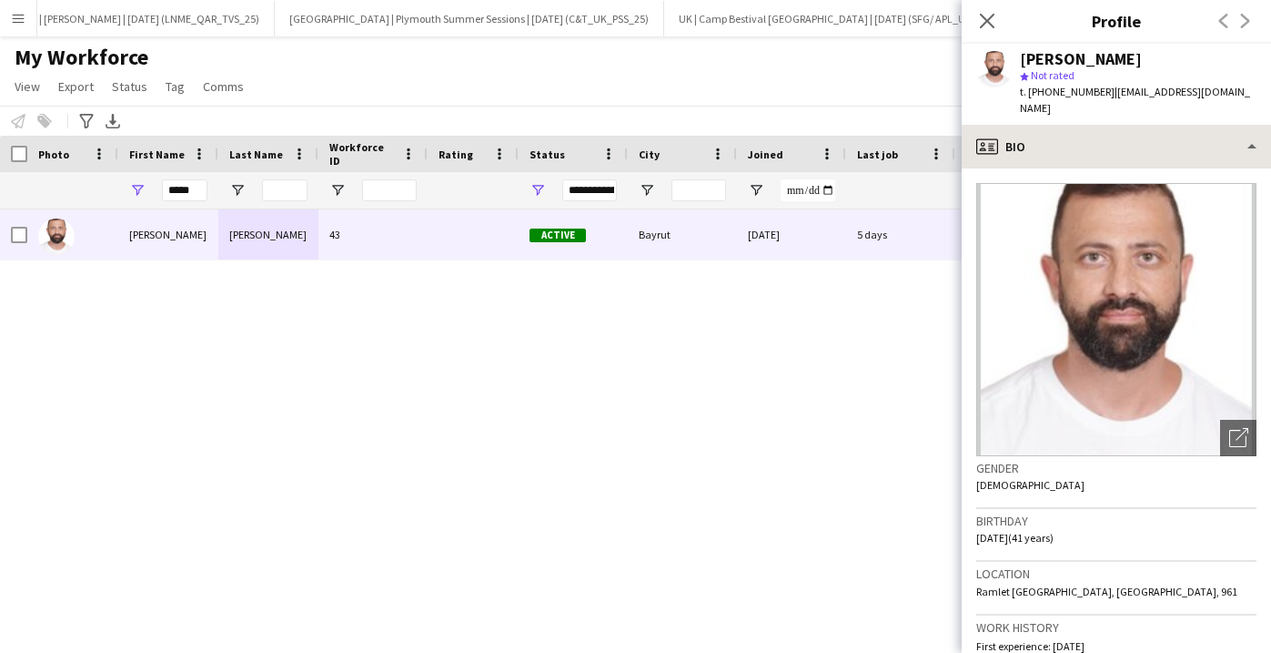
copy span "96171099991"
